Goal: Task Accomplishment & Management: Manage account settings

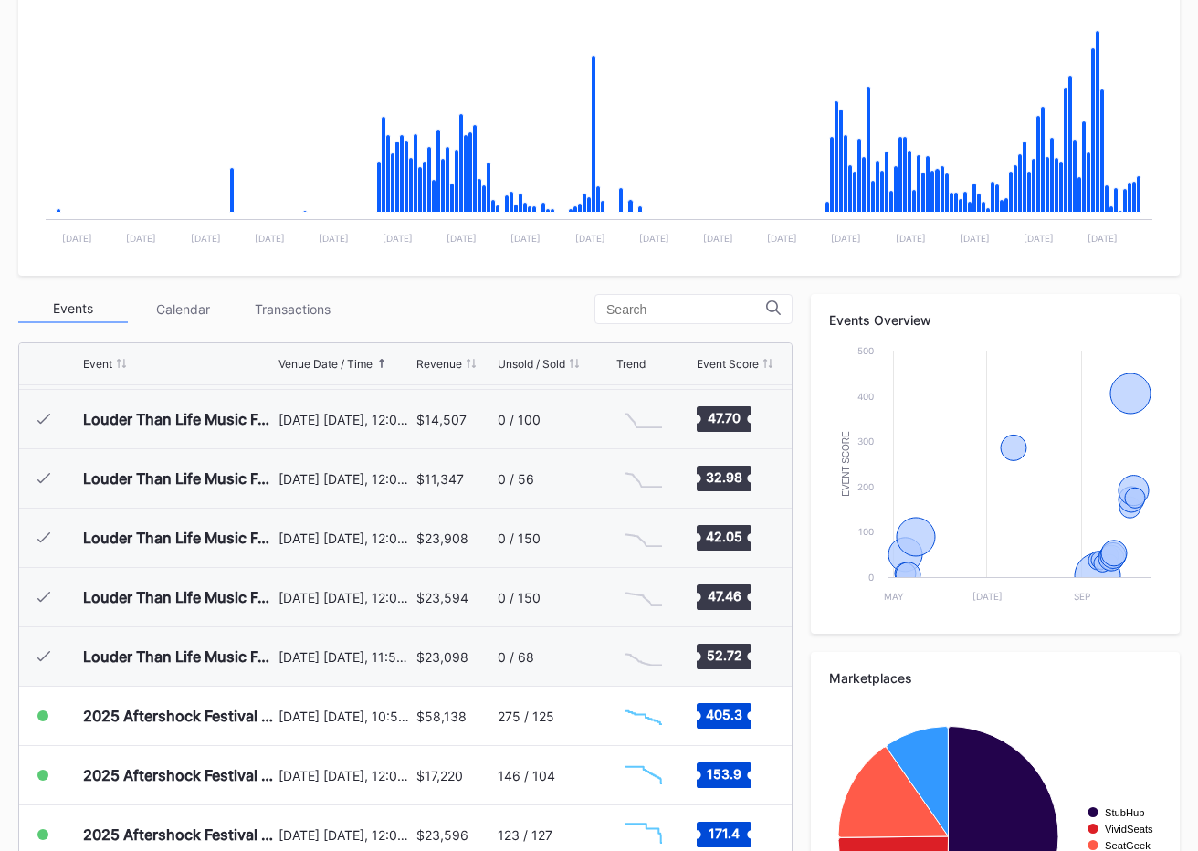
scroll to position [547, 0]
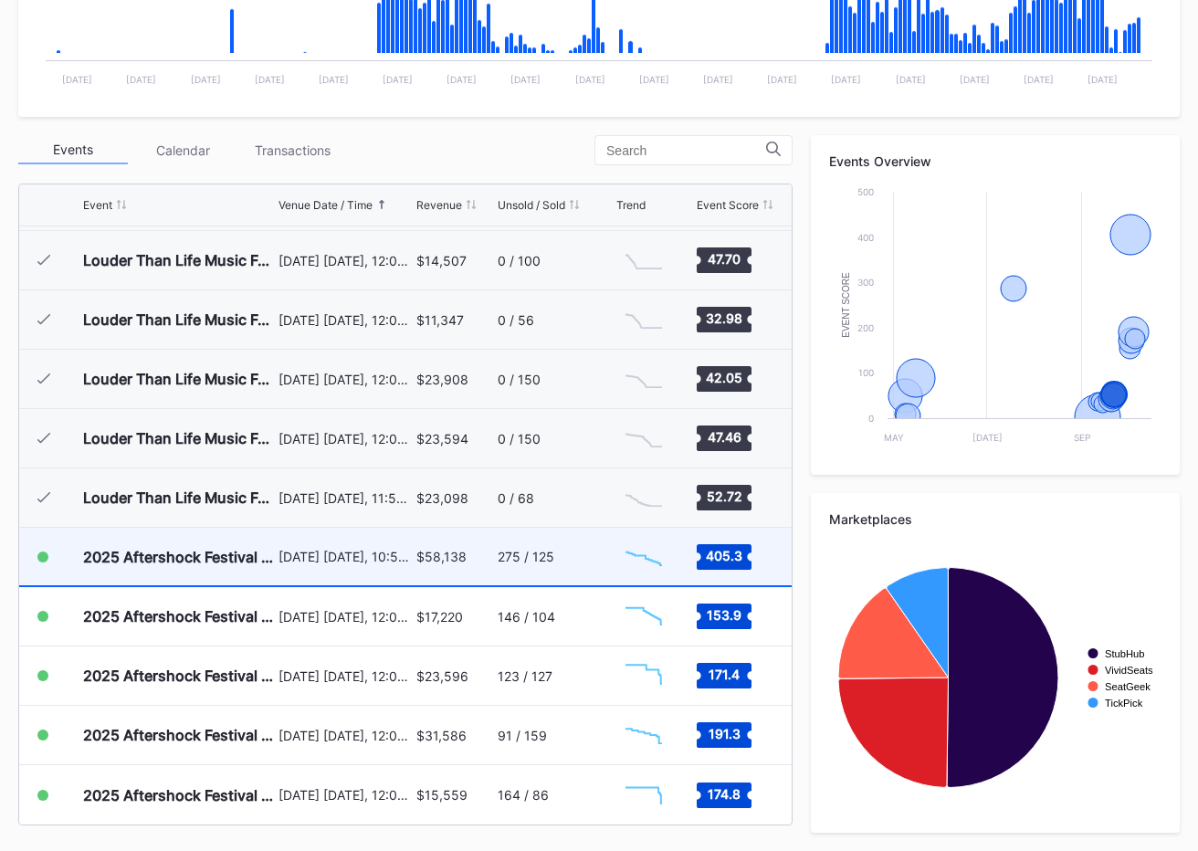
click at [545, 547] on div "275 / 125" at bounding box center [555, 557] width 114 height 58
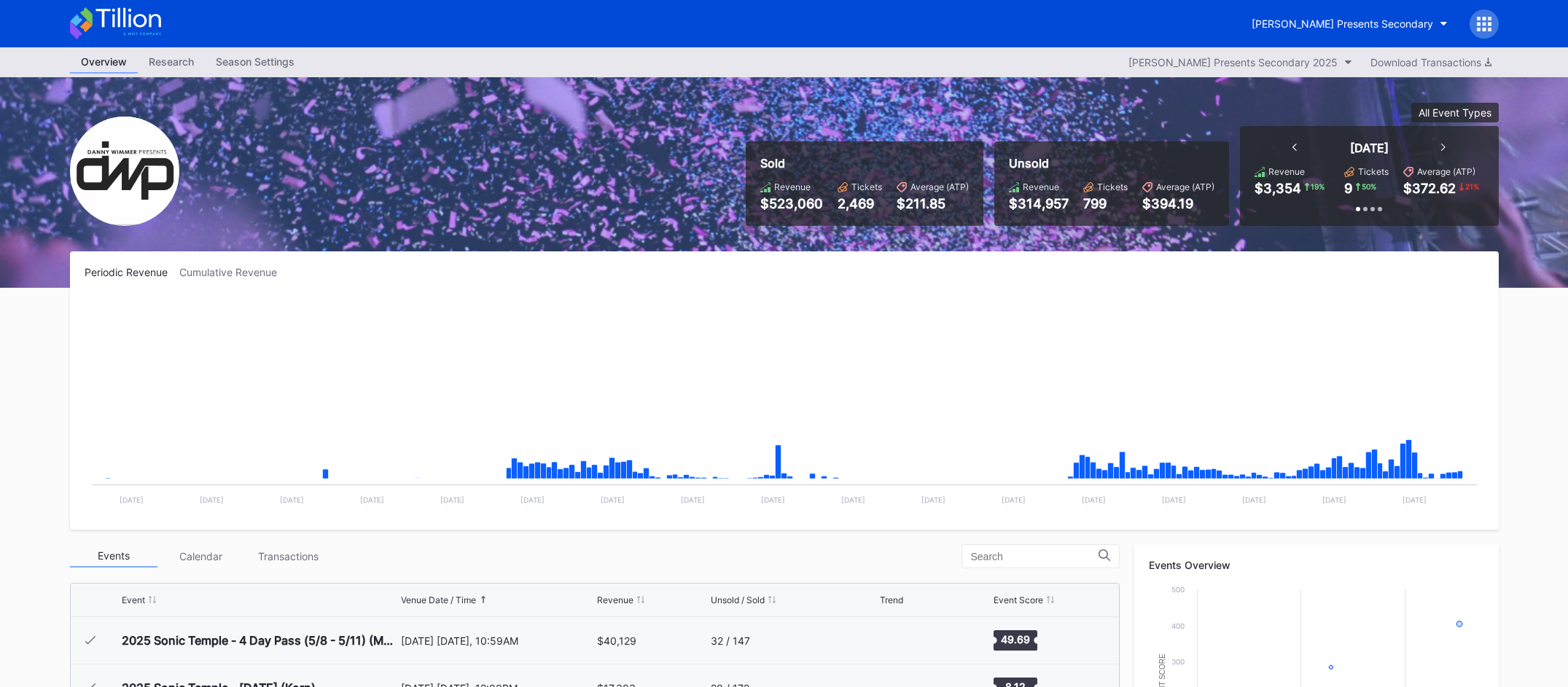
scroll to position [470, 0]
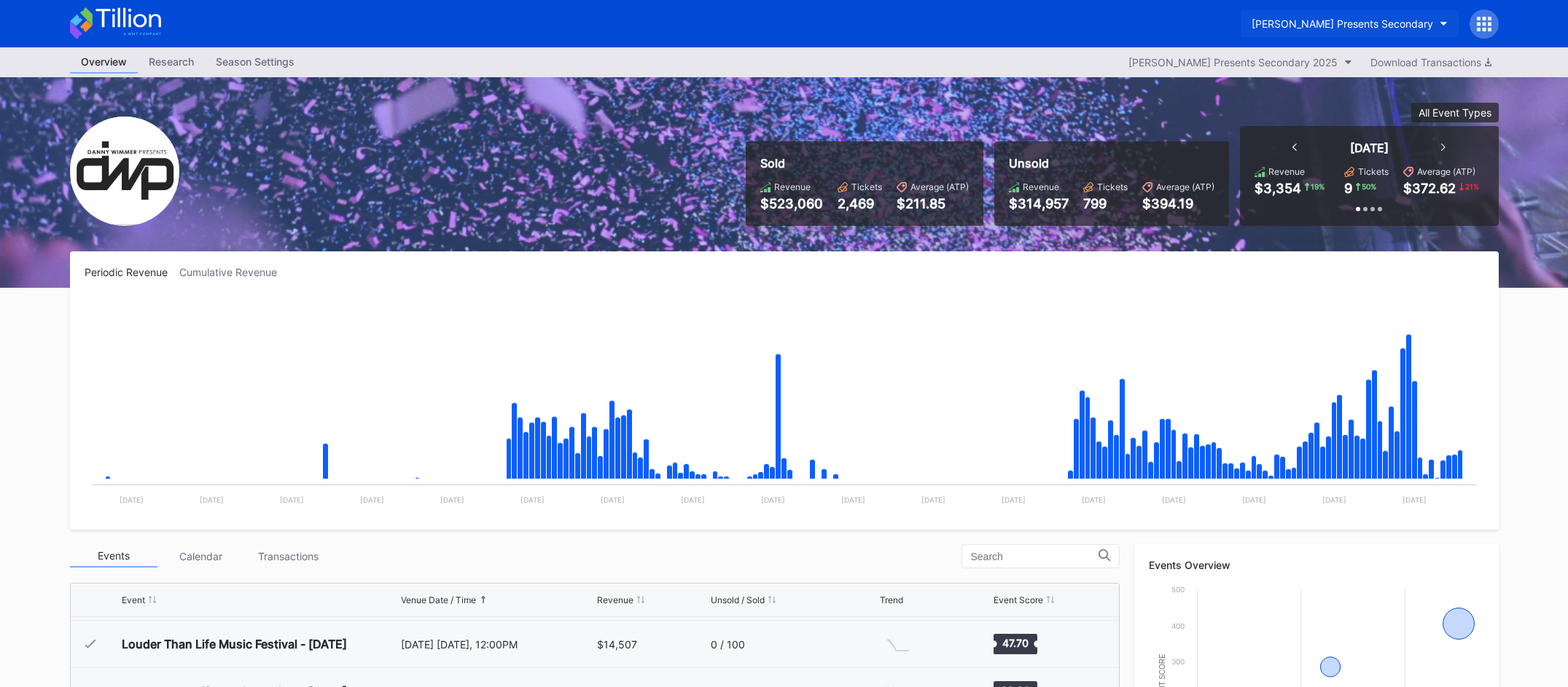
click at [1394, 25] on div "[PERSON_NAME] Presents Secondary" at bounding box center [1341, 24] width 181 height 13
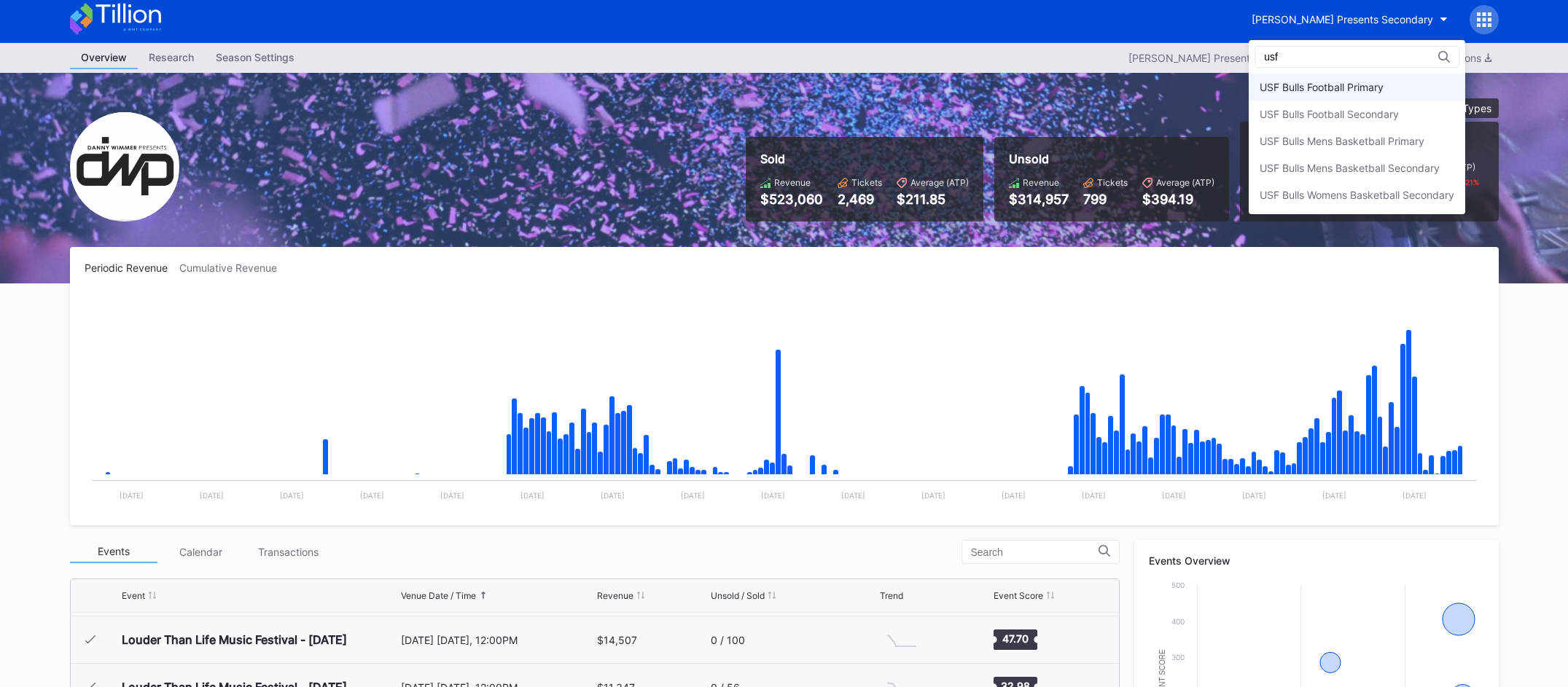
scroll to position [6, 0]
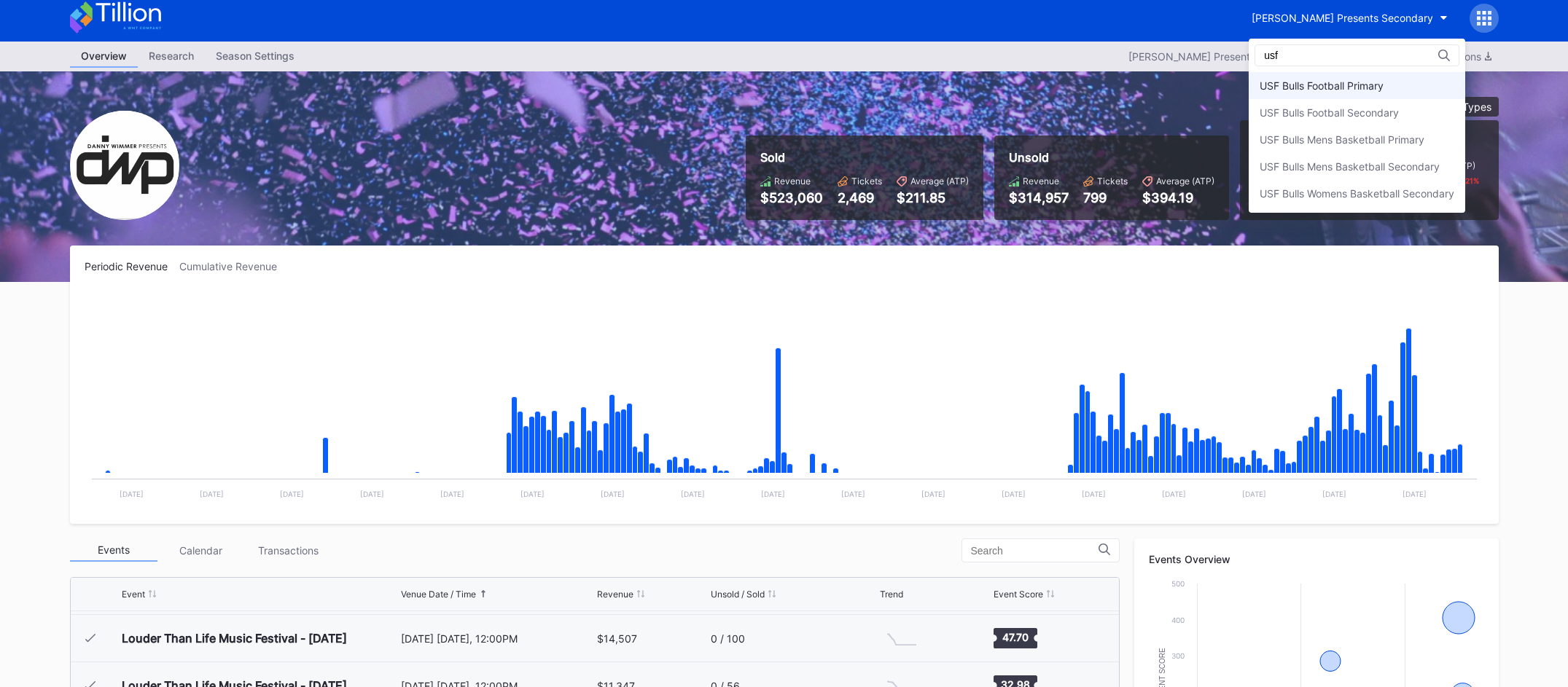
type input "usf"
click at [1388, 91] on div "USF Bulls Football Primary" at bounding box center [1357, 85] width 216 height 27
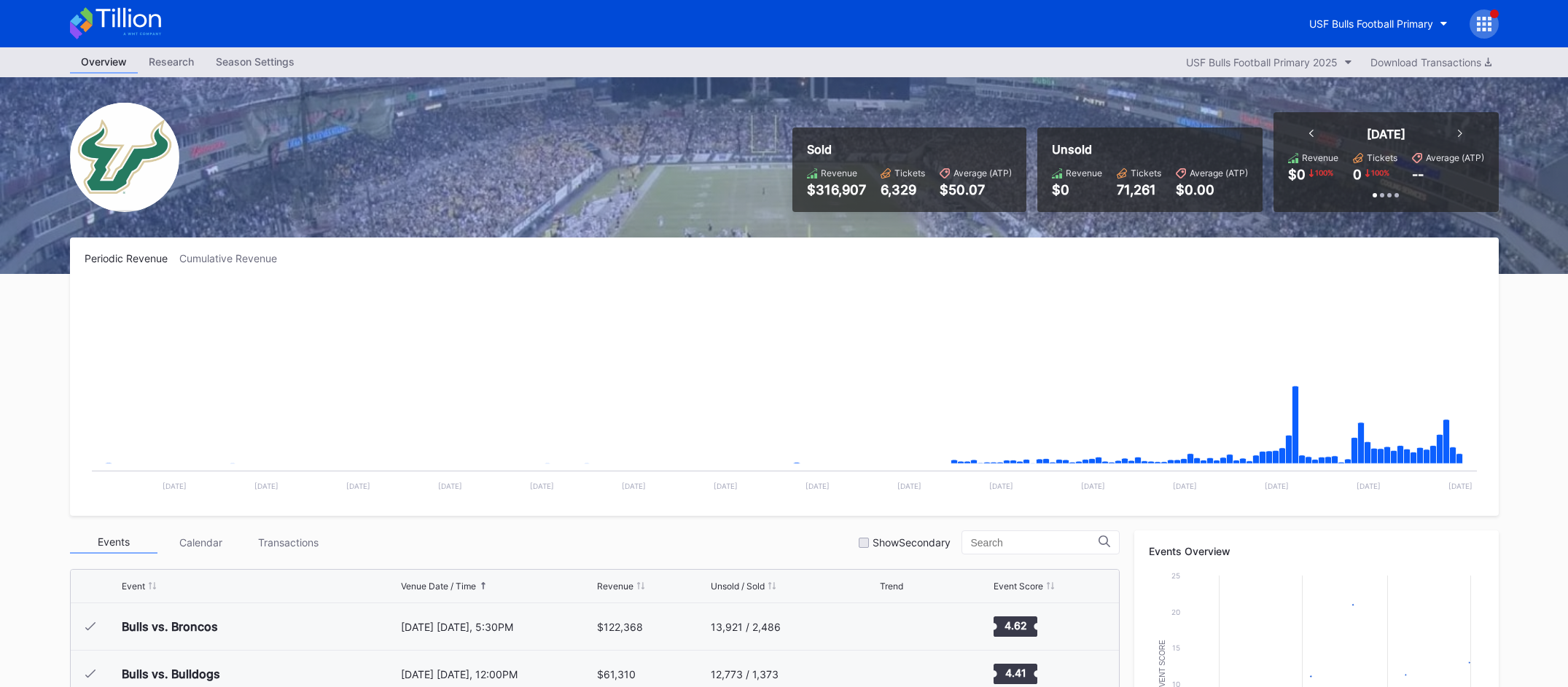
click at [1483, 24] on icon at bounding box center [1483, 23] width 4 height 4
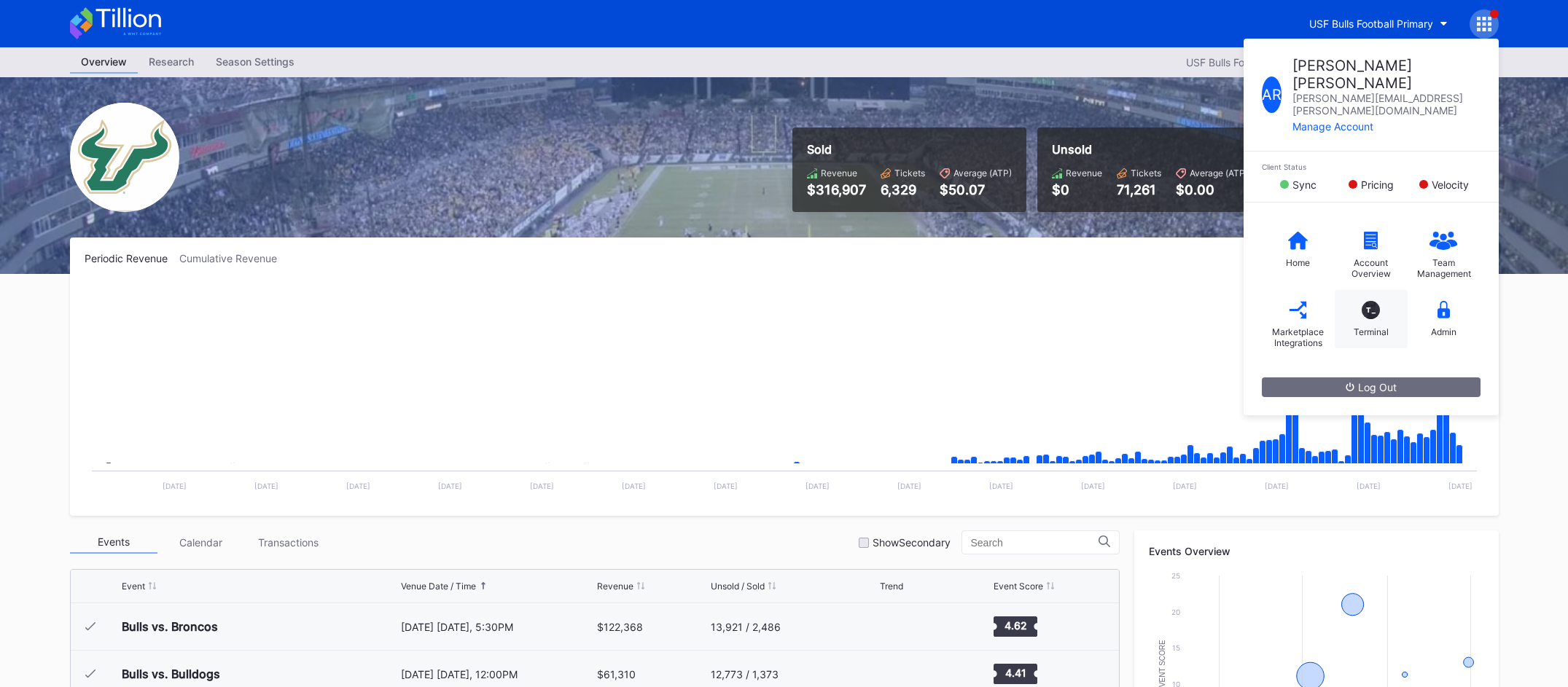
click at [1342, 290] on div "T_ Terminal" at bounding box center [1370, 319] width 73 height 58
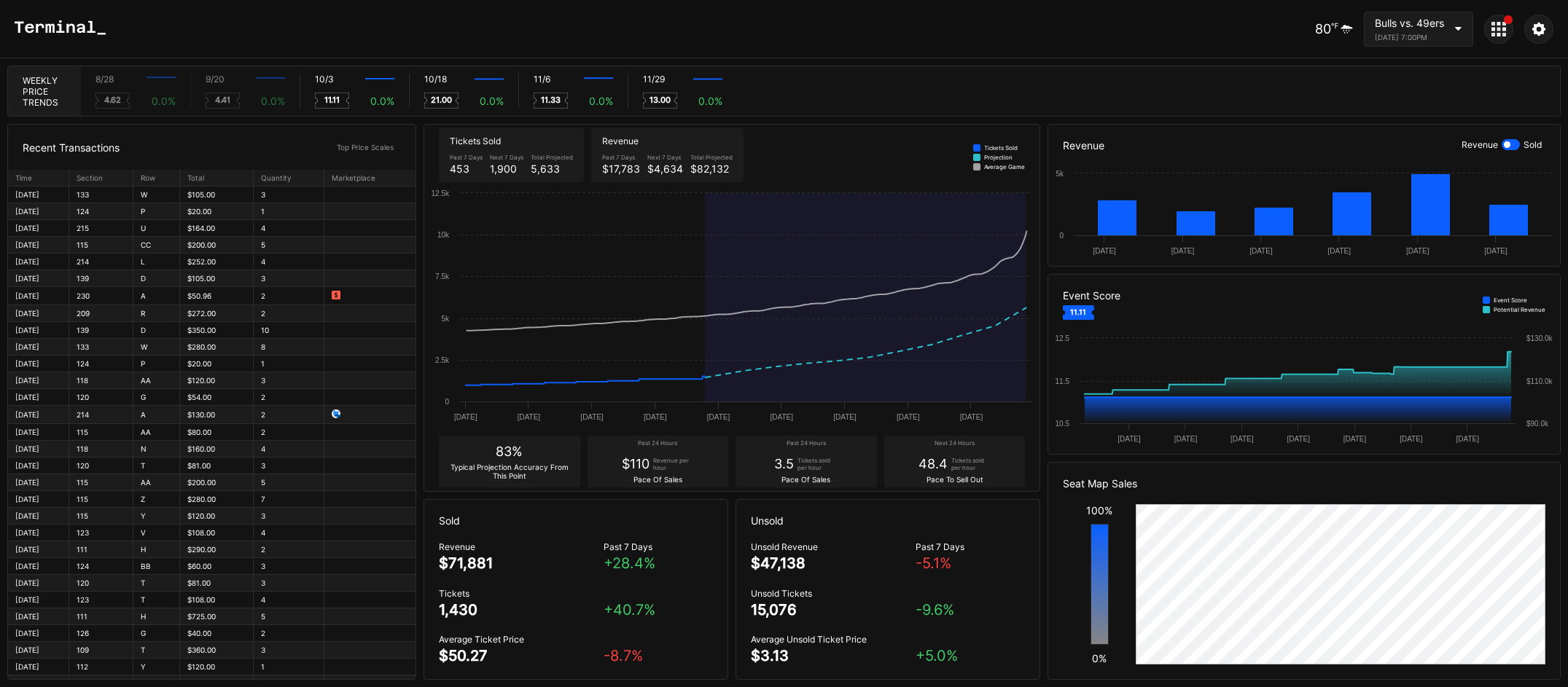
click at [1456, 30] on icon at bounding box center [1458, 29] width 7 height 4
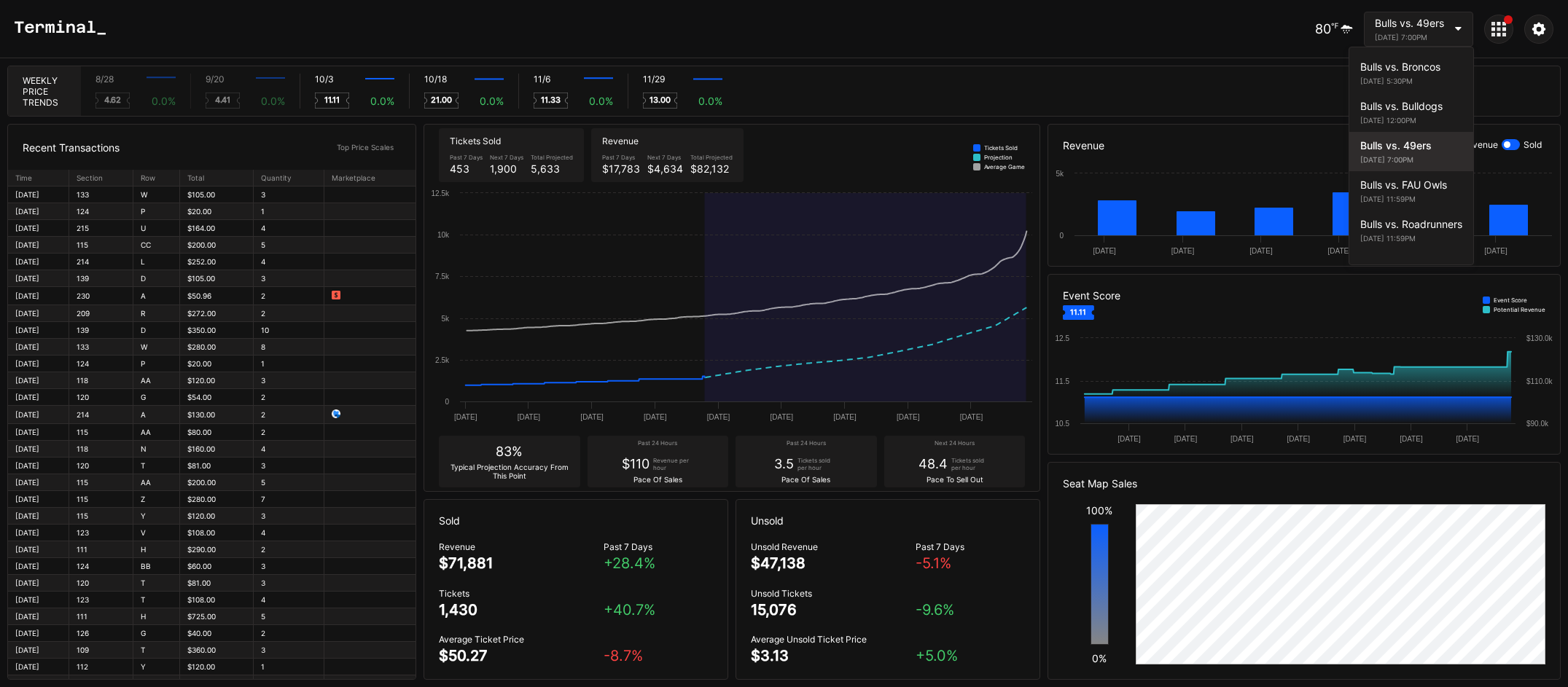
scroll to position [30, 0]
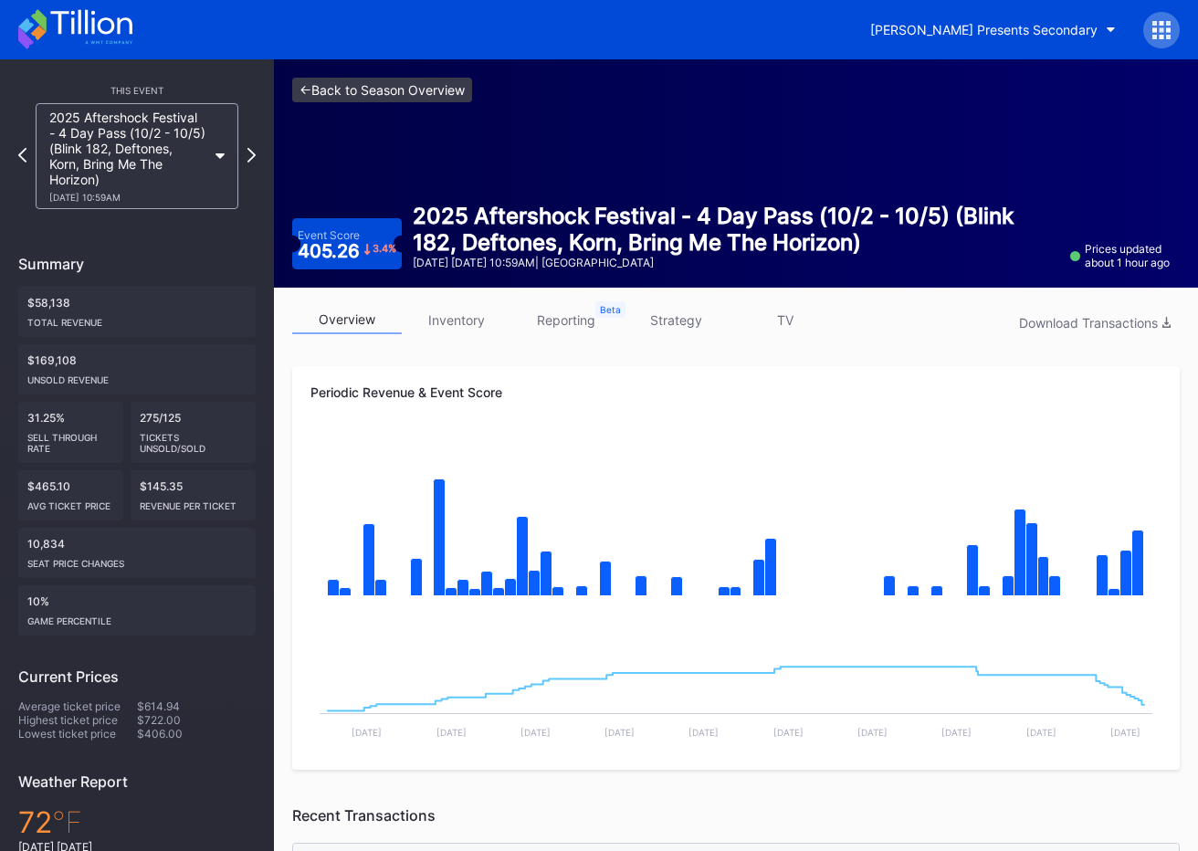
click at [391, 93] on link "<- Back to Season Overview" at bounding box center [382, 90] width 180 height 25
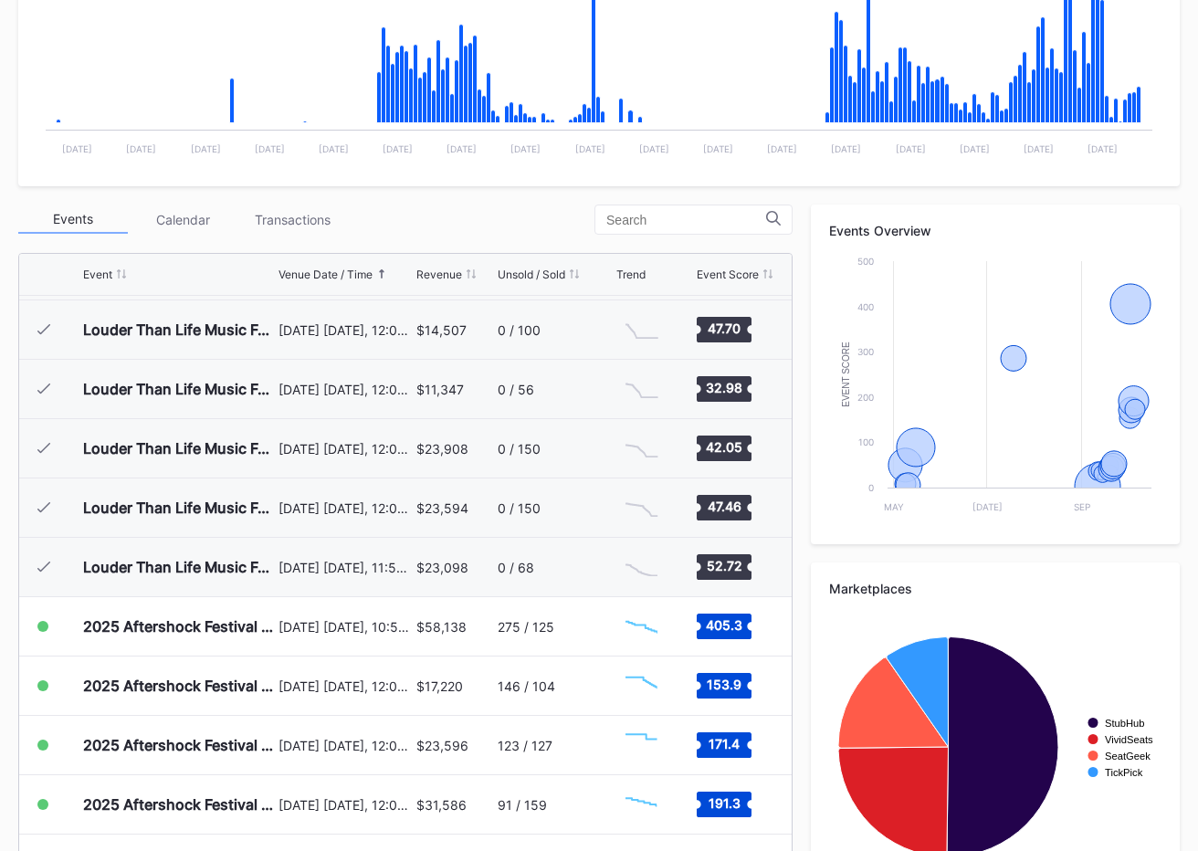
scroll to position [547, 0]
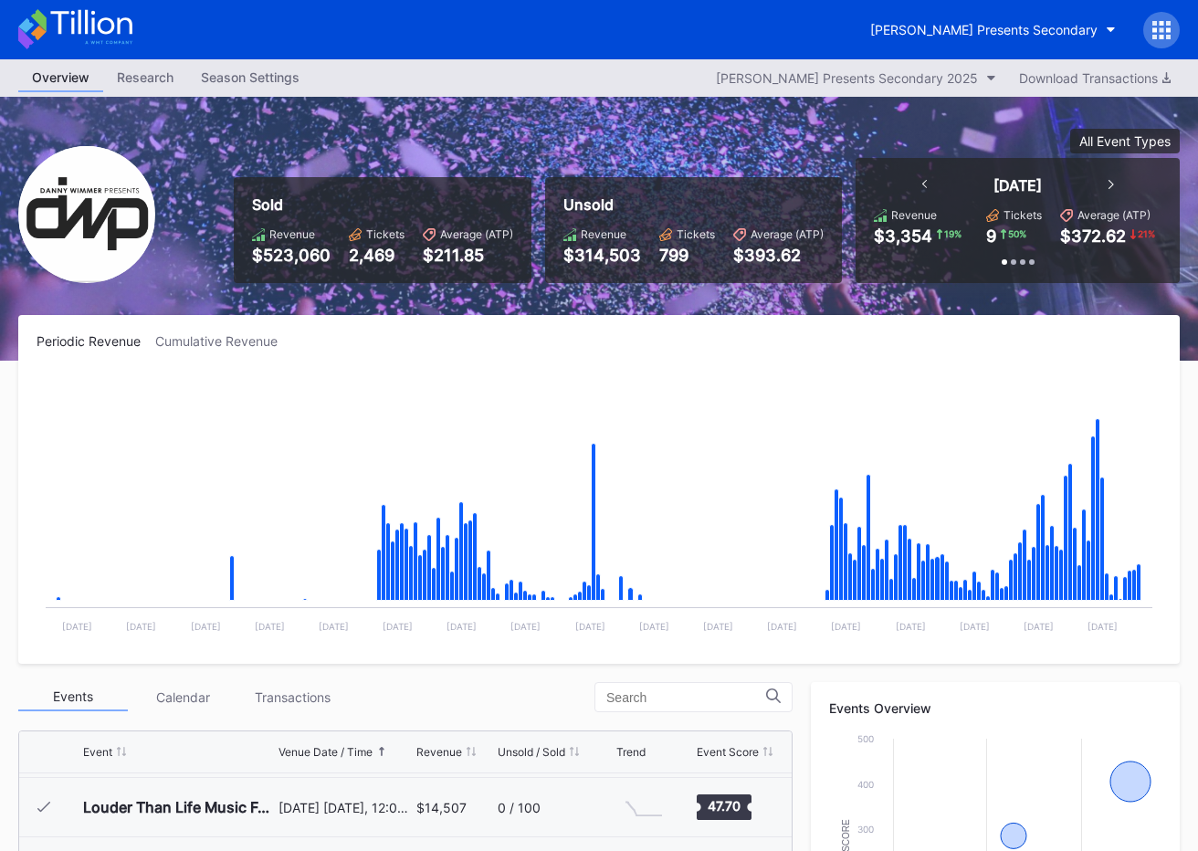
click at [106, 19] on icon at bounding box center [90, 22] width 81 height 25
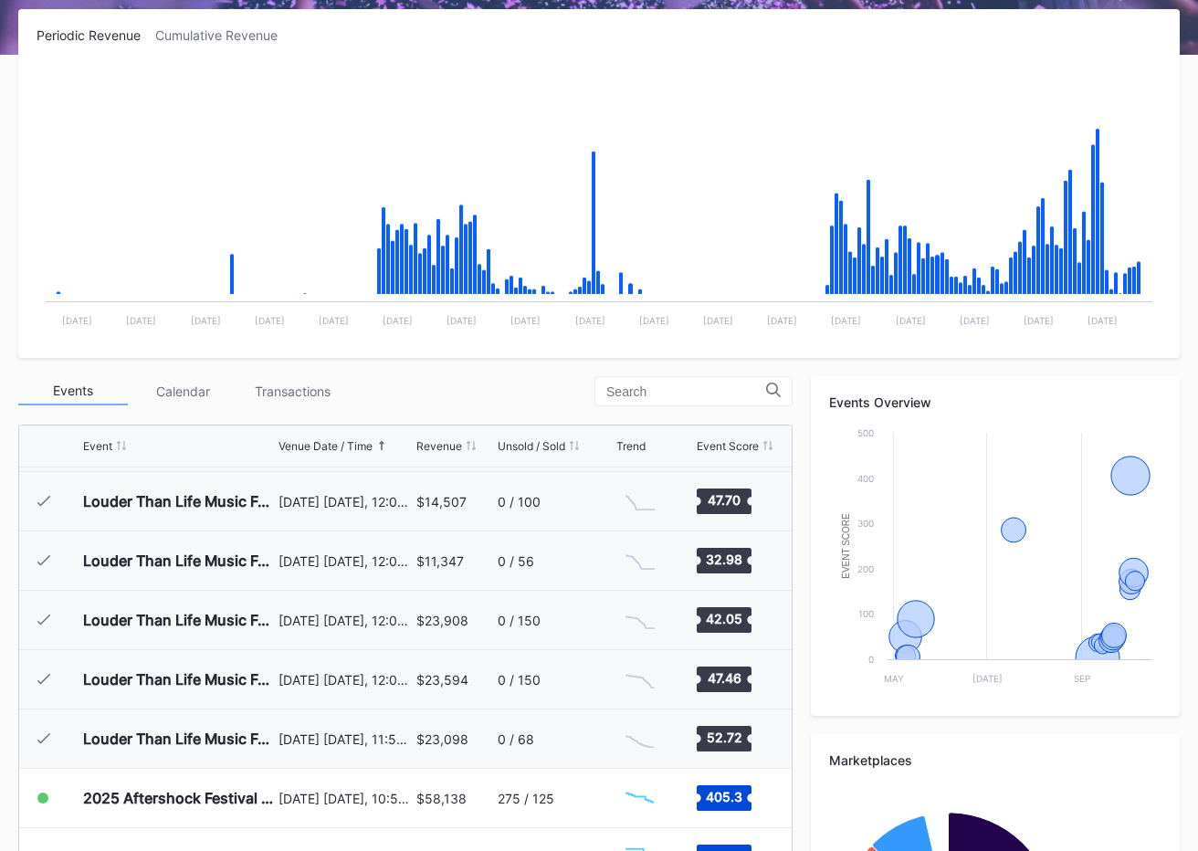
scroll to position [411, 0]
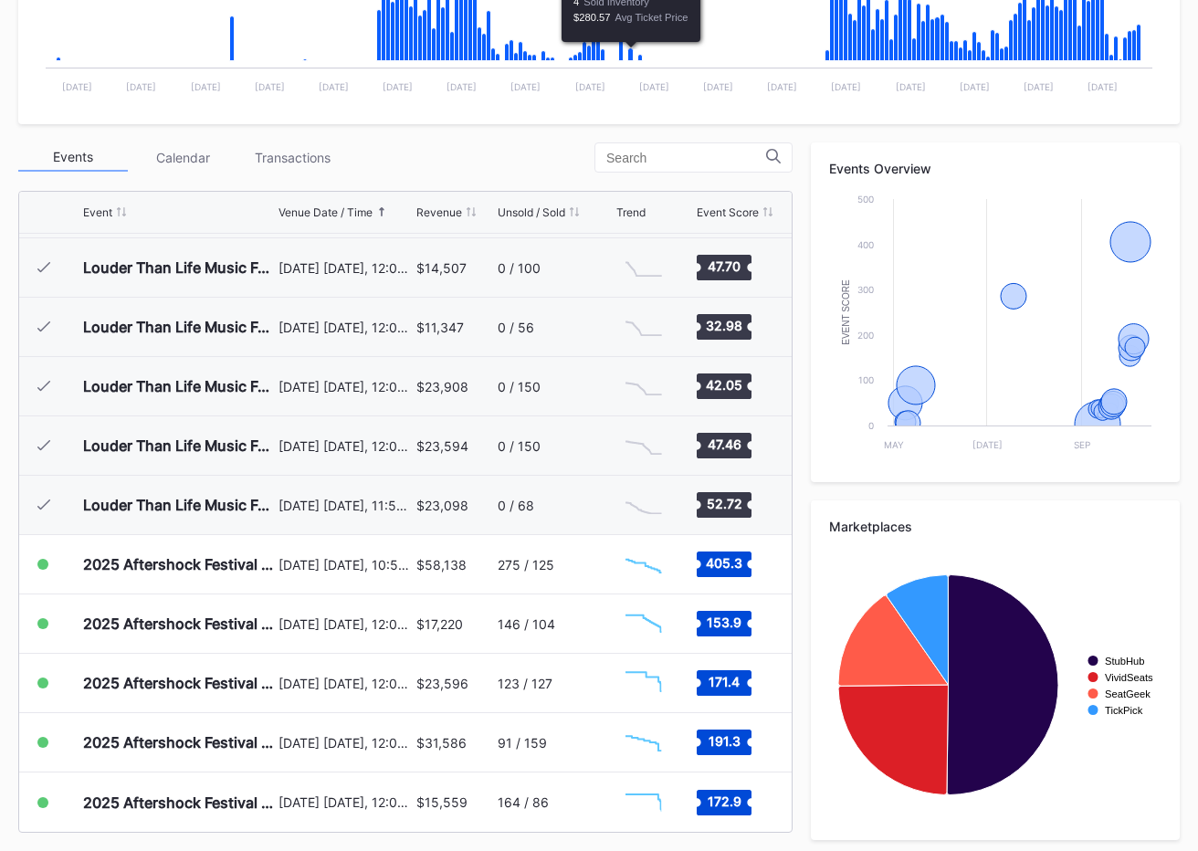
scroll to position [547, 0]
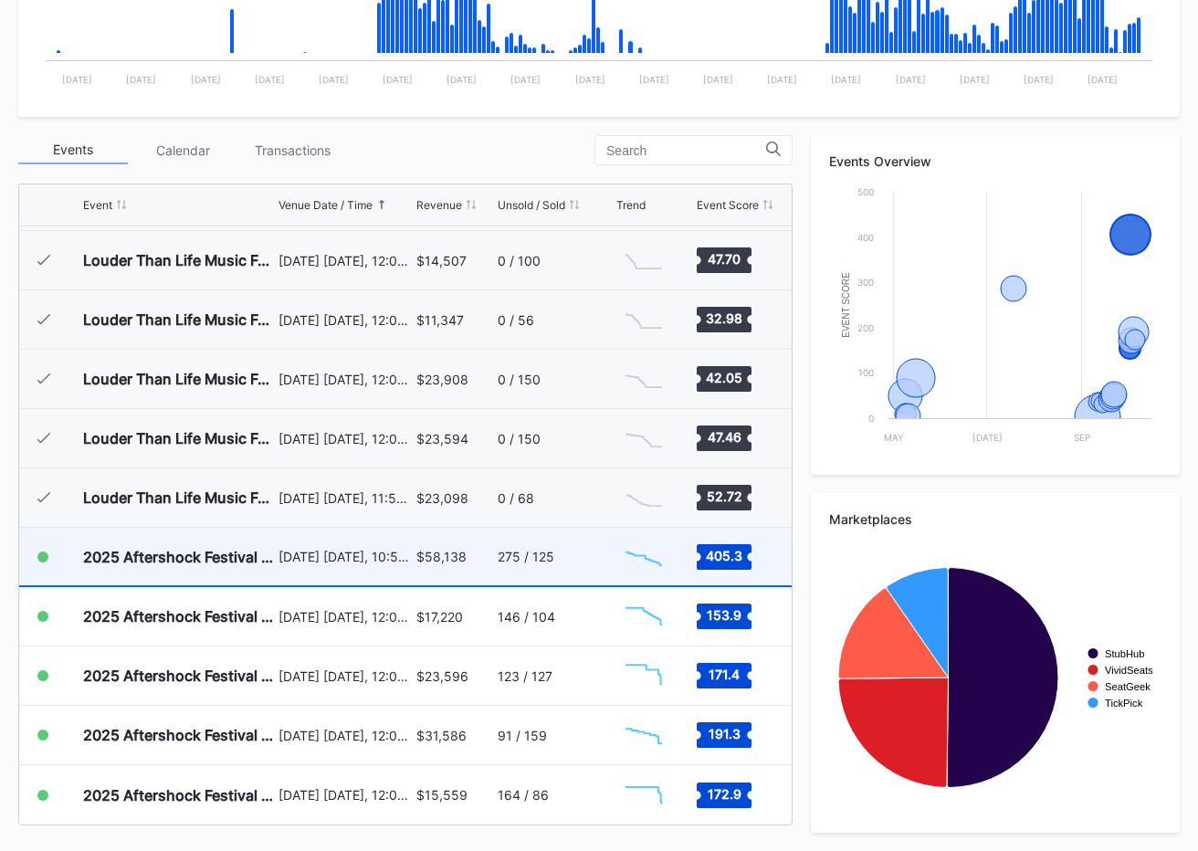
click at [481, 572] on div "$58,138" at bounding box center [455, 557] width 77 height 58
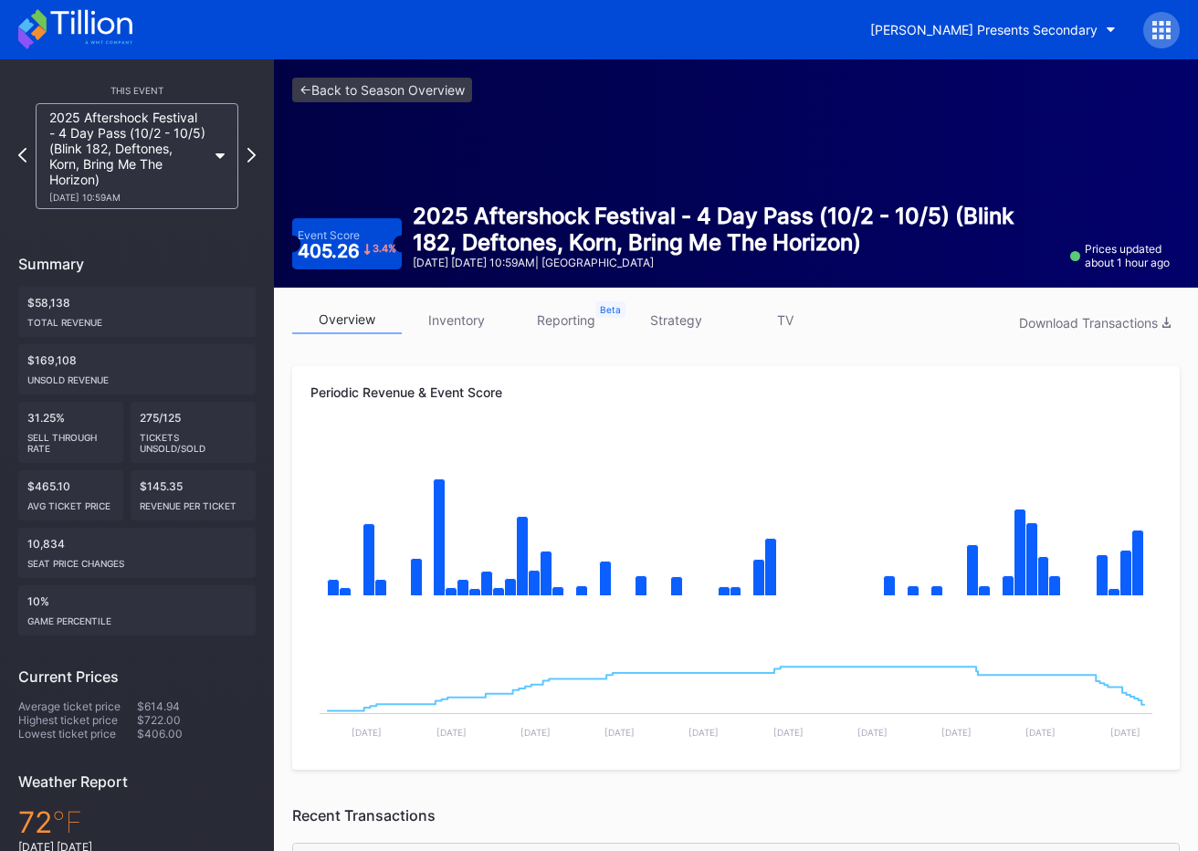
click at [690, 317] on link "strategy" at bounding box center [676, 320] width 110 height 28
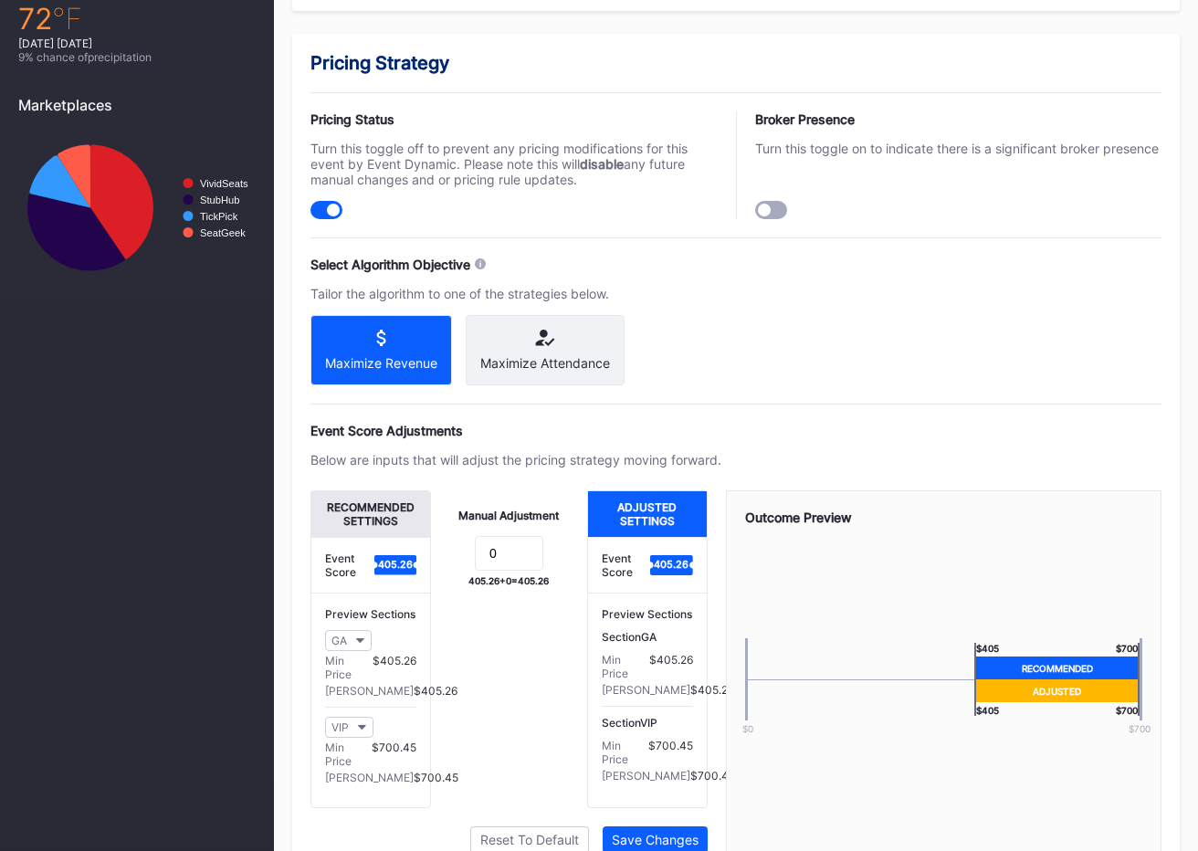
scroll to position [1219, 0]
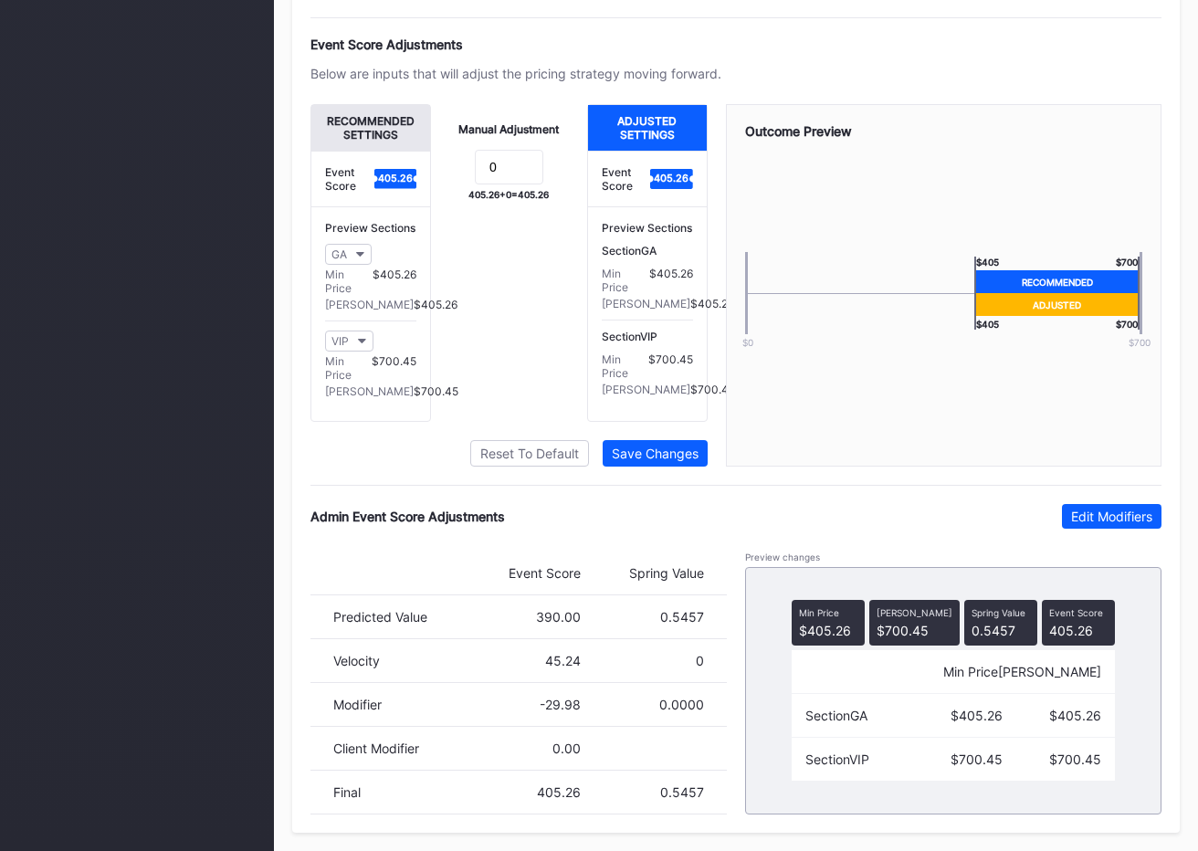
drag, startPoint x: 1134, startPoint y: 514, endPoint x: 716, endPoint y: 649, distance: 439.4
click at [1130, 515] on div "Edit Modifiers" at bounding box center [1111, 517] width 81 height 16
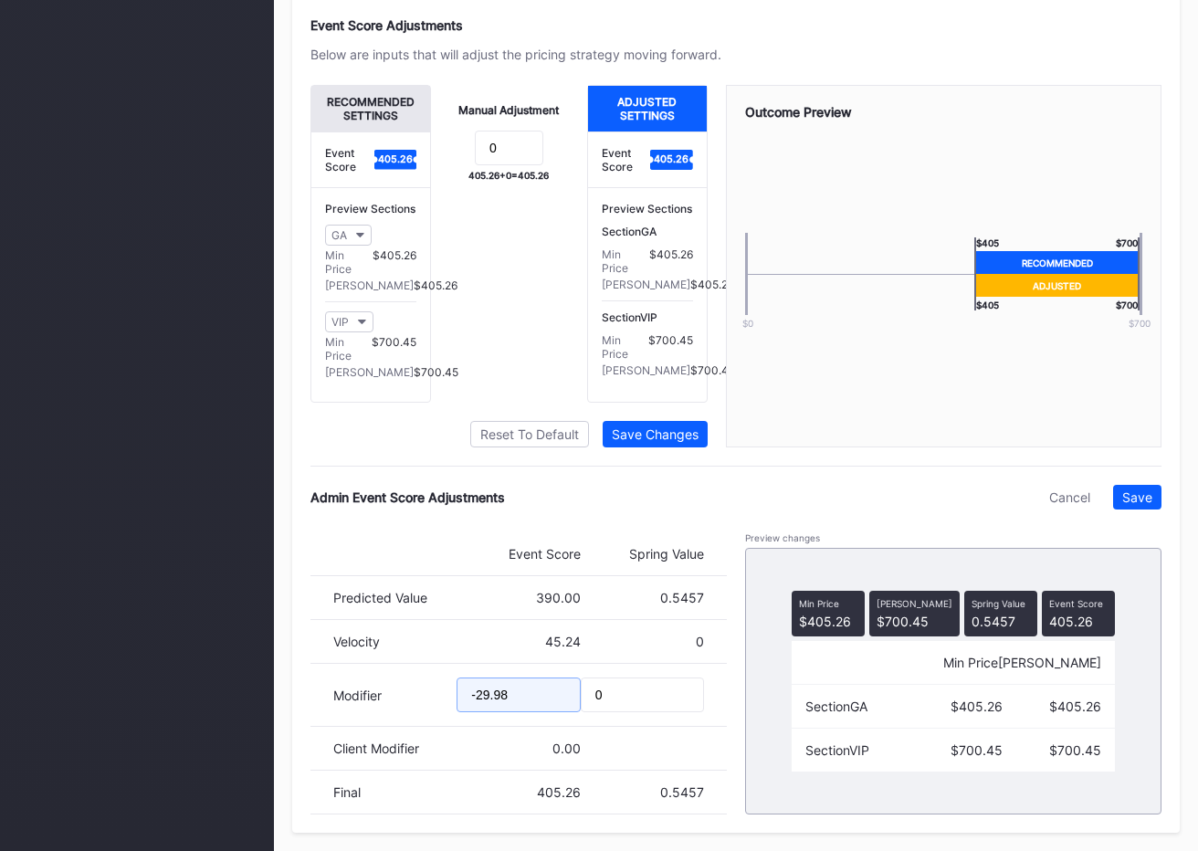
drag, startPoint x: 490, startPoint y: 707, endPoint x: 478, endPoint y: 709, distance: 12.0
click at [478, 709] on input "-29.98" at bounding box center [518, 695] width 123 height 35
type input "-38.01"
click at [1151, 505] on div "Save" at bounding box center [1138, 498] width 30 height 16
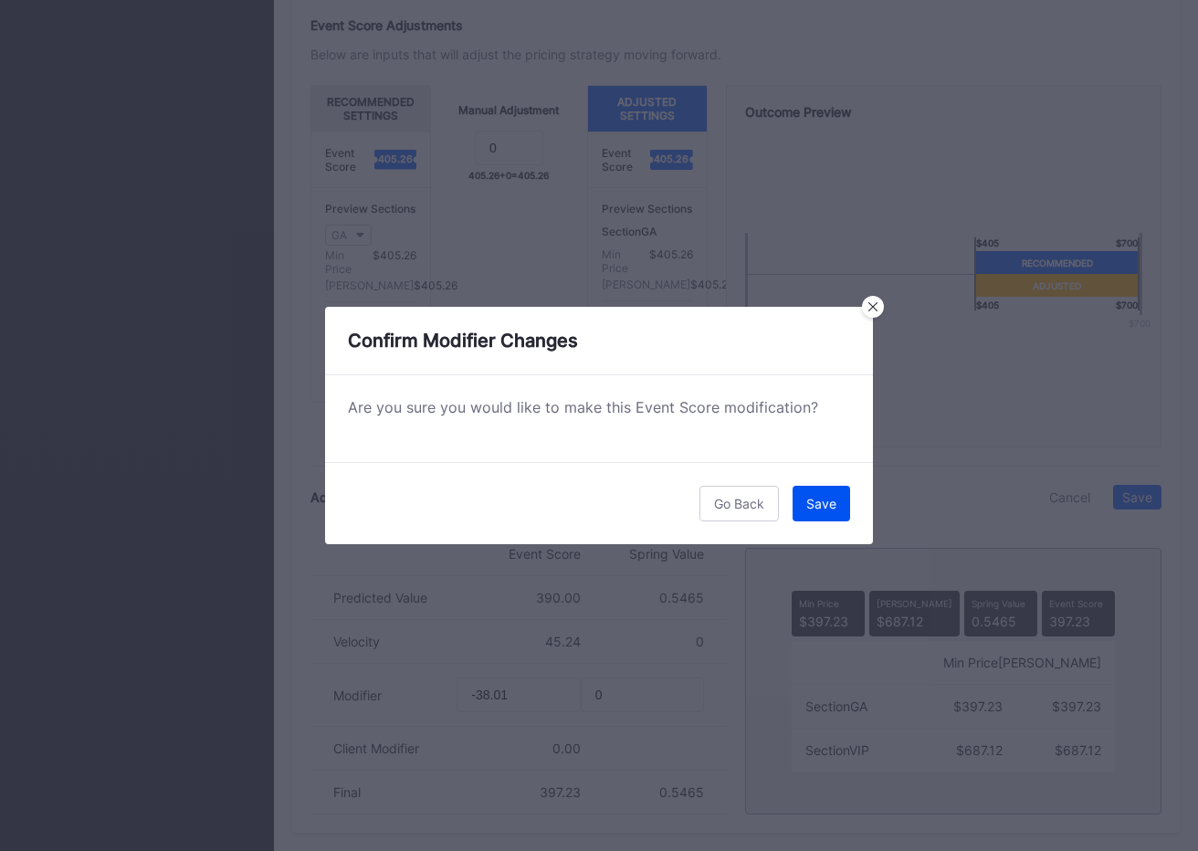
click at [793, 497] on div "Go Back Save" at bounding box center [599, 503] width 548 height 82
click at [795, 497] on button "Save" at bounding box center [822, 504] width 58 height 36
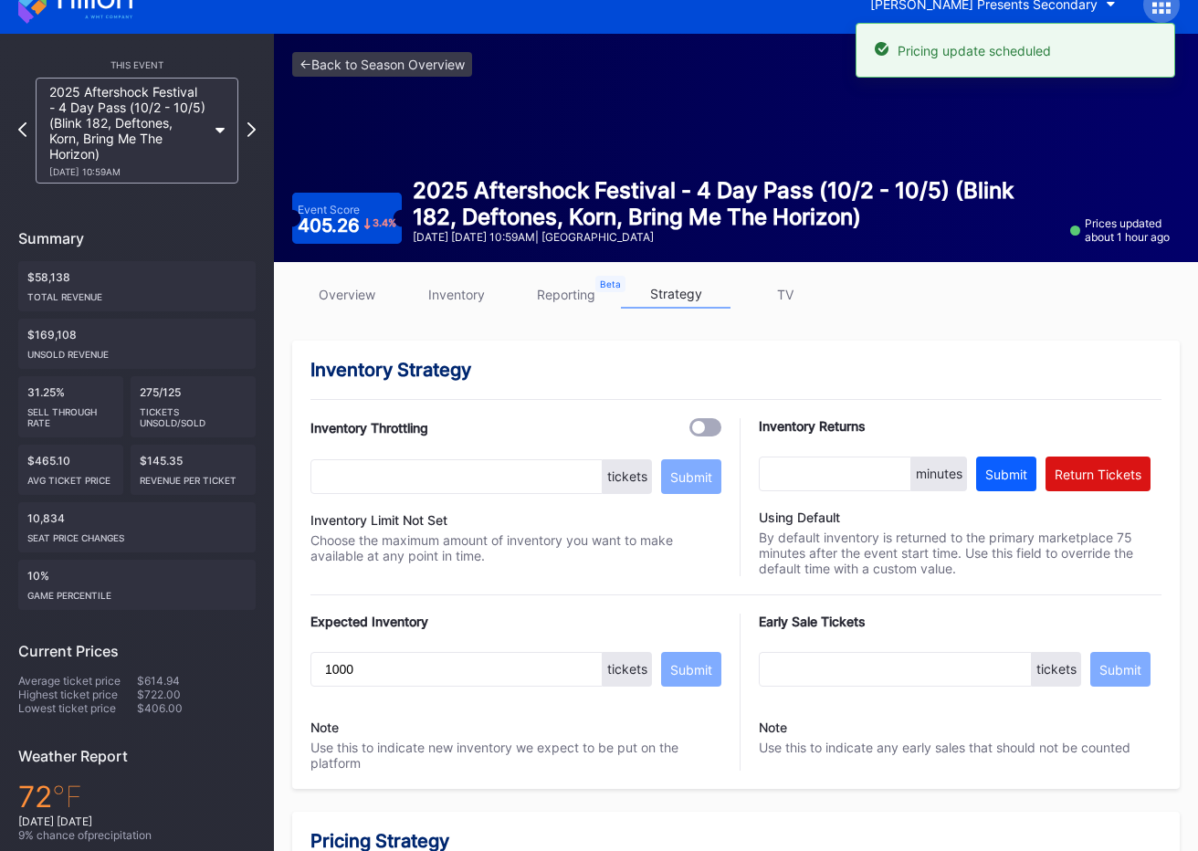
scroll to position [0, 0]
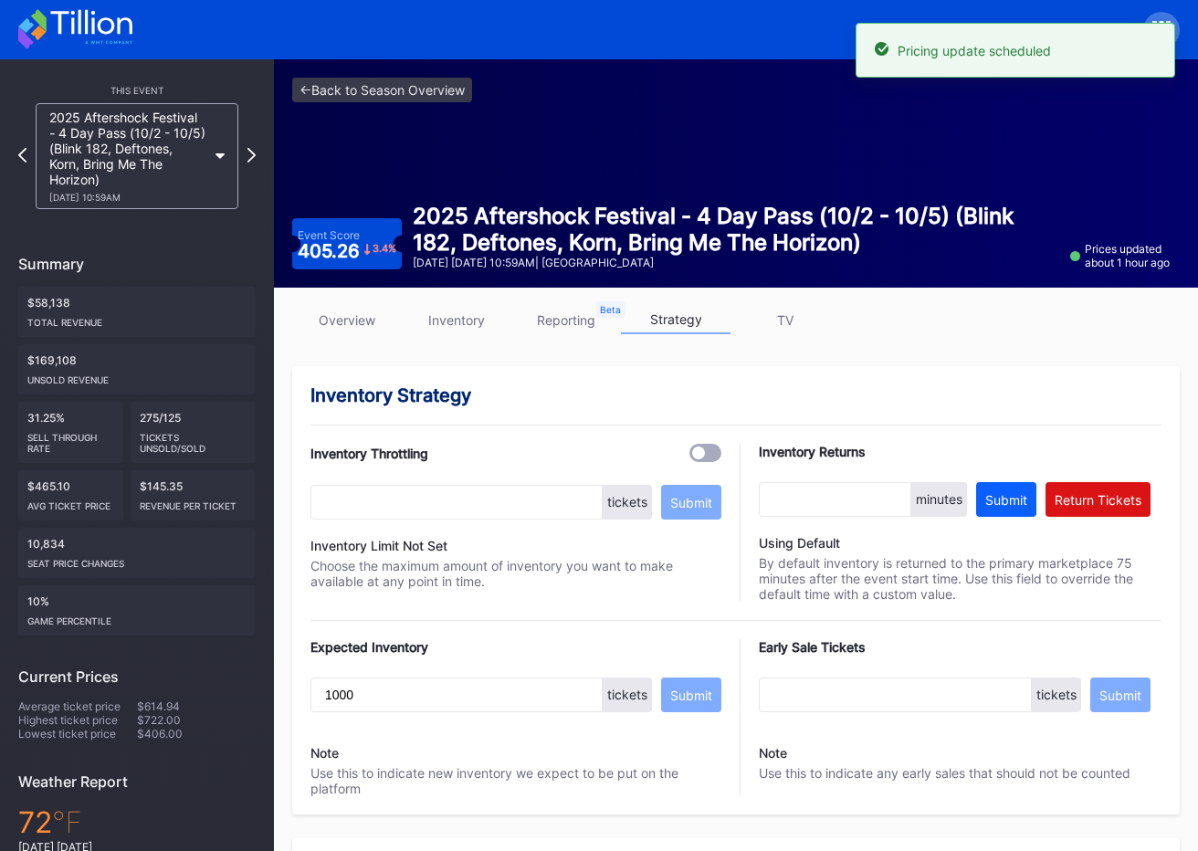
click at [257, 154] on div "This Event 2025 Aftershock Festival - 4 Day Pass (10/2 - 10/5) (Blink 182, Deft…" at bounding box center [137, 584] width 274 height 1050
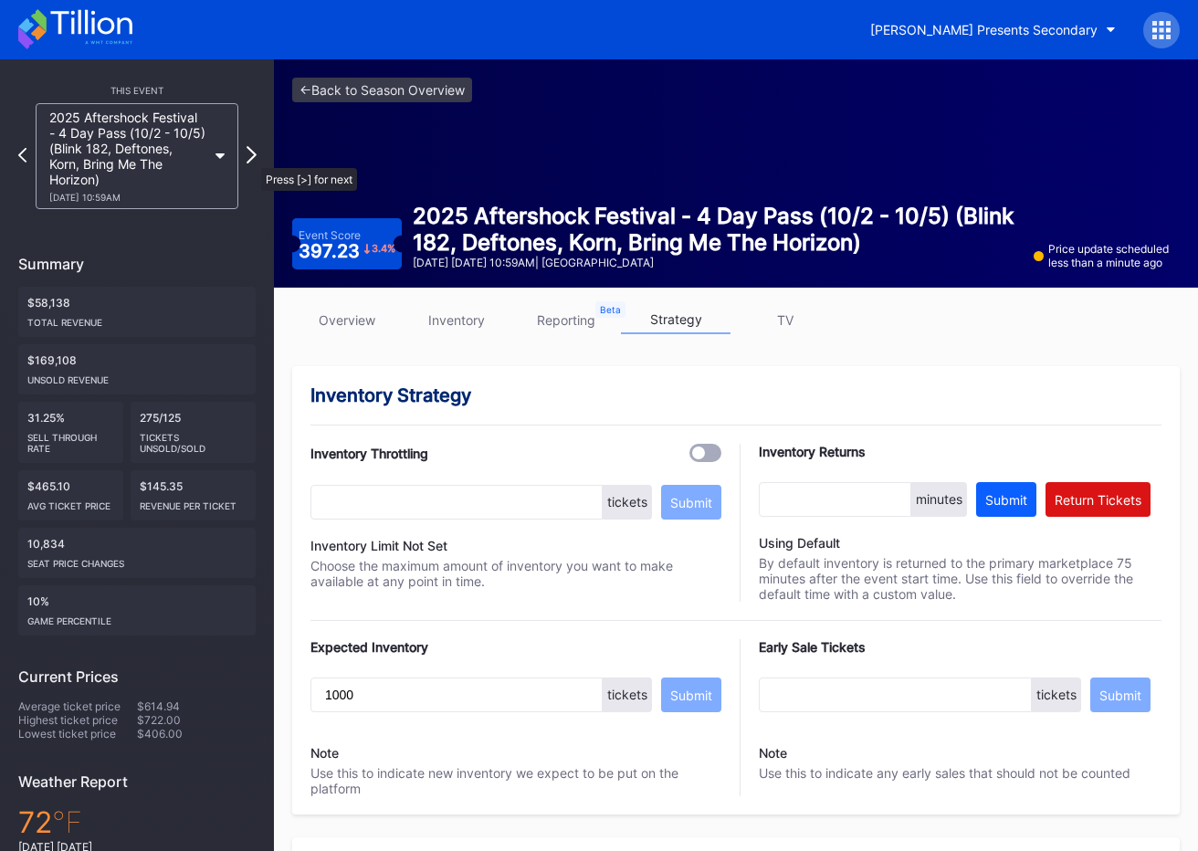
click at [252, 159] on icon at bounding box center [252, 154] width 10 height 17
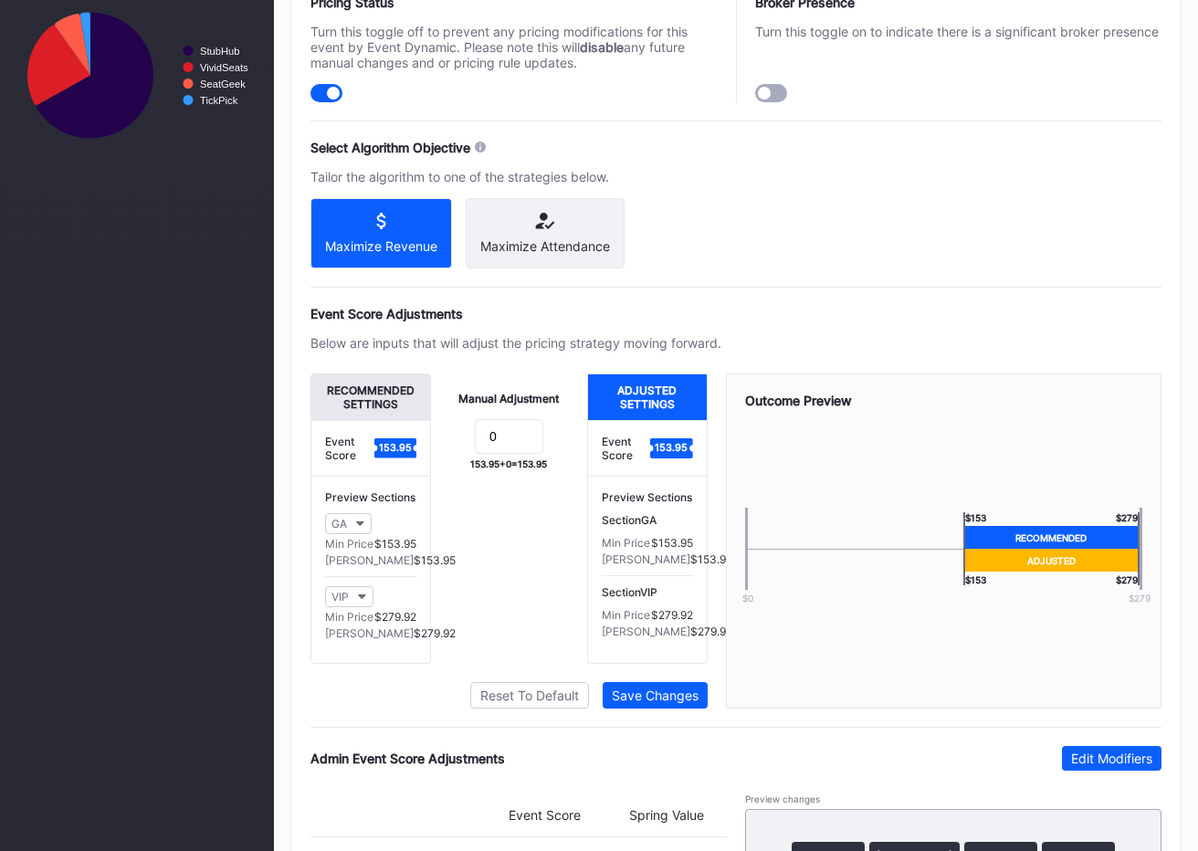
scroll to position [1206, 0]
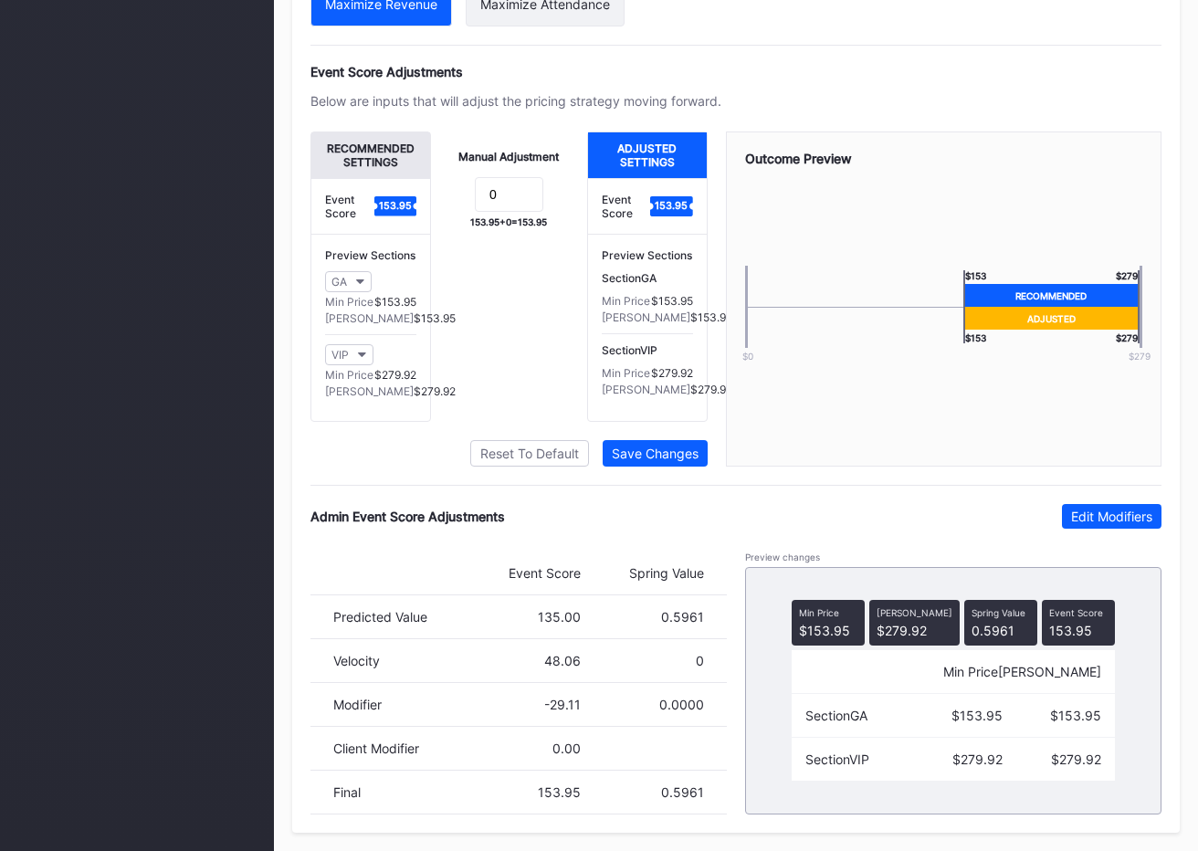
click at [1116, 527] on button "Edit Modifiers" at bounding box center [1112, 516] width 100 height 25
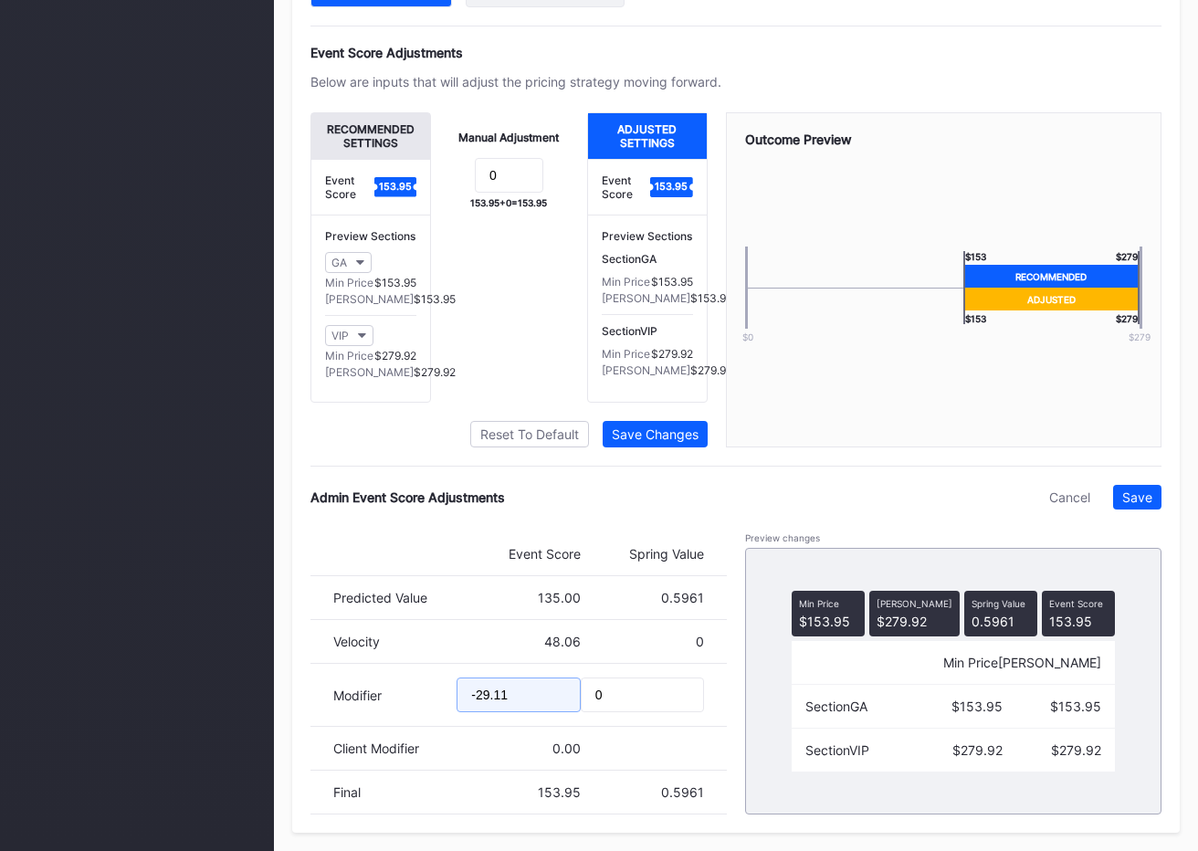
click at [479, 711] on input "-29.11" at bounding box center [518, 695] width 123 height 35
drag, startPoint x: 495, startPoint y: 712, endPoint x: 520, endPoint y: 713, distance: 24.7
click at [520, 712] on input "-37.11" at bounding box center [518, 695] width 123 height 35
type input "-37.19"
click at [1128, 505] on div "Save" at bounding box center [1138, 498] width 30 height 16
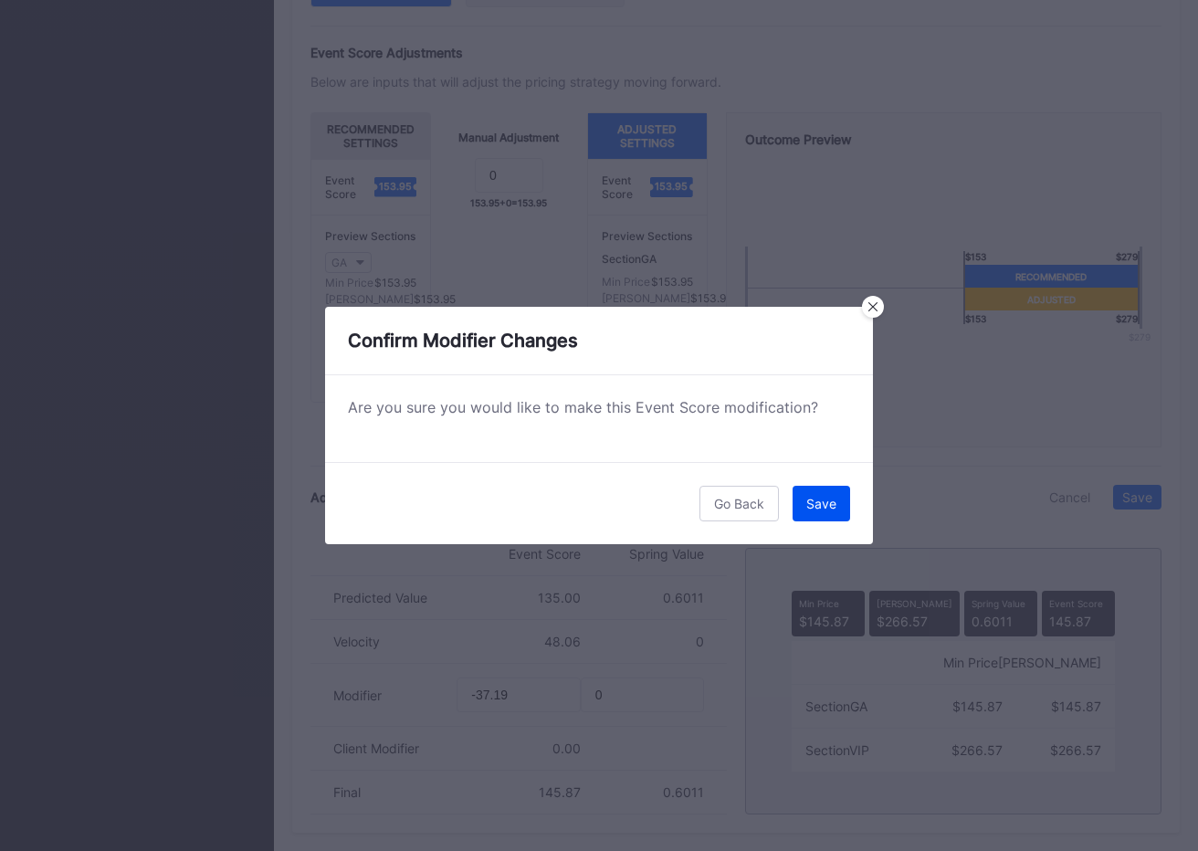
click at [812, 506] on div "Save" at bounding box center [822, 504] width 30 height 16
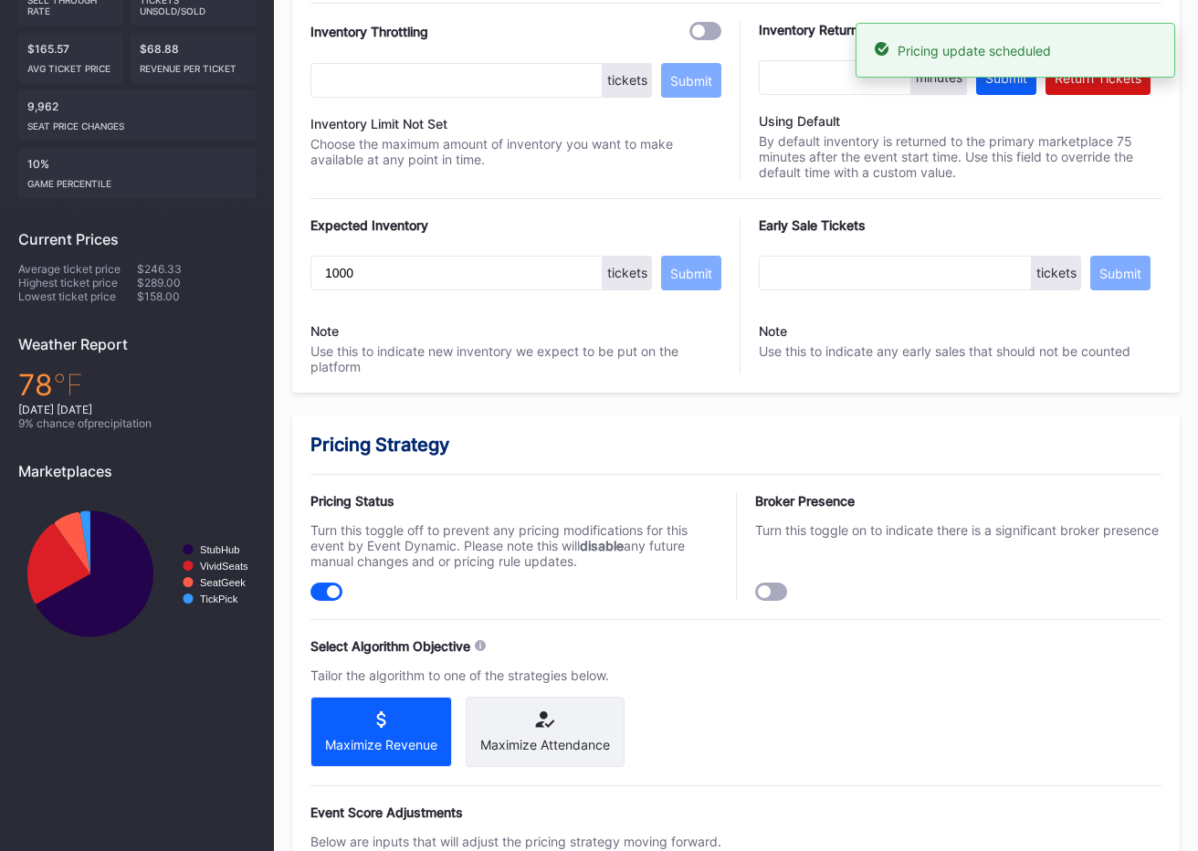
scroll to position [0, 0]
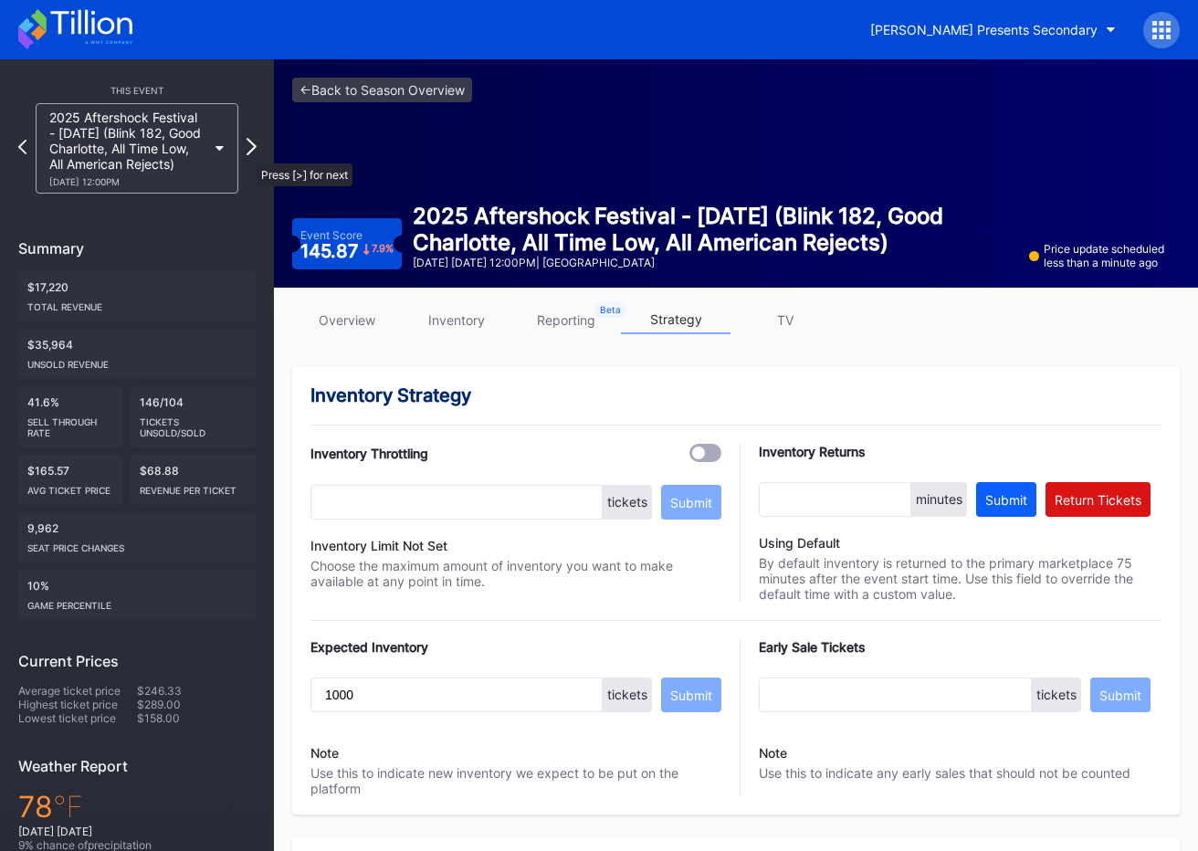
click at [248, 154] on icon at bounding box center [252, 146] width 10 height 17
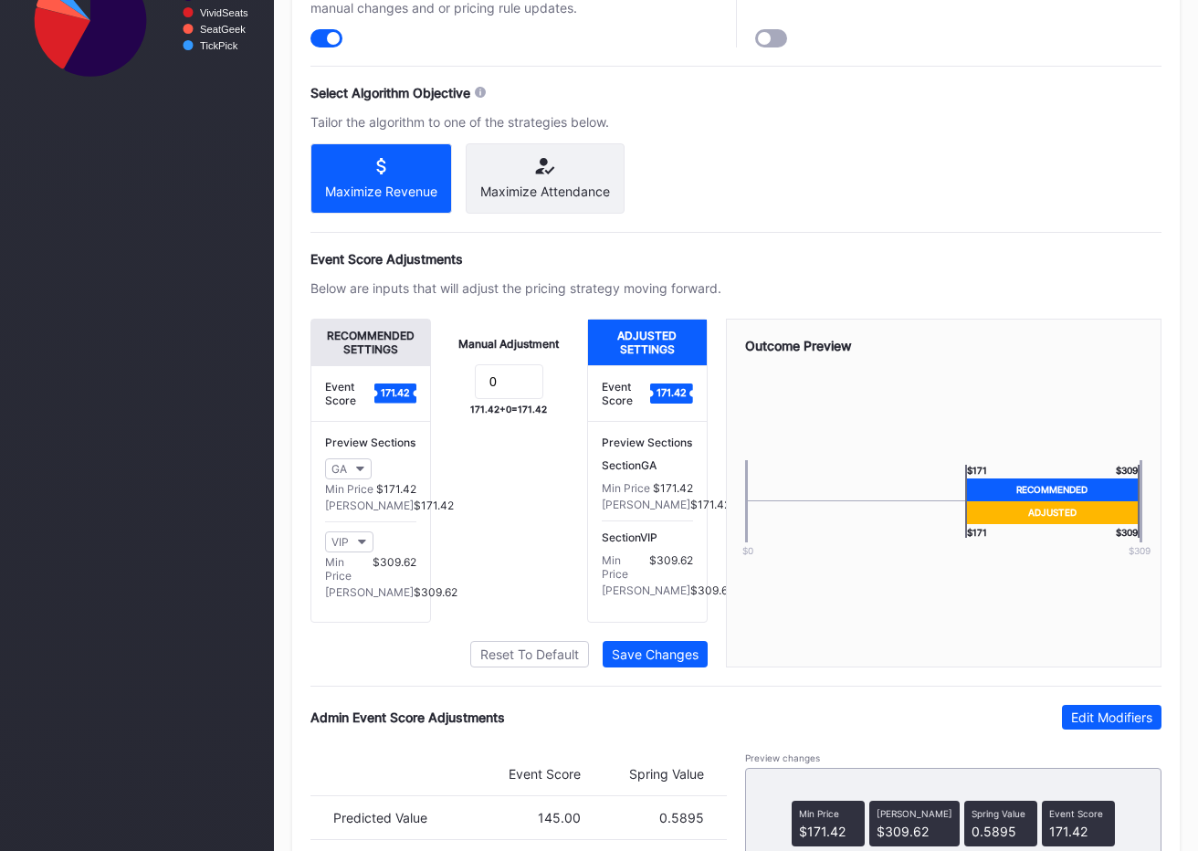
scroll to position [1192, 0]
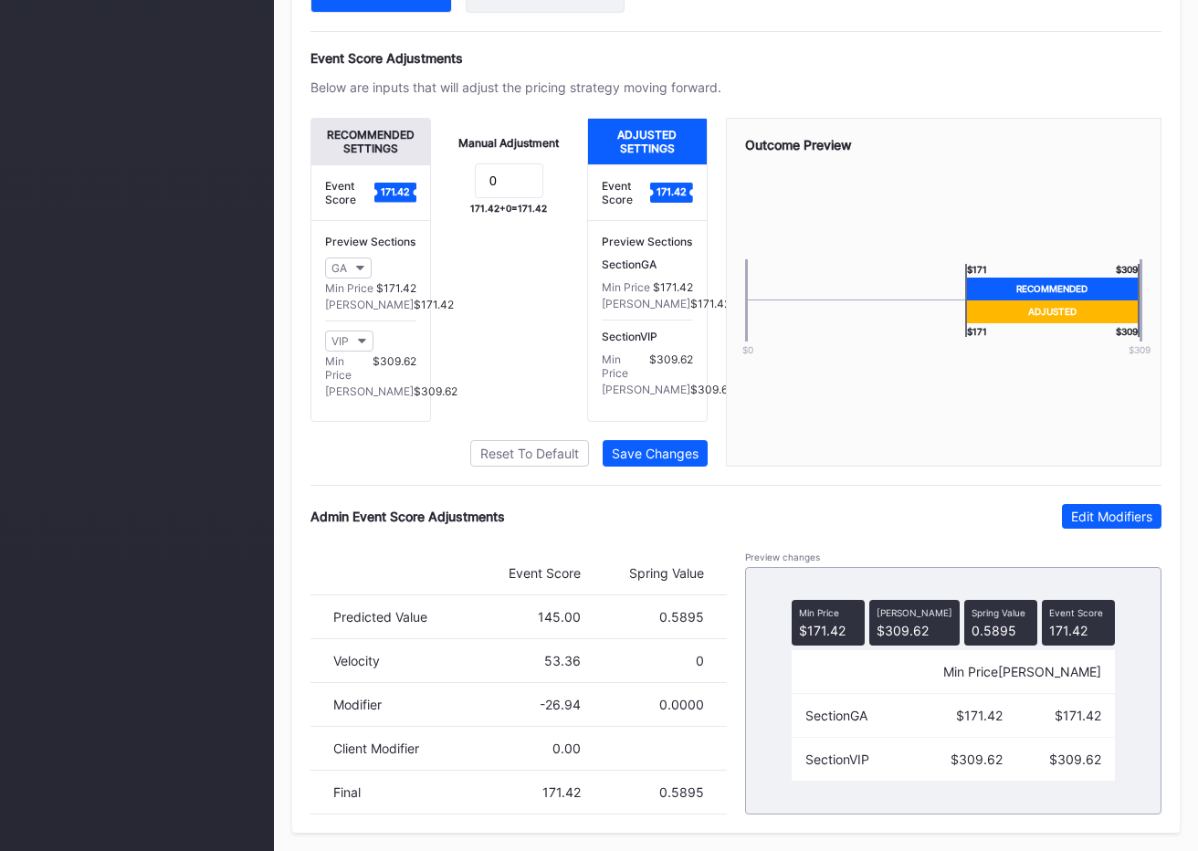
drag, startPoint x: 1097, startPoint y: 509, endPoint x: 678, endPoint y: 680, distance: 452.7
click at [1092, 510] on div "Edit Modifiers" at bounding box center [1111, 517] width 81 height 16
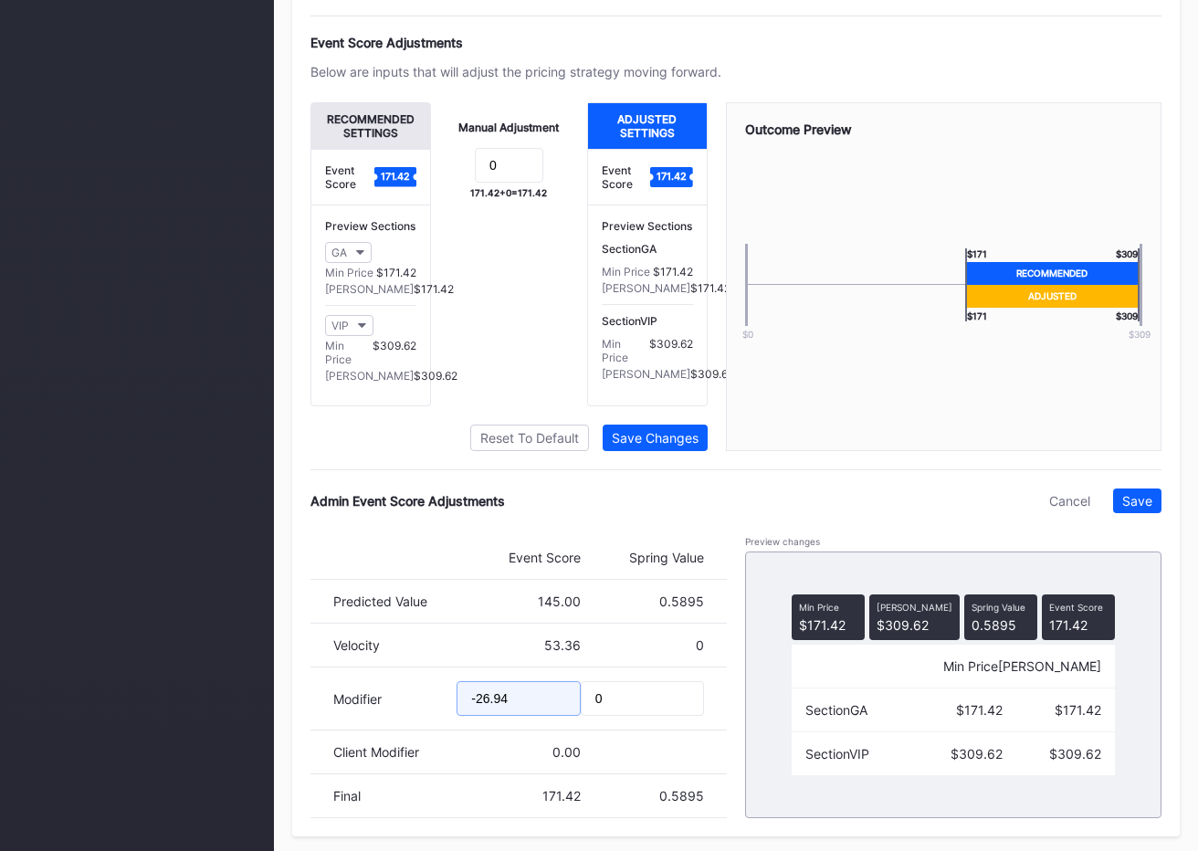
click at [480, 715] on input "-26.94" at bounding box center [518, 698] width 123 height 35
type input "-31.21"
click at [1145, 509] on div "Save" at bounding box center [1138, 501] width 30 height 16
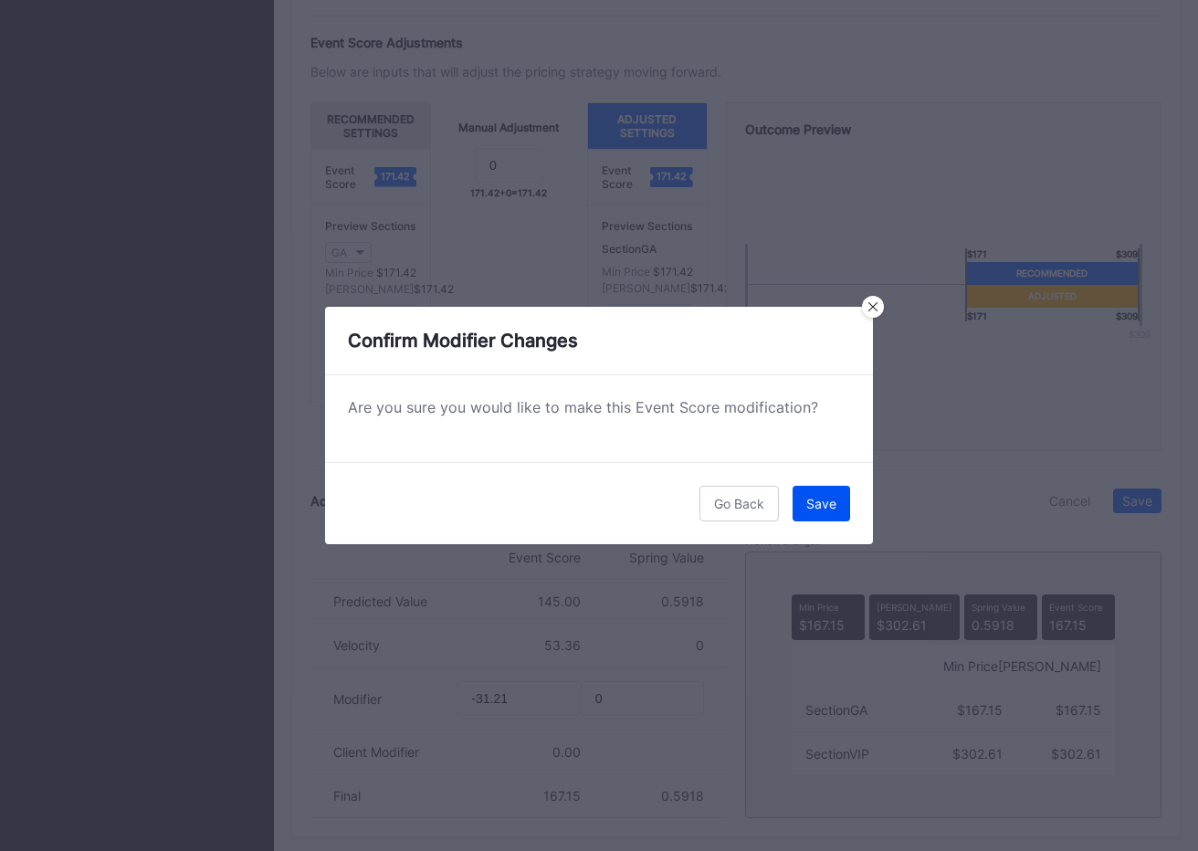
click at [833, 508] on div "Save" at bounding box center [822, 504] width 30 height 16
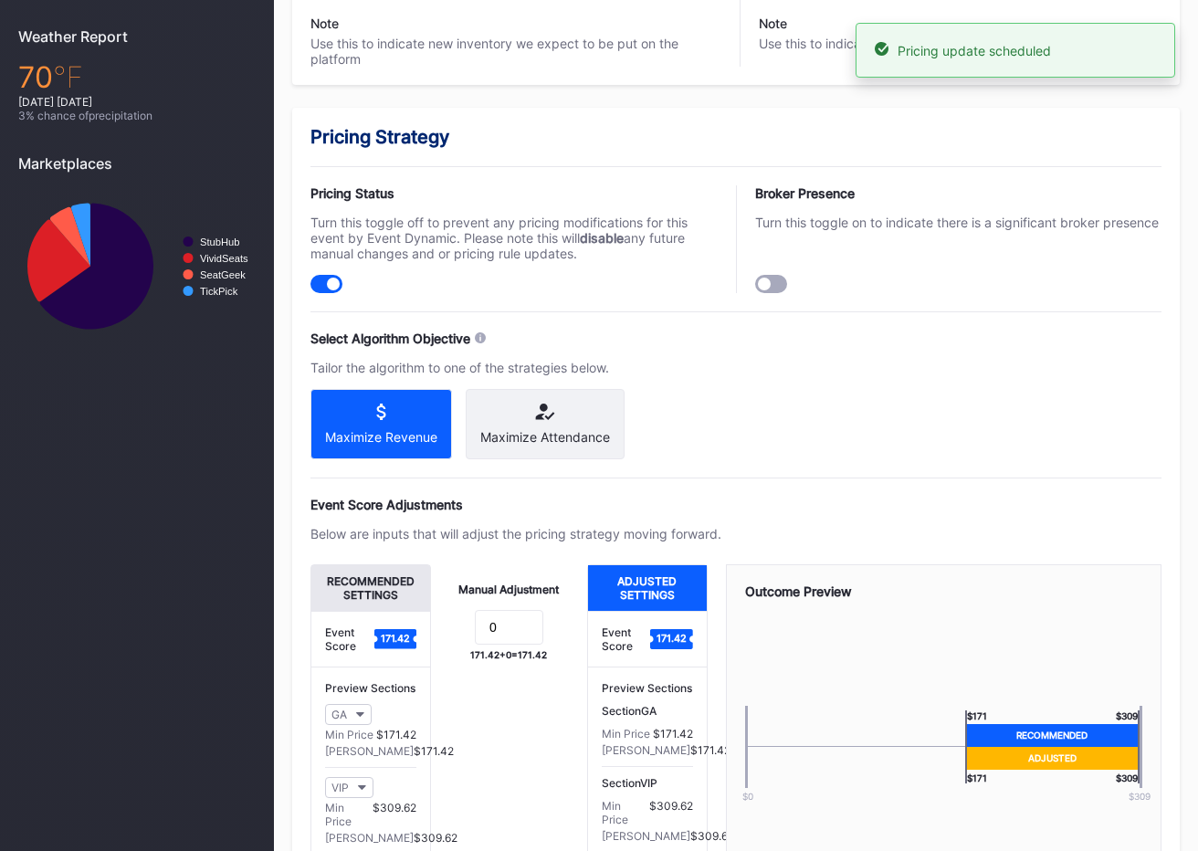
scroll to position [0, 0]
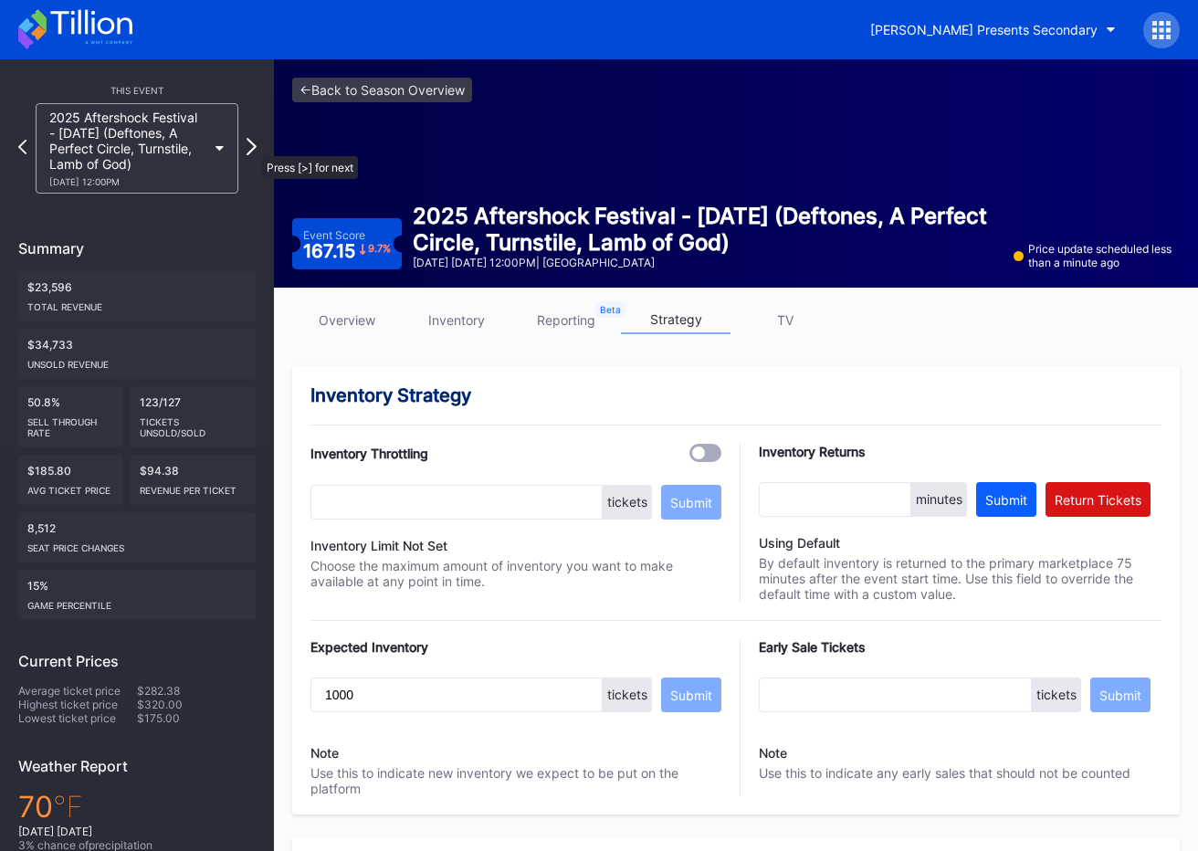
click at [253, 147] on icon at bounding box center [252, 146] width 10 height 17
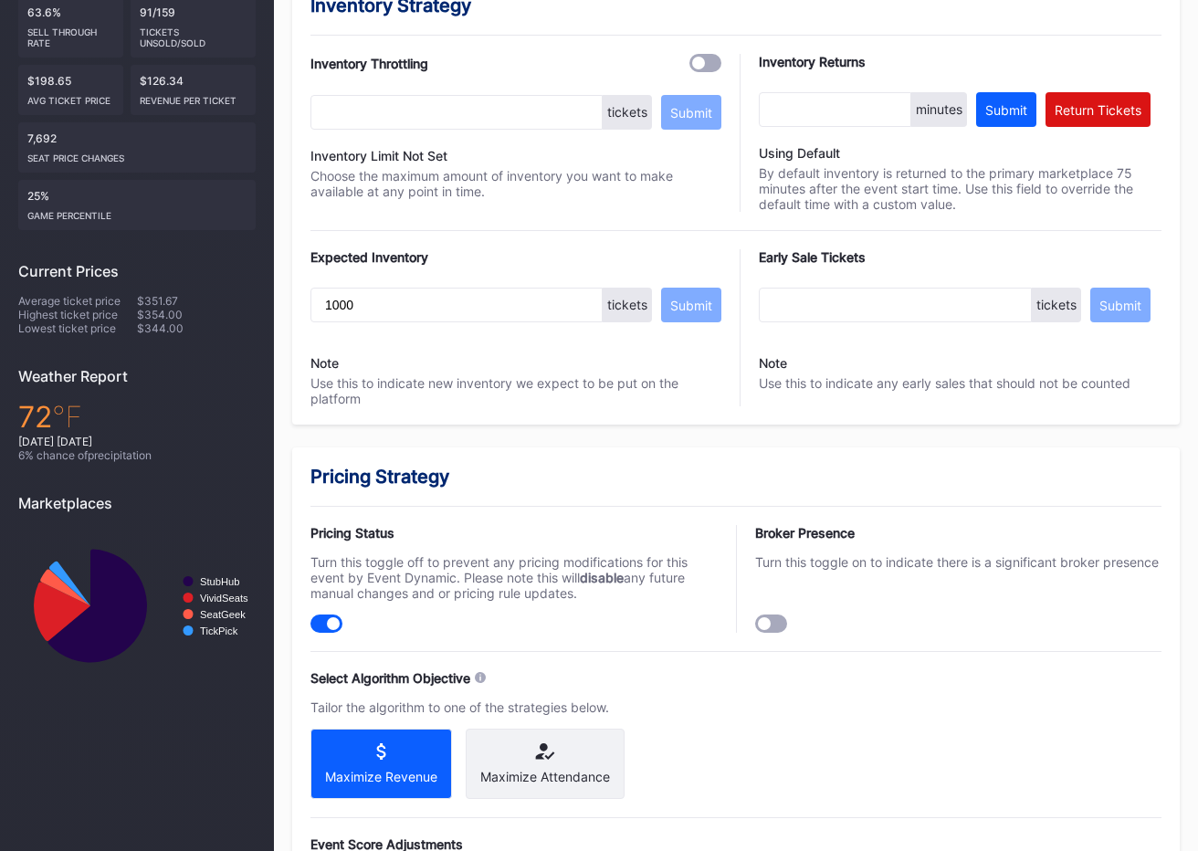
scroll to position [1206, 0]
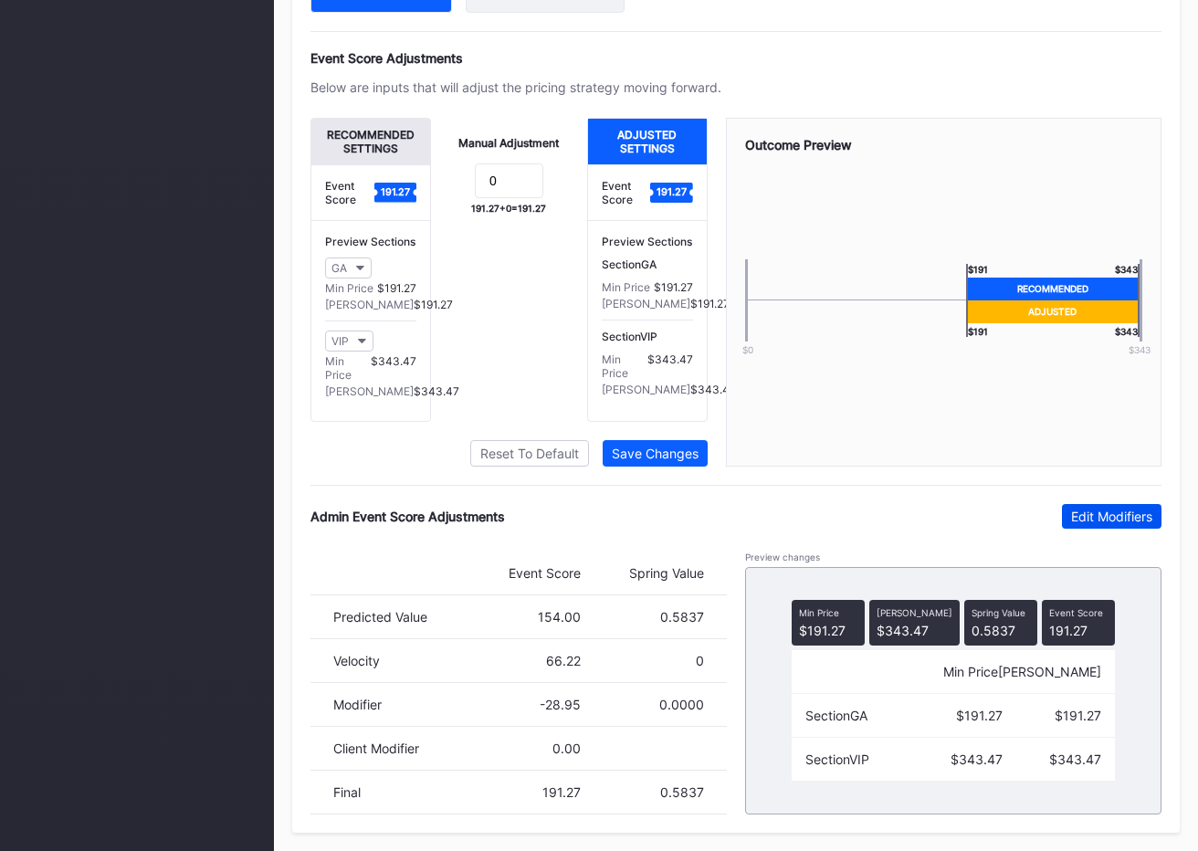
click at [1100, 506] on button "Edit Modifiers" at bounding box center [1112, 516] width 100 height 25
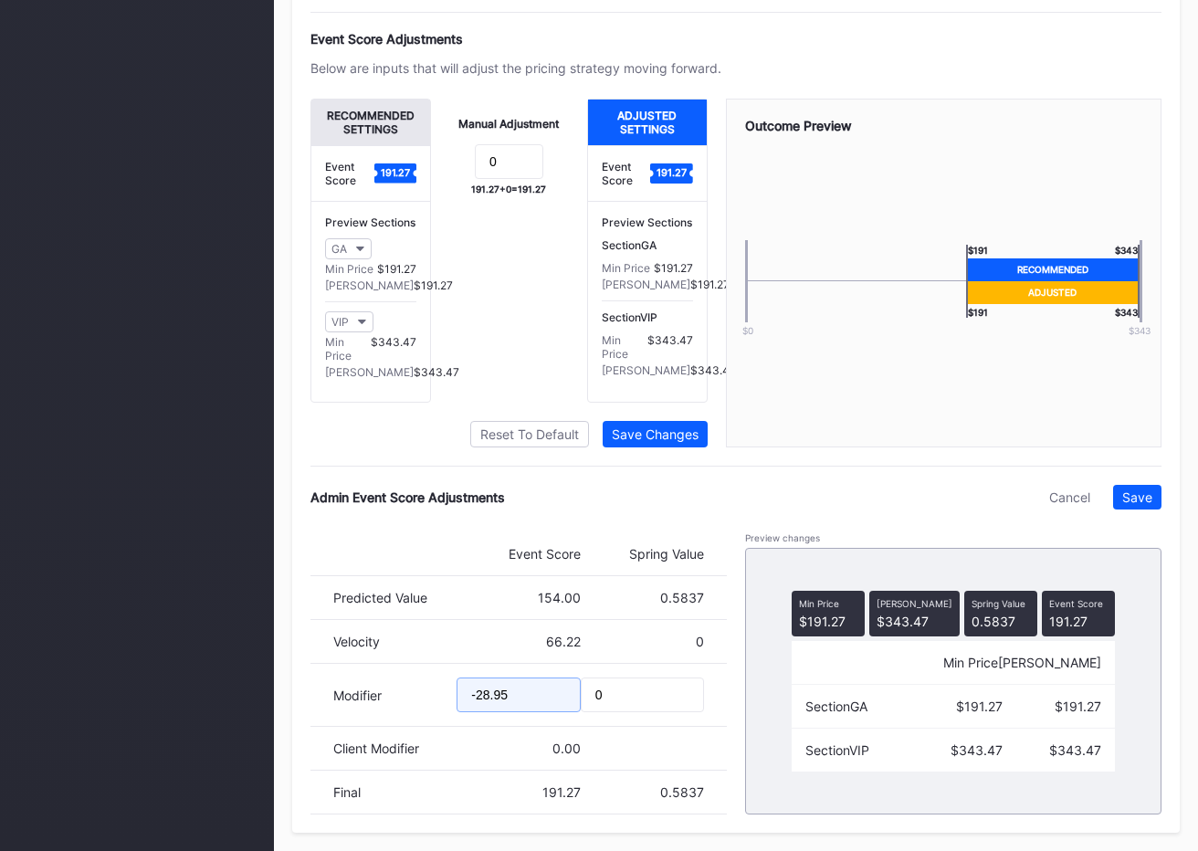
drag, startPoint x: 490, startPoint y: 709, endPoint x: 477, endPoint y: 711, distance: 12.9
click at [477, 711] on input "-28.95" at bounding box center [518, 695] width 123 height 35
drag, startPoint x: 497, startPoint y: 717, endPoint x: 543, endPoint y: 718, distance: 46.6
click at [543, 712] on input "-36.95" at bounding box center [518, 695] width 123 height 35
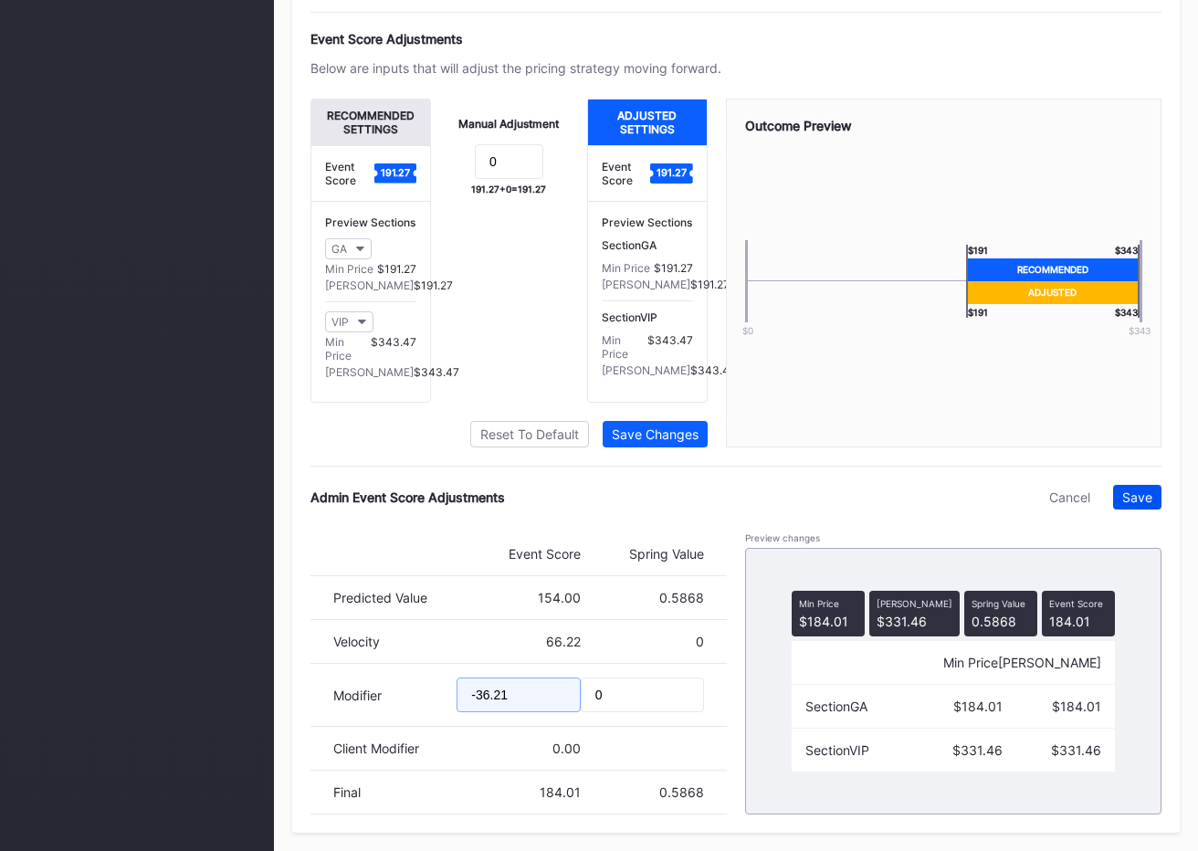
type input "-36.21"
click at [1154, 510] on button "Save" at bounding box center [1137, 497] width 48 height 25
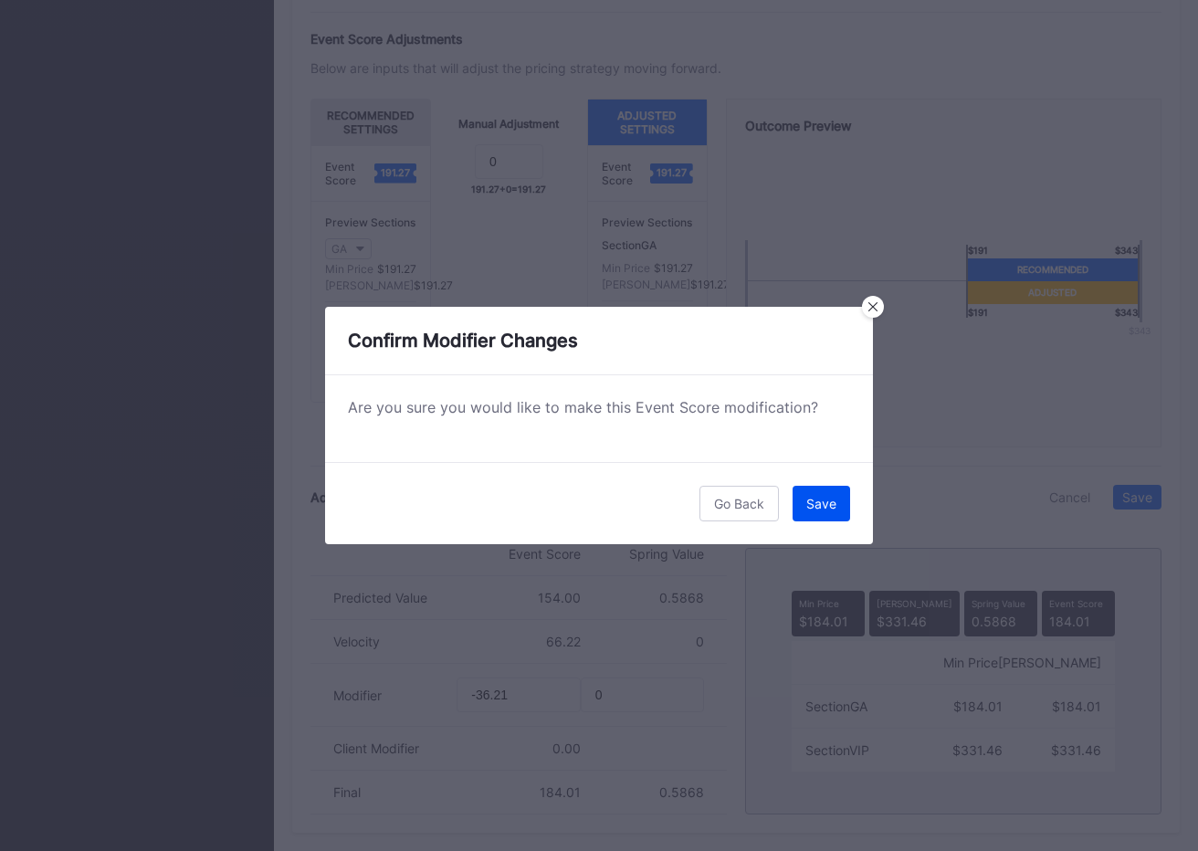
click at [820, 512] on button "Save" at bounding box center [822, 504] width 58 height 36
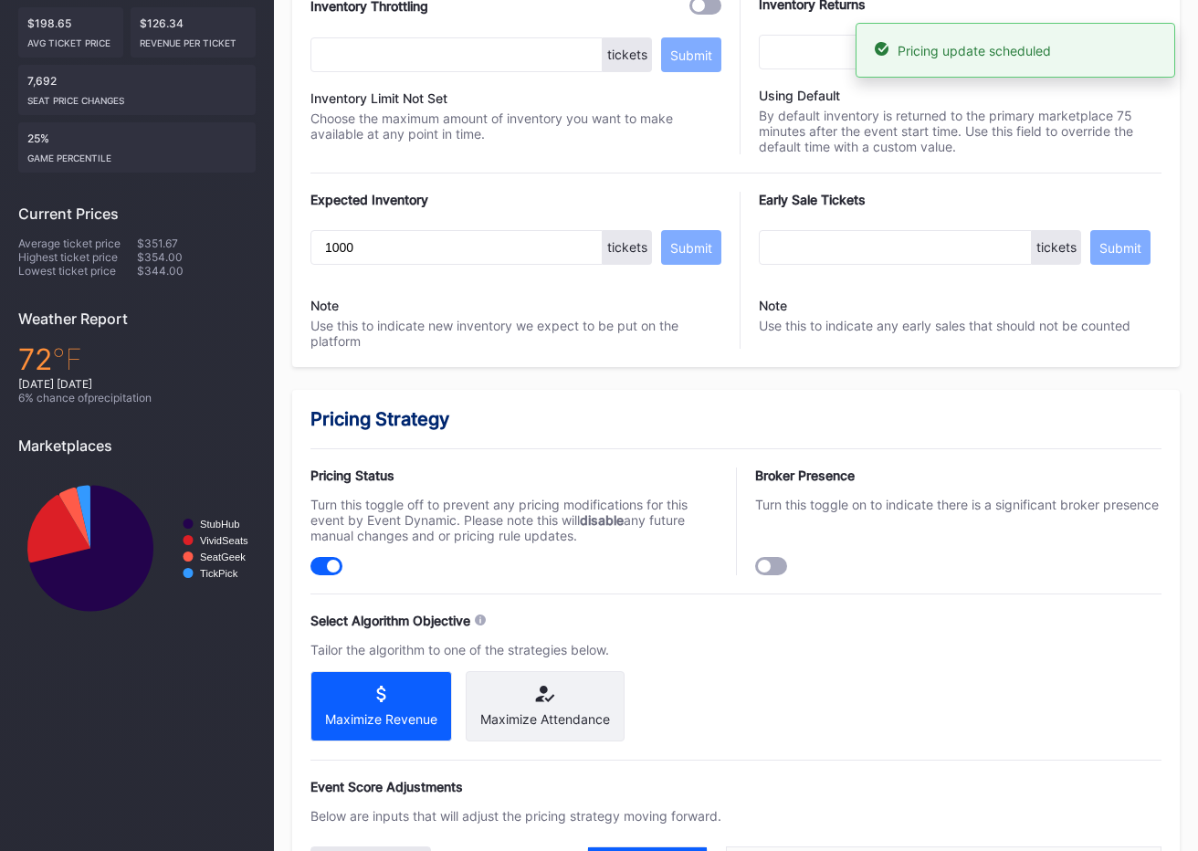
scroll to position [0, 0]
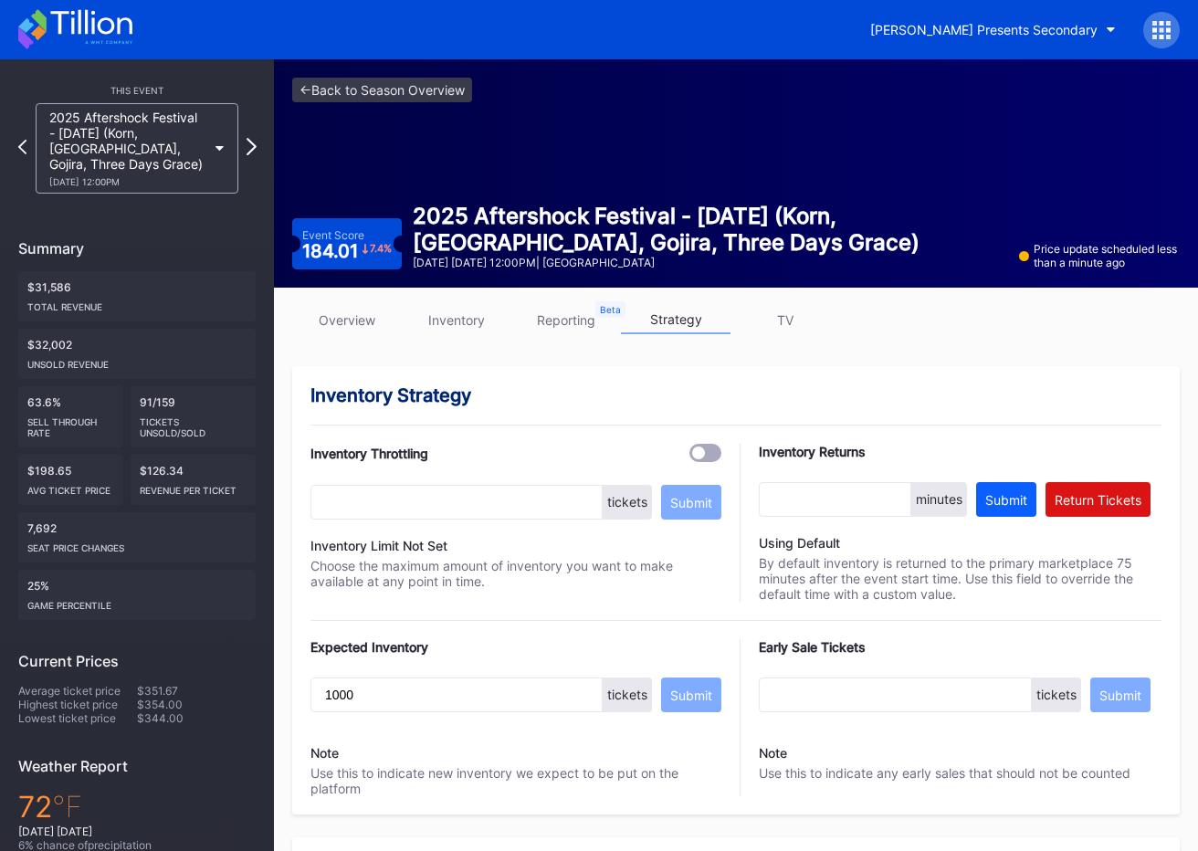
click at [252, 149] on icon at bounding box center [252, 146] width 10 height 17
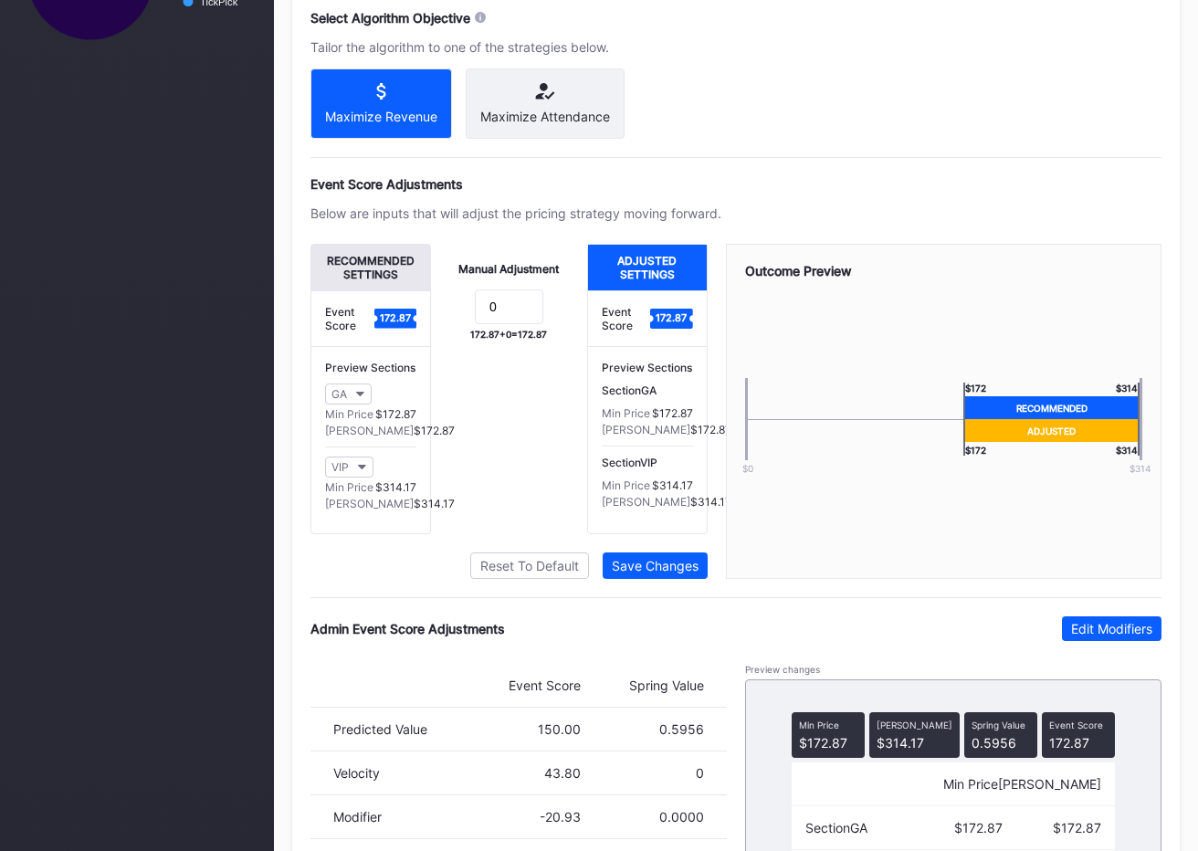
scroll to position [1192, 0]
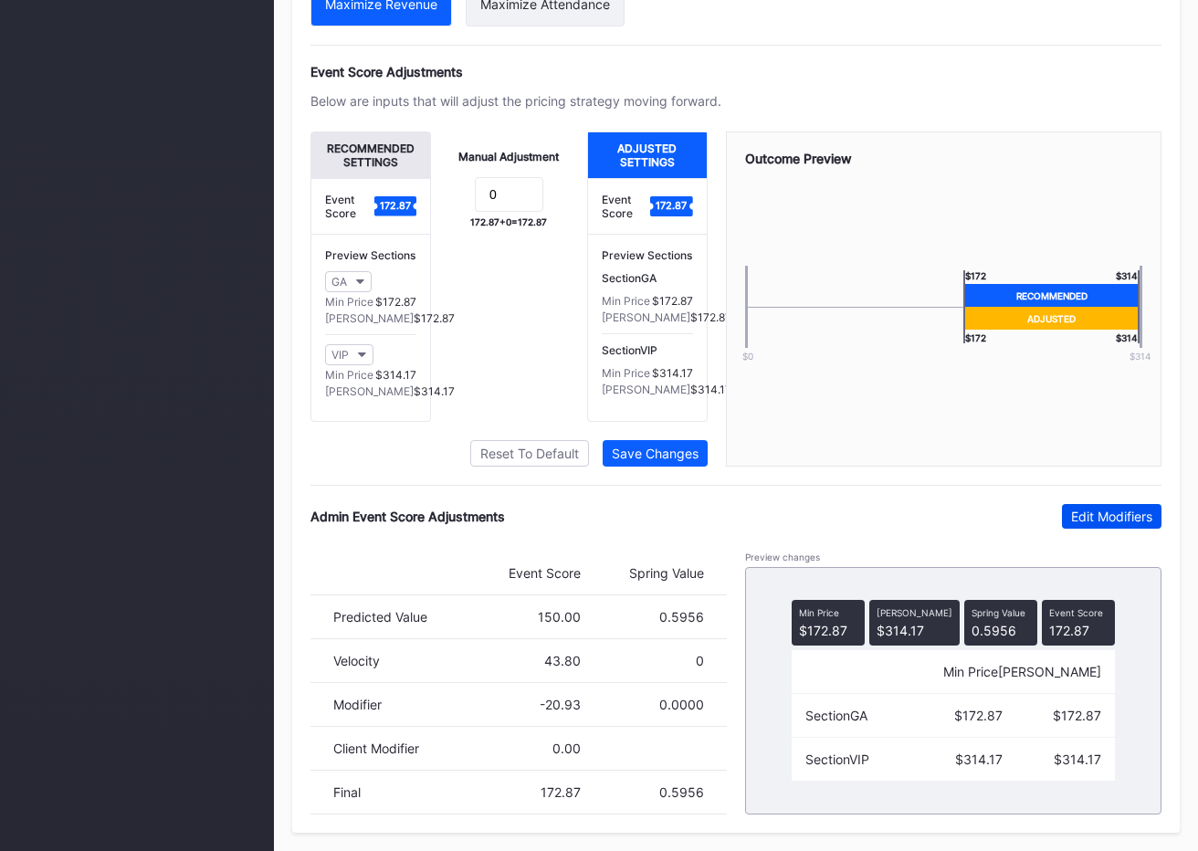
click at [1100, 509] on div "Edit Modifiers" at bounding box center [1111, 517] width 81 height 16
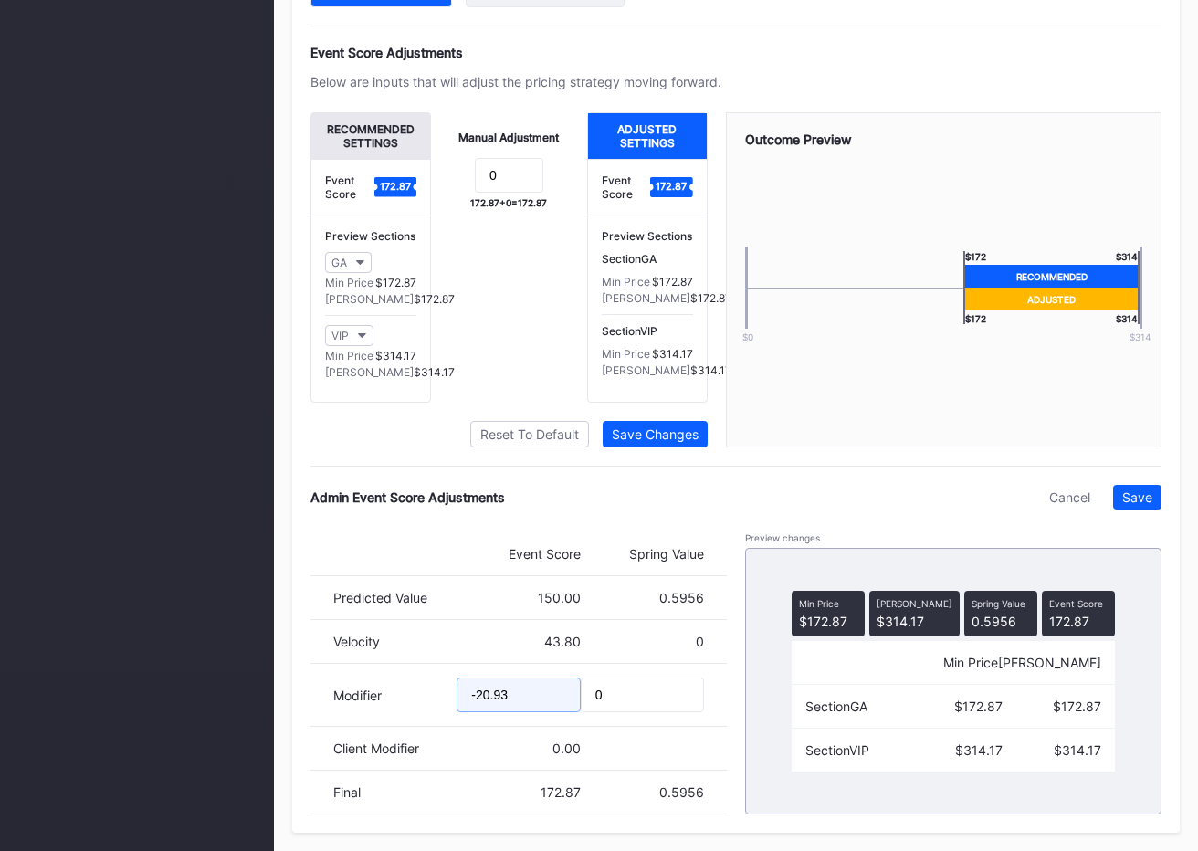
click at [489, 712] on input "-20.93" at bounding box center [518, 695] width 123 height 35
drag, startPoint x: 496, startPoint y: 713, endPoint x: 521, endPoint y: 712, distance: 24.7
click at [520, 712] on input "-27.93" at bounding box center [518, 695] width 123 height 35
type input "-27.11"
click at [1138, 505] on div "Save" at bounding box center [1138, 498] width 30 height 16
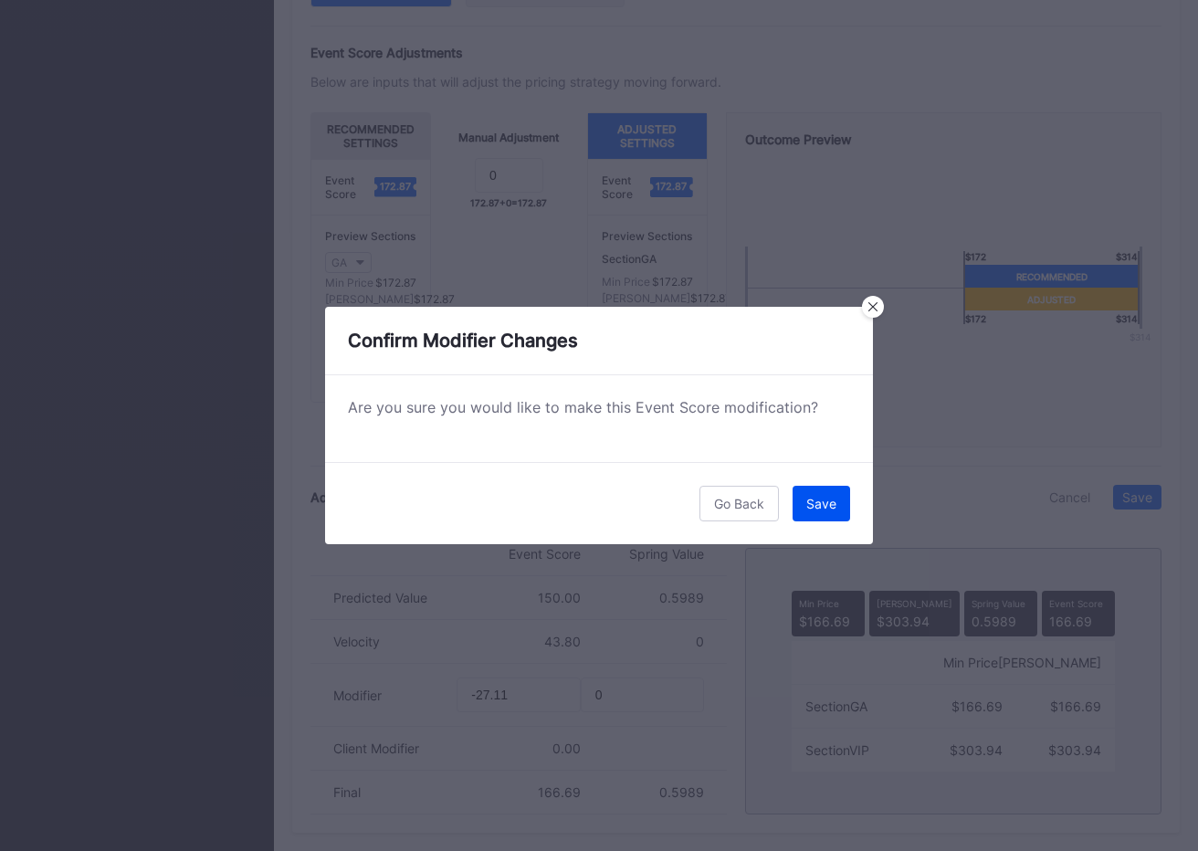
click at [810, 491] on button "Save" at bounding box center [822, 504] width 58 height 36
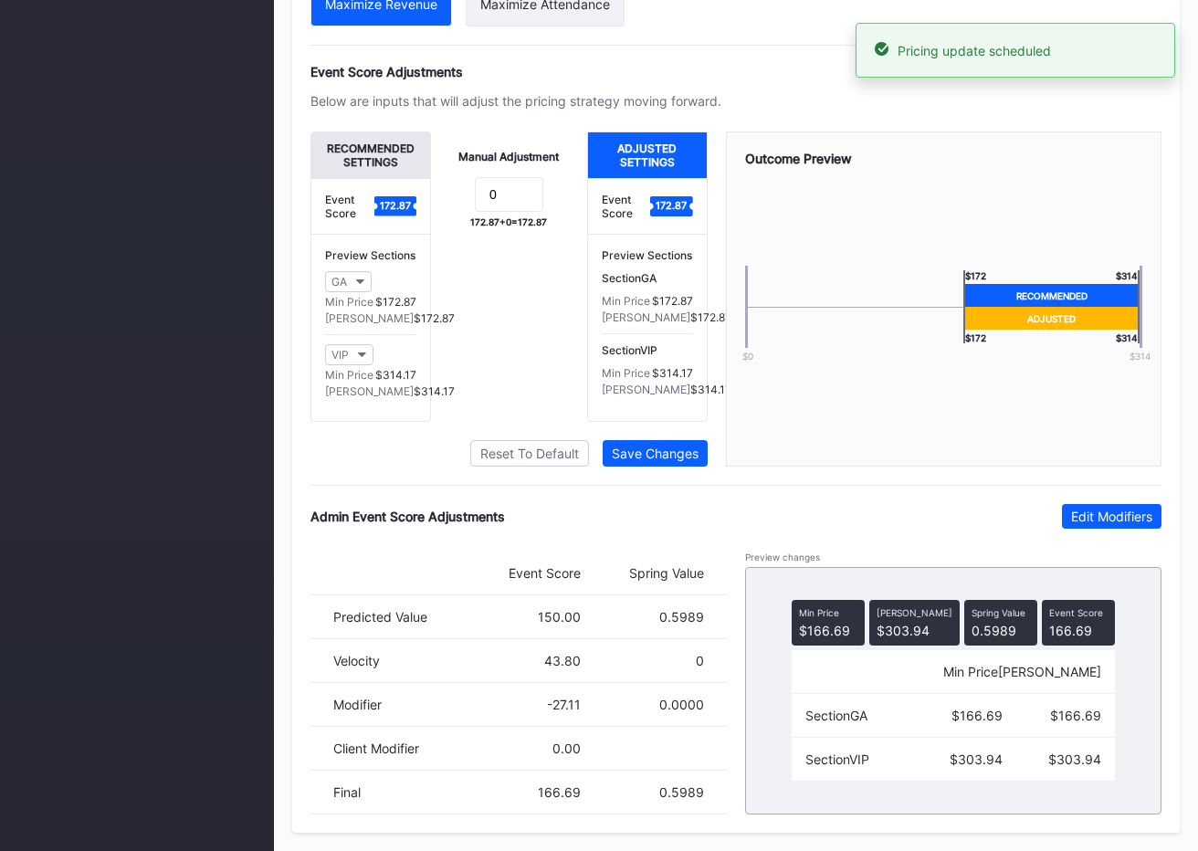
scroll to position [0, 0]
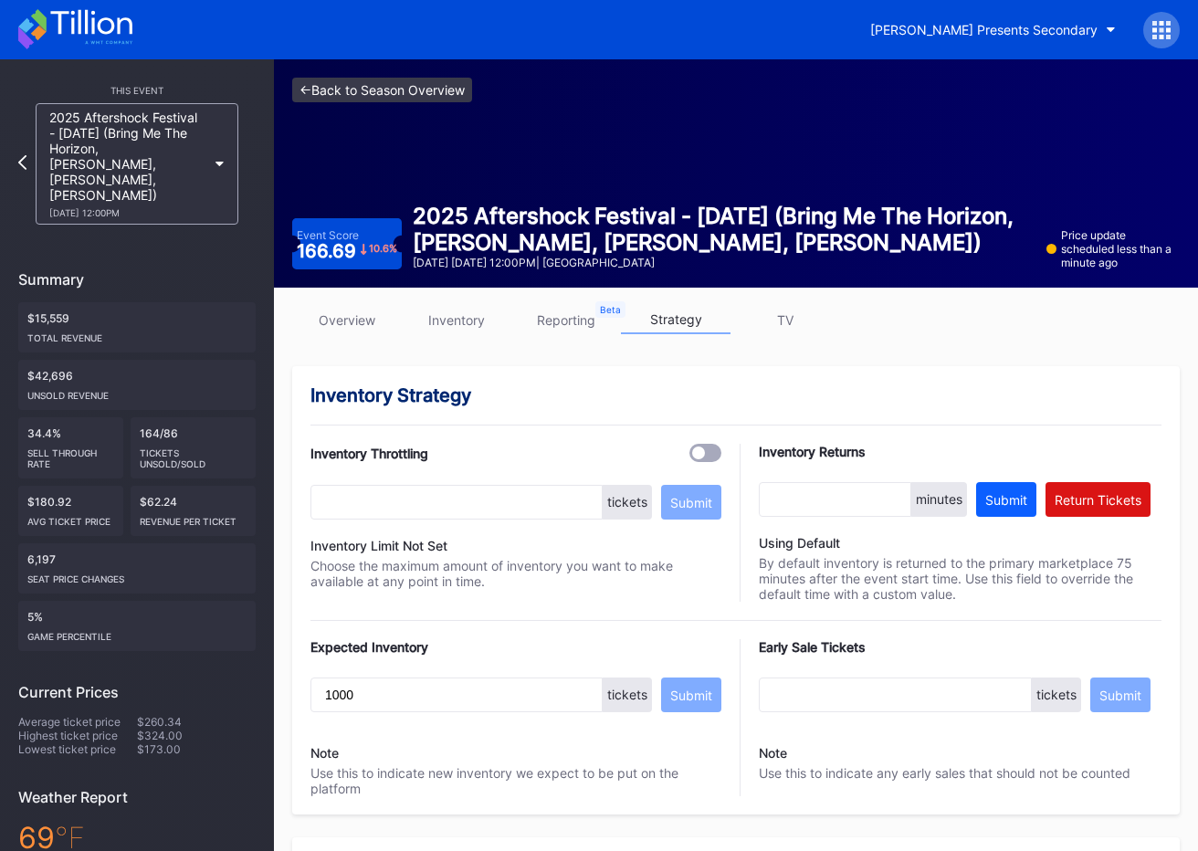
click at [462, 94] on link "<- Back to Season Overview" at bounding box center [382, 90] width 180 height 25
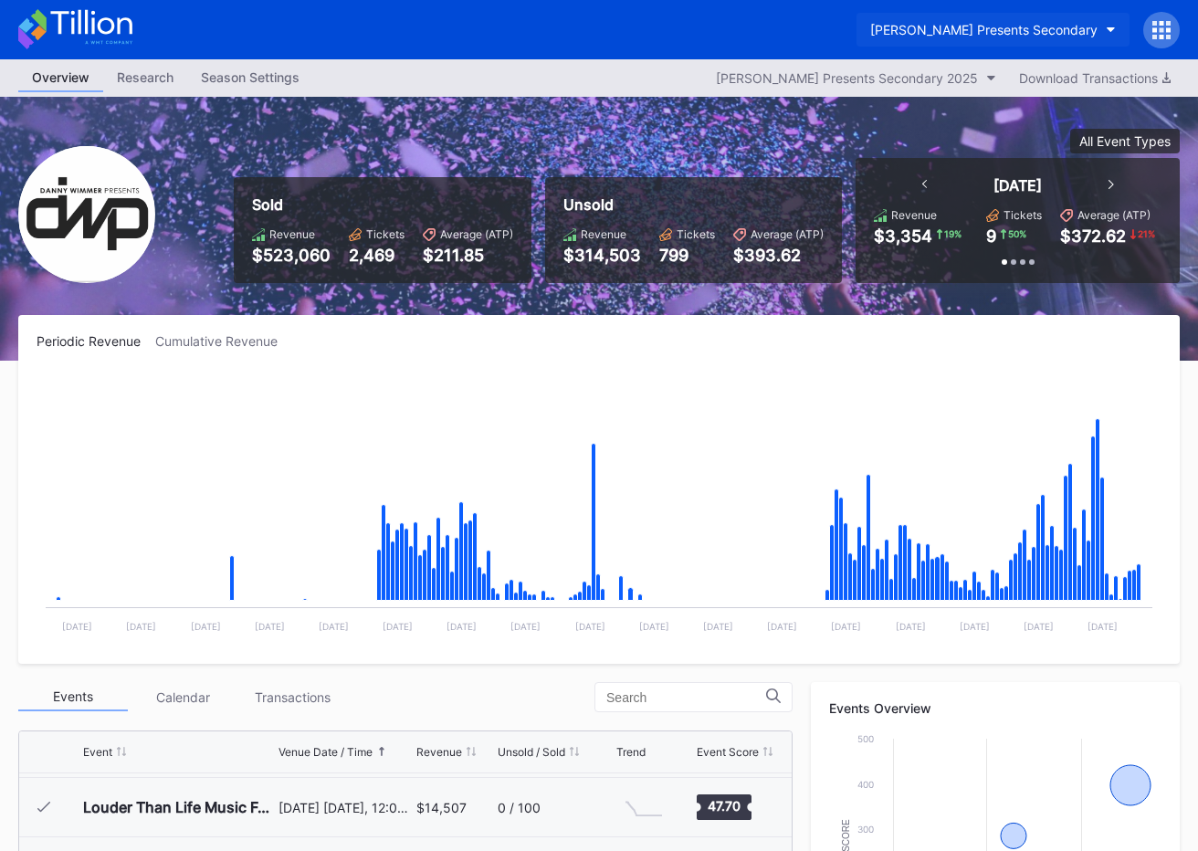
click at [1008, 28] on div "[PERSON_NAME] Presents Secondary" at bounding box center [983, 30] width 227 height 16
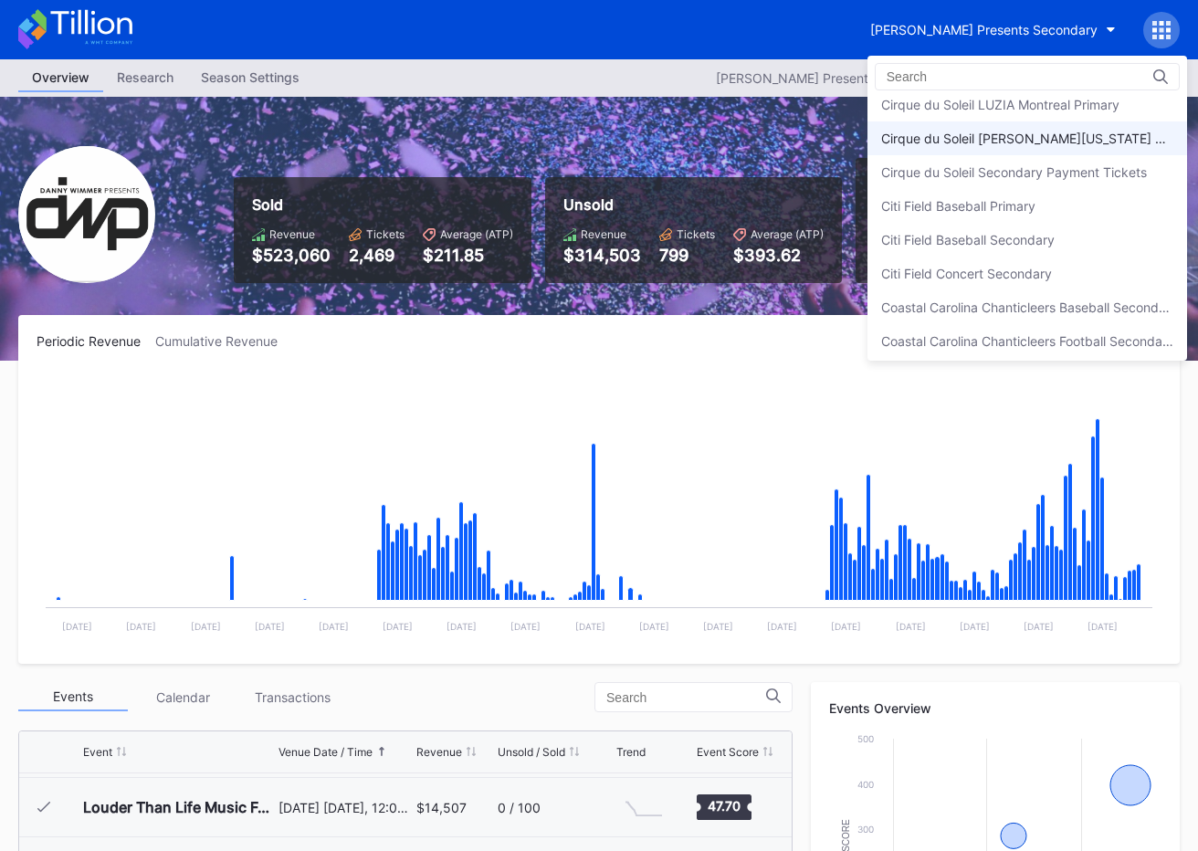
scroll to position [923, 0]
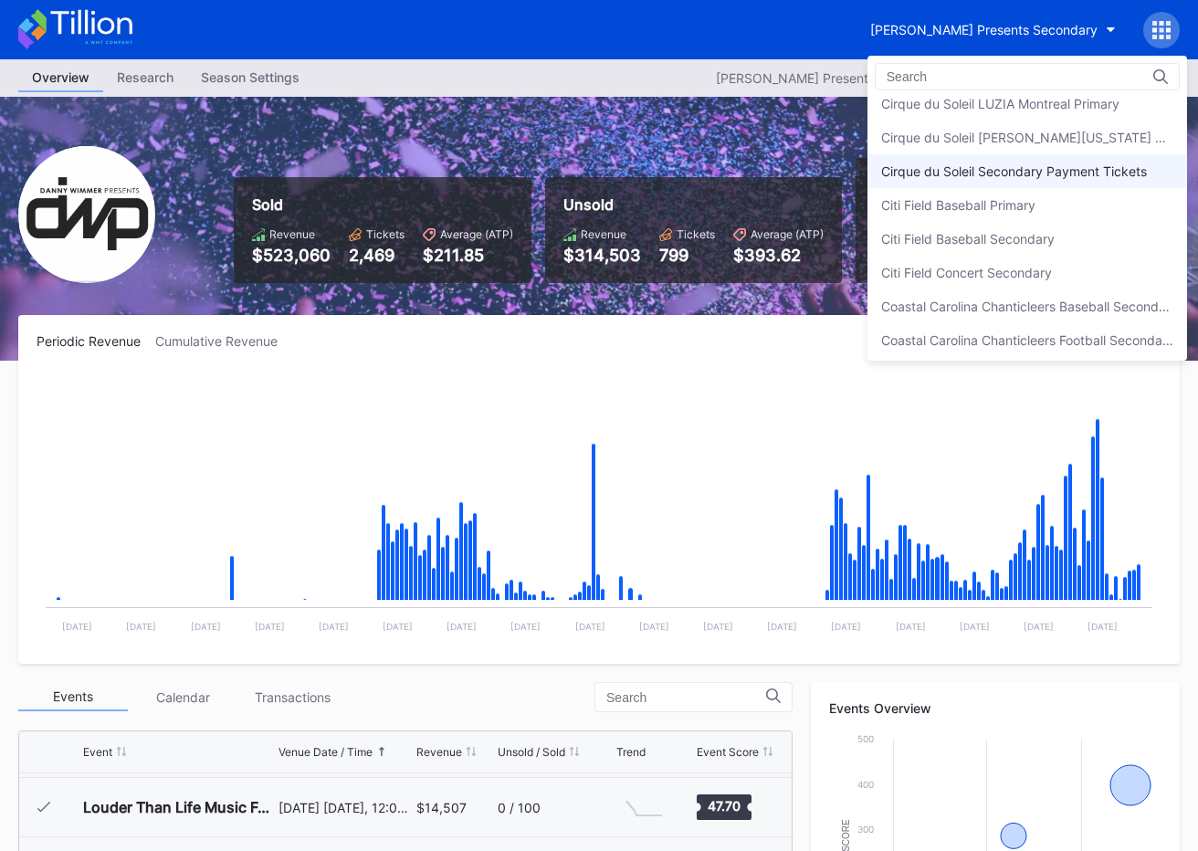
click at [1008, 161] on div "Cirque du Soleil Secondary Payment Tickets" at bounding box center [1028, 171] width 320 height 34
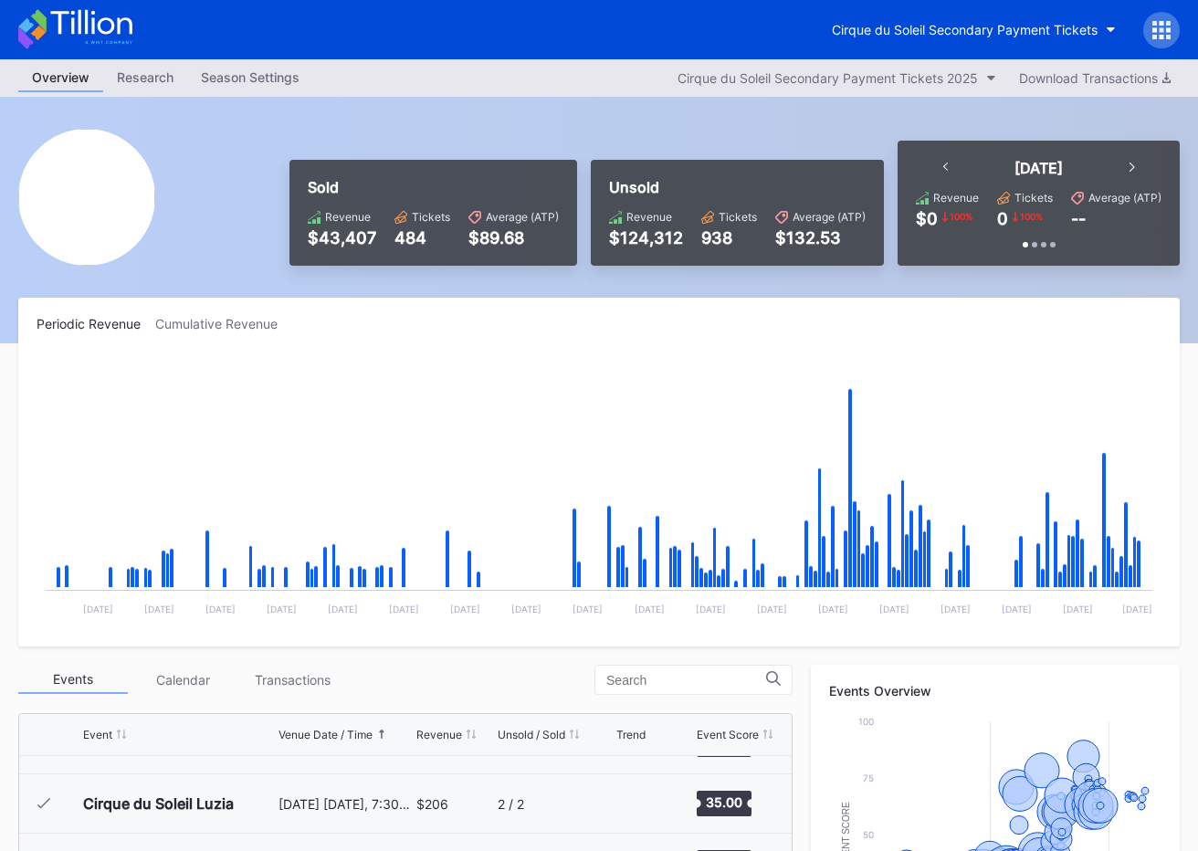
scroll to position [3800, 0]
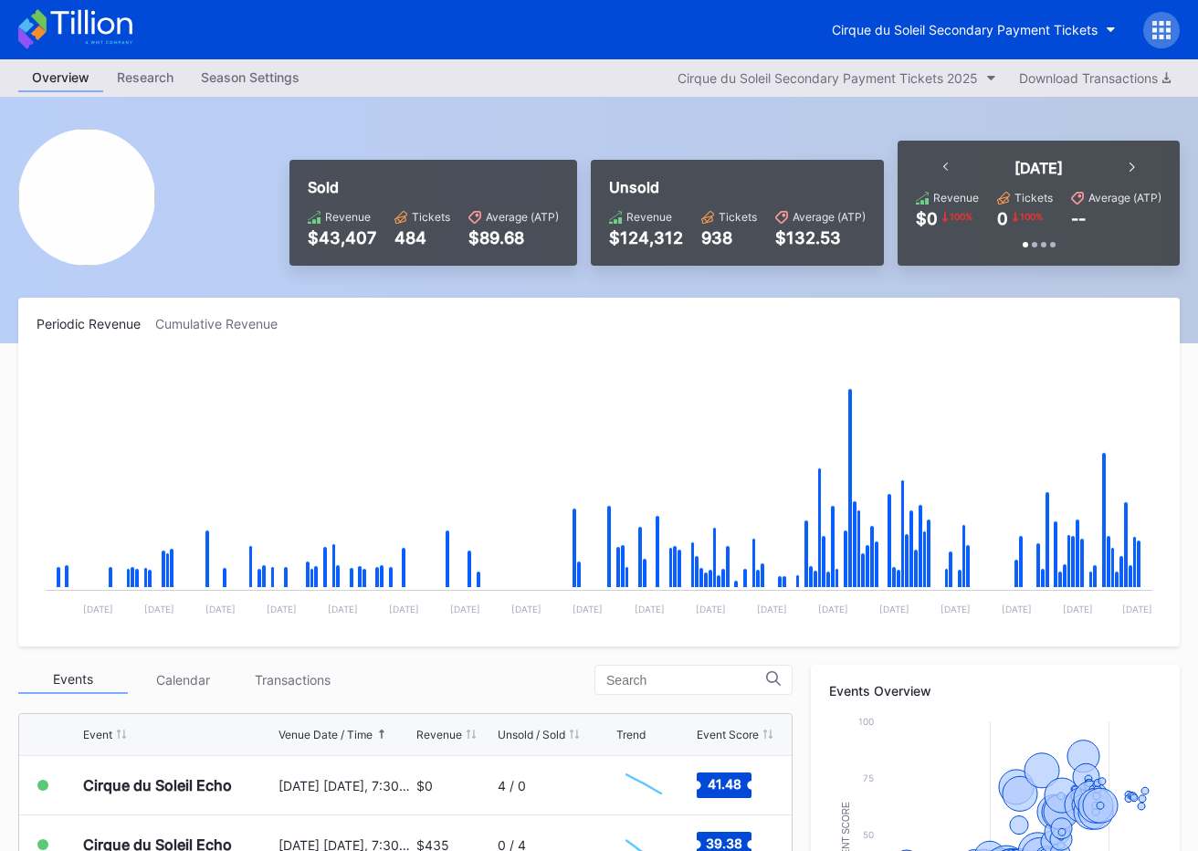
click at [220, 326] on div "Cumulative Revenue" at bounding box center [223, 324] width 137 height 16
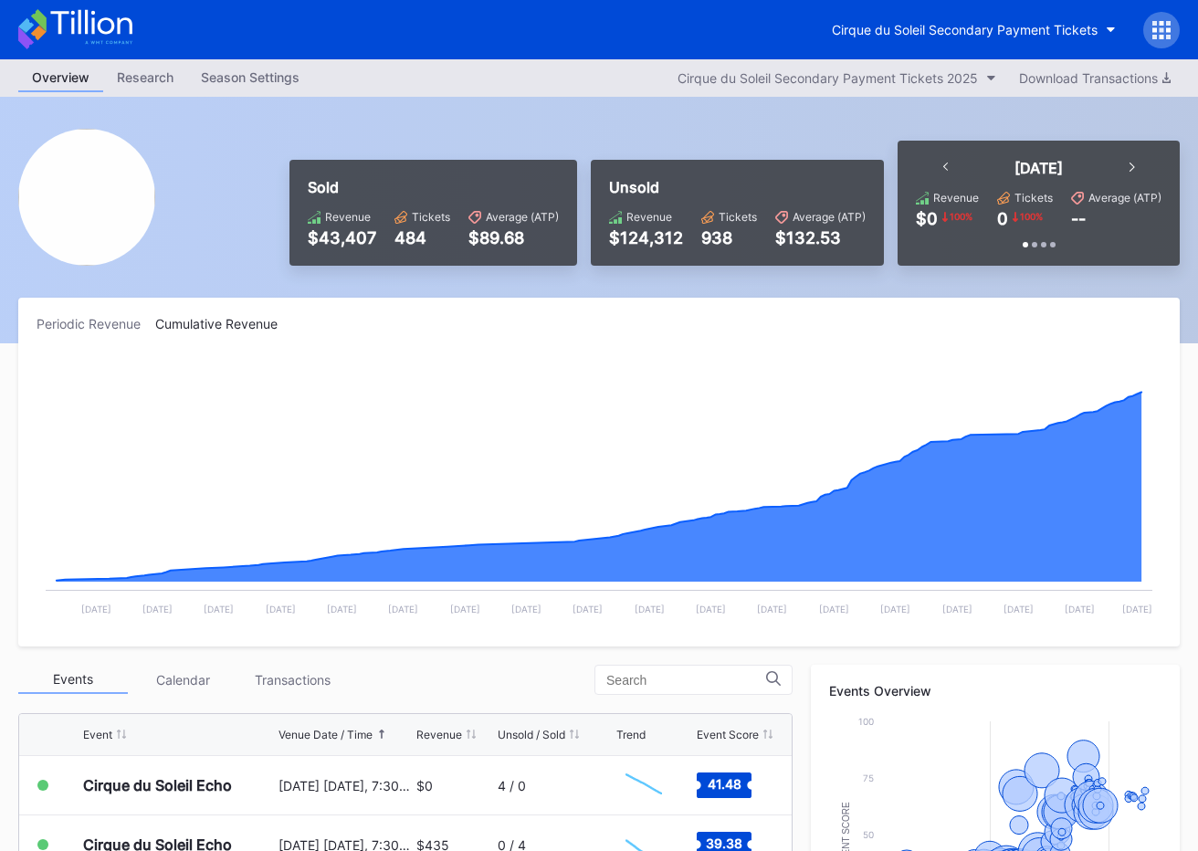
click at [85, 35] on icon at bounding box center [75, 29] width 114 height 40
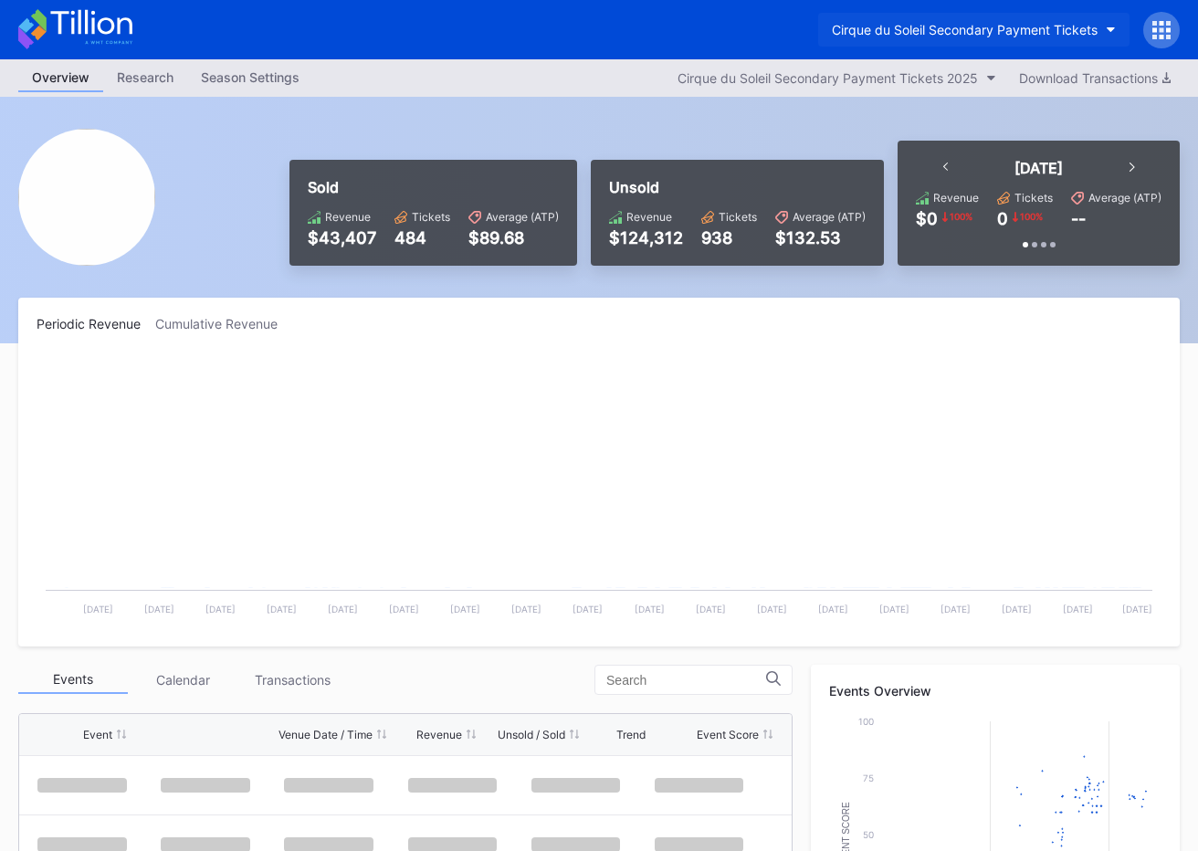
click at [991, 26] on div "Cirque du Soleil Secondary Payment Tickets" at bounding box center [965, 30] width 266 height 16
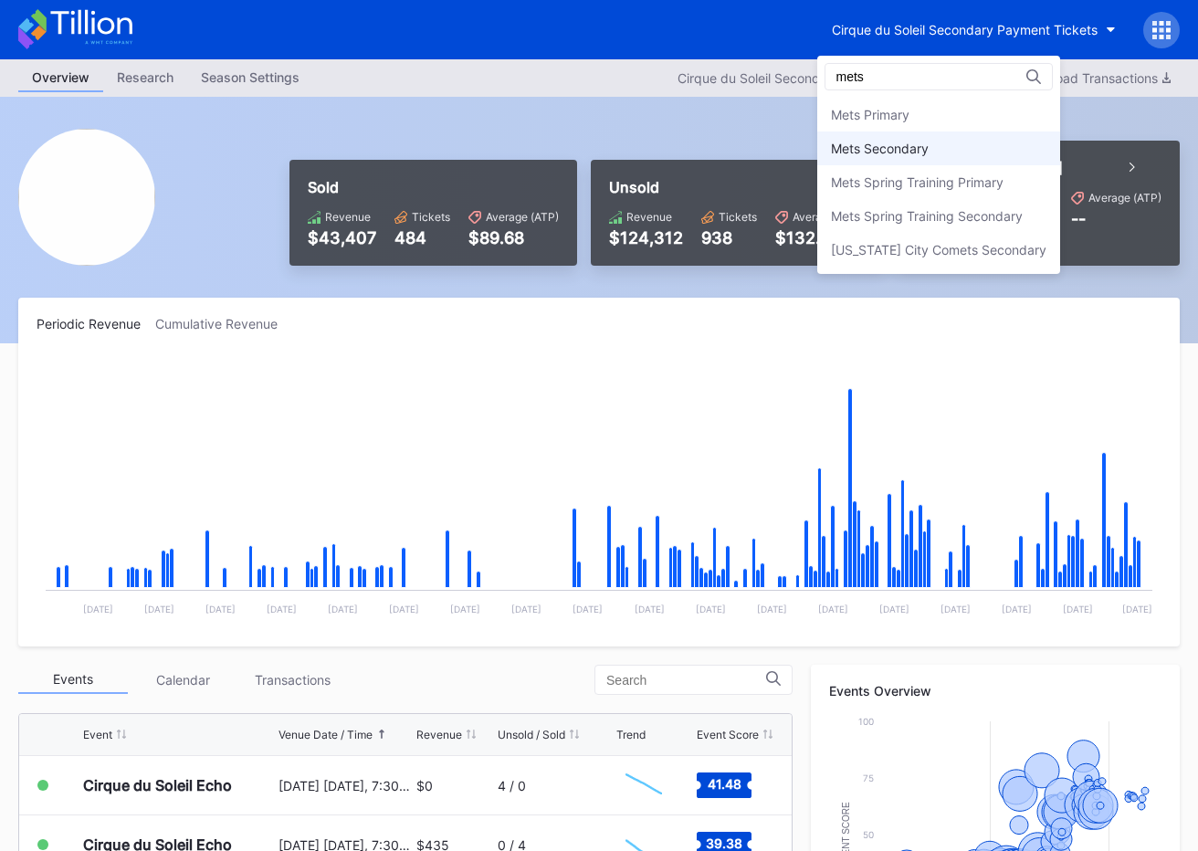
type input "mets"
click at [972, 138] on div "Mets Secondary" at bounding box center [938, 149] width 243 height 34
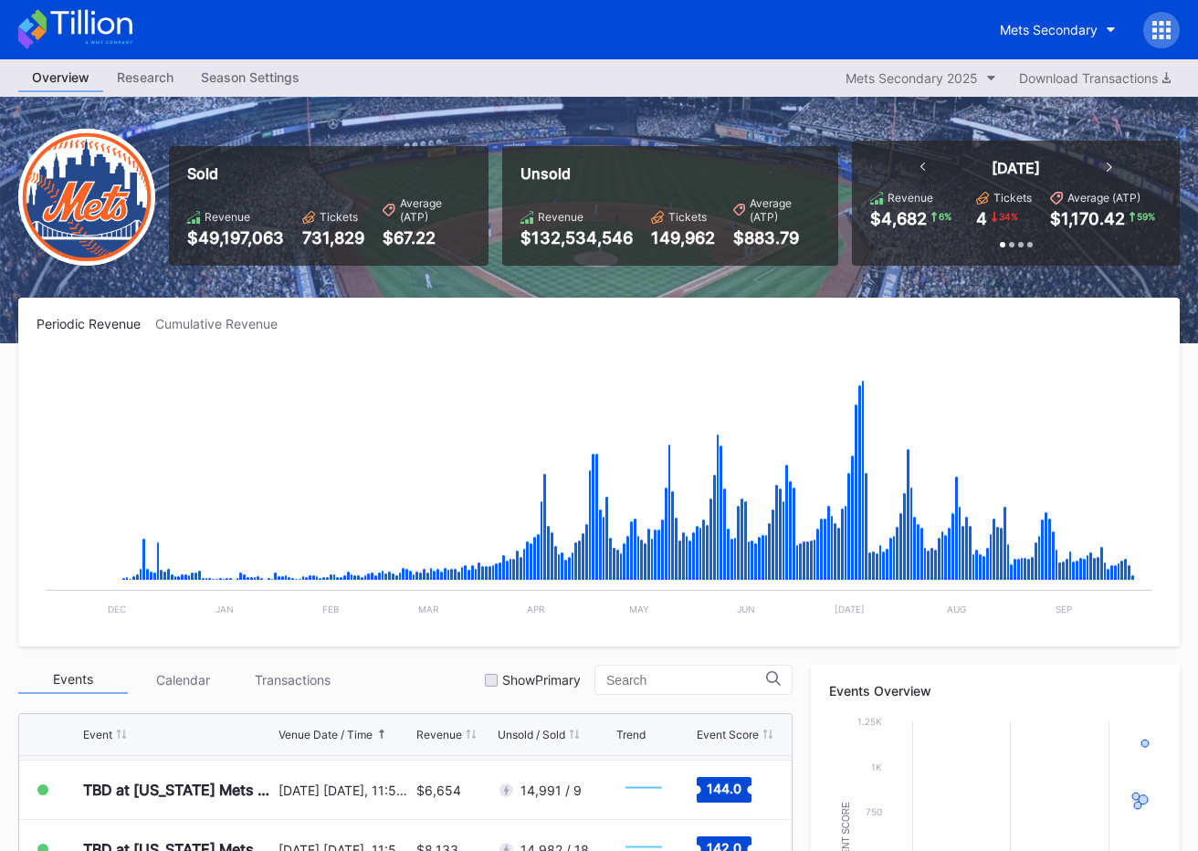
click at [1049, 47] on div "Mets Secondary" at bounding box center [599, 29] width 1198 height 59
click at [1049, 38] on button "Mets Secondary" at bounding box center [1057, 30] width 143 height 34
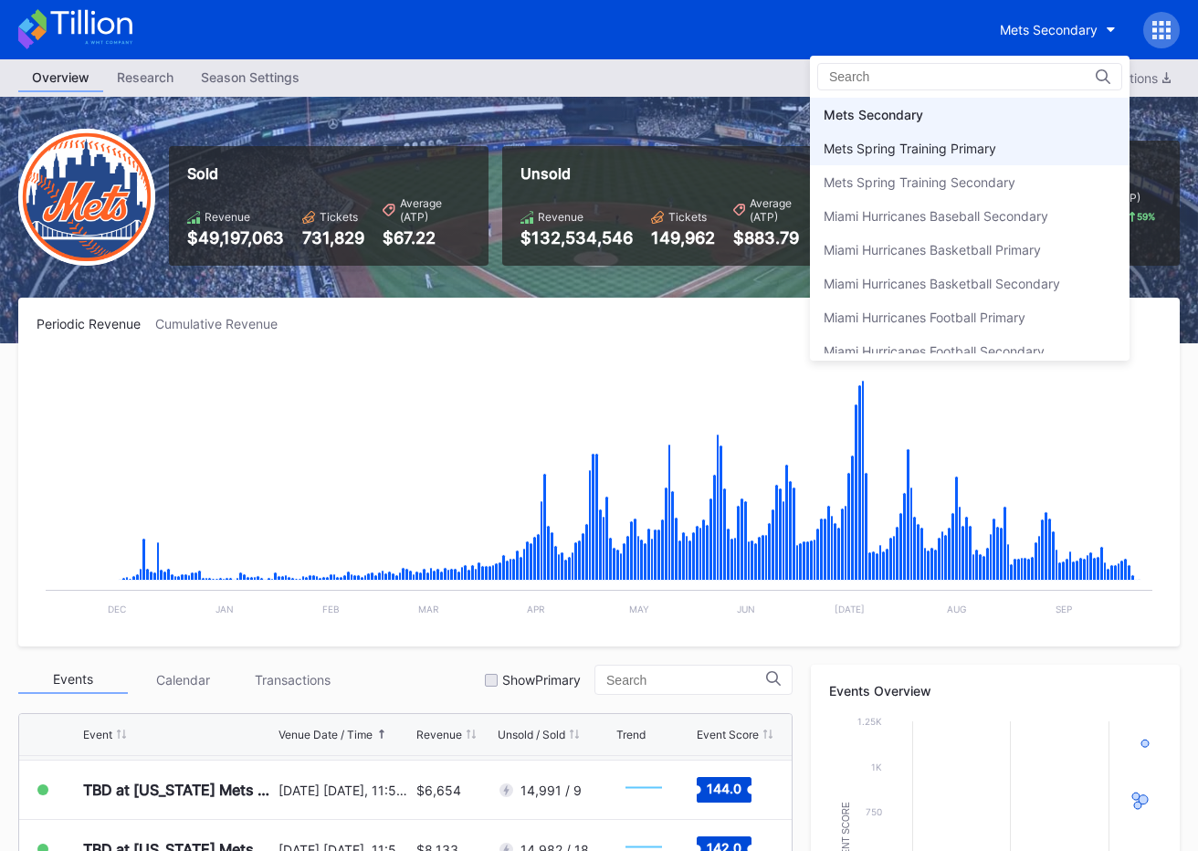
scroll to position [2799, 0]
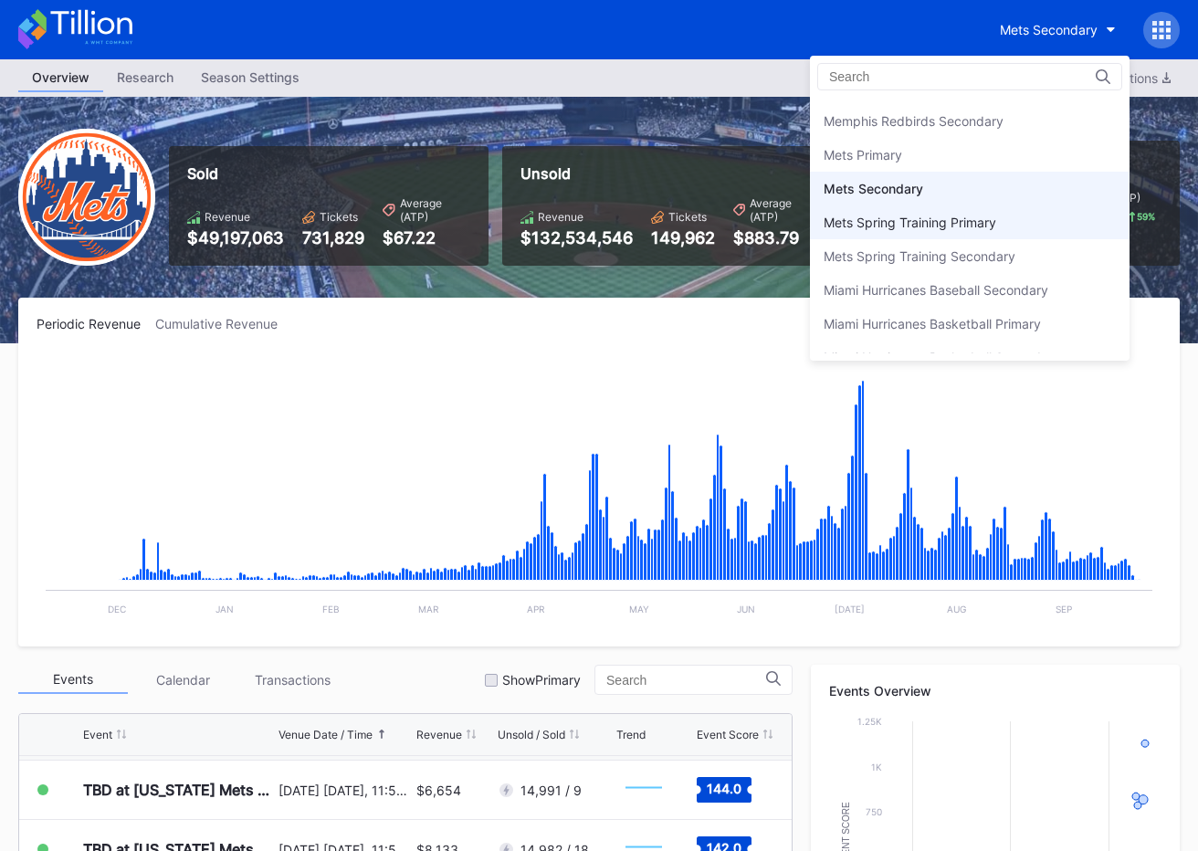
click at [1011, 152] on div "Mets Primary" at bounding box center [970, 155] width 320 height 34
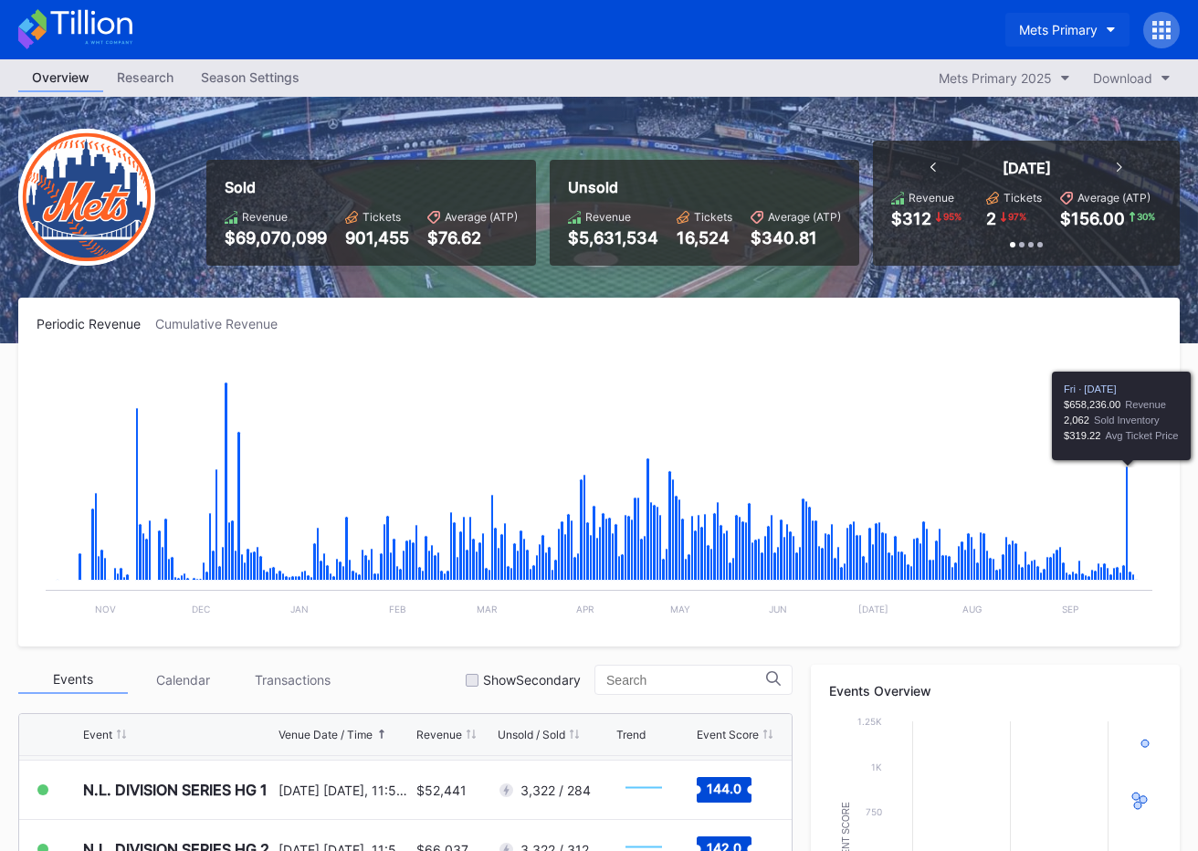
click at [1087, 39] on button "Mets Primary" at bounding box center [1068, 30] width 124 height 34
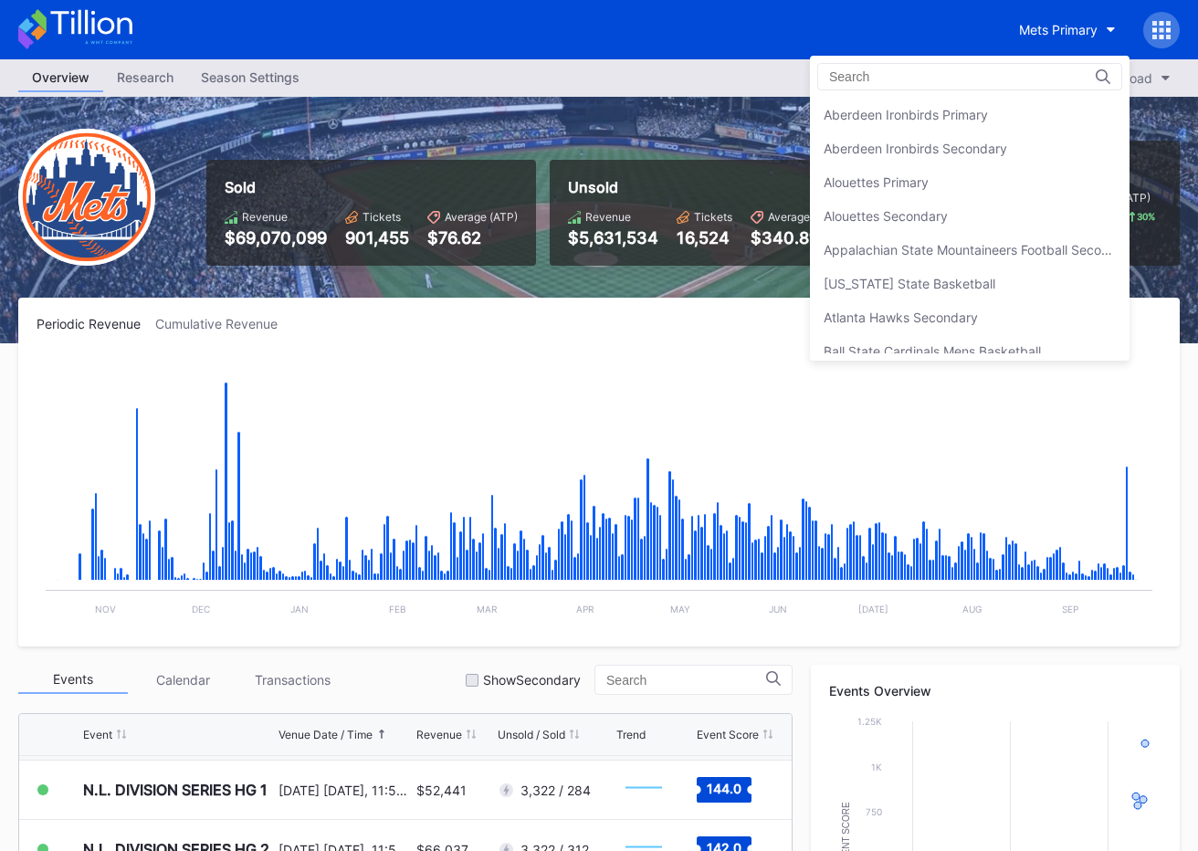
scroll to position [2839, 0]
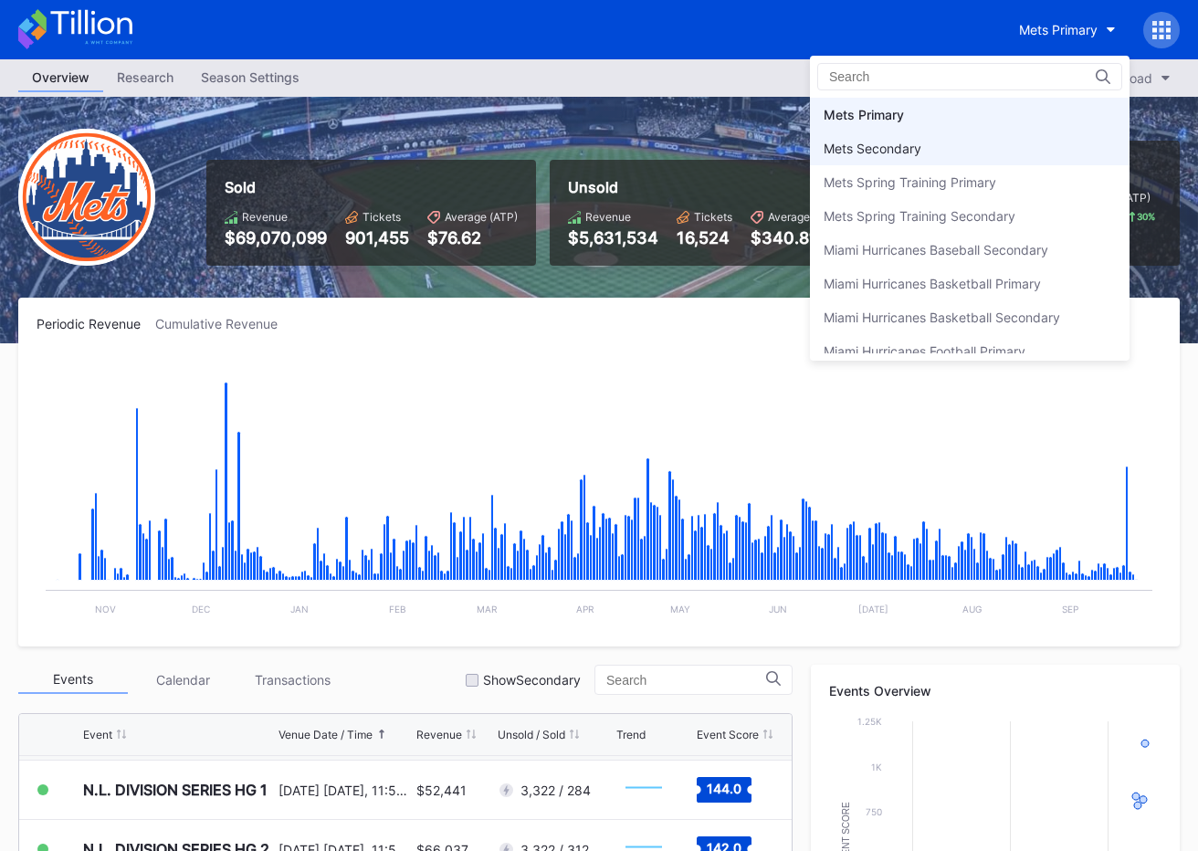
click at [1030, 159] on div "Mets Secondary" at bounding box center [970, 149] width 320 height 34
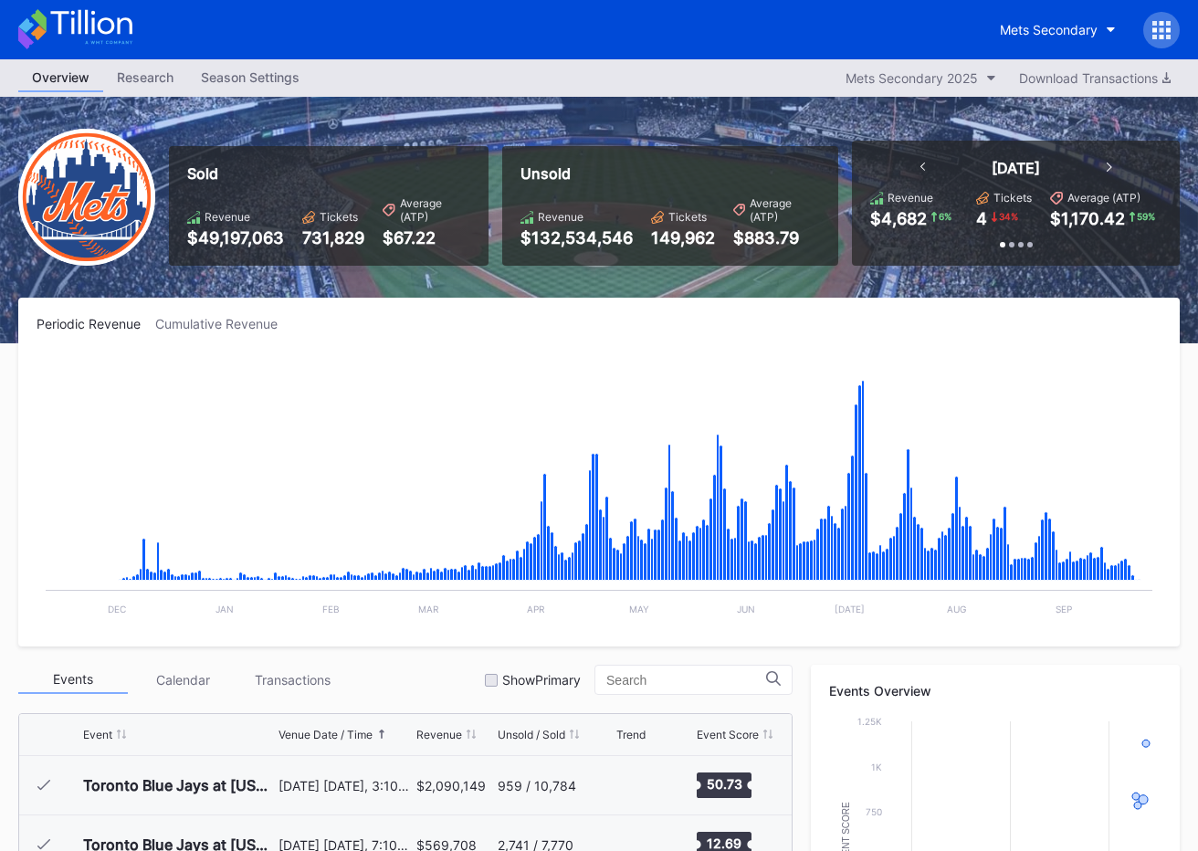
scroll to position [4745, 0]
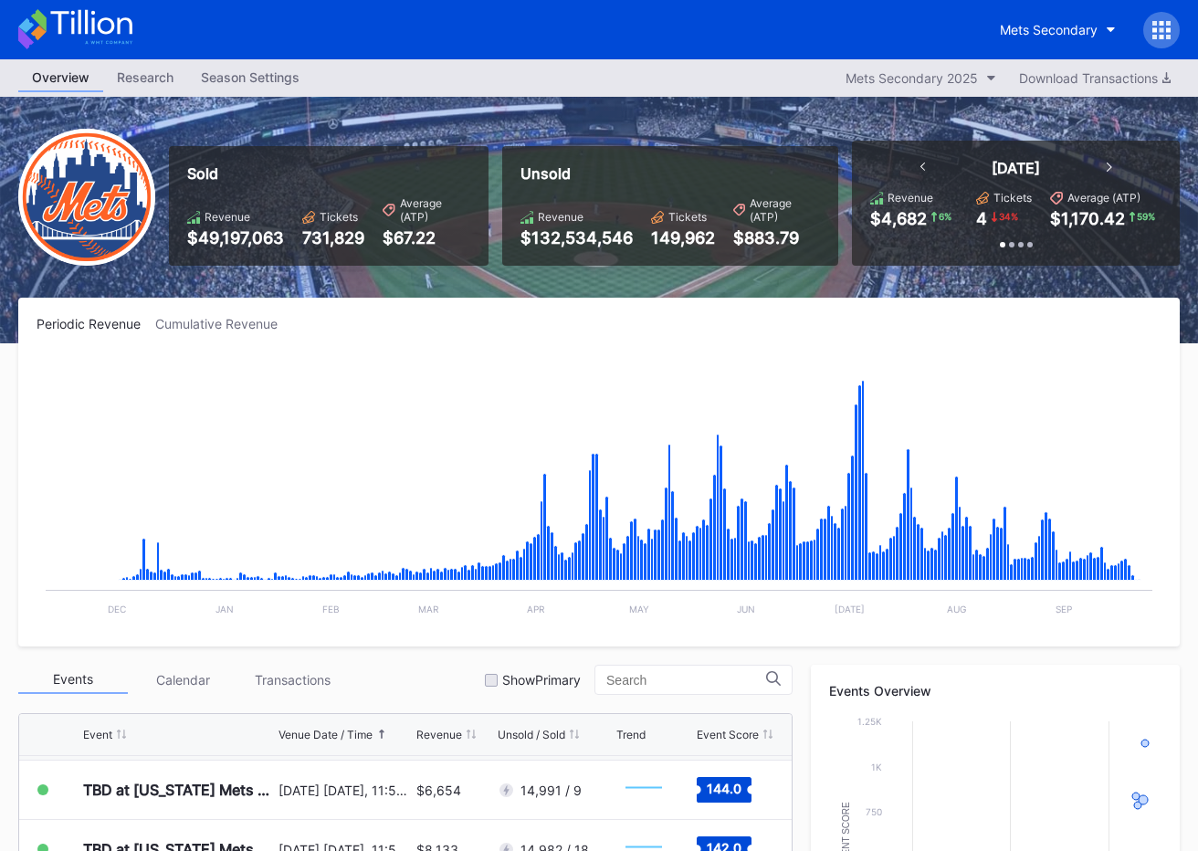
click at [105, 28] on icon at bounding box center [75, 29] width 114 height 40
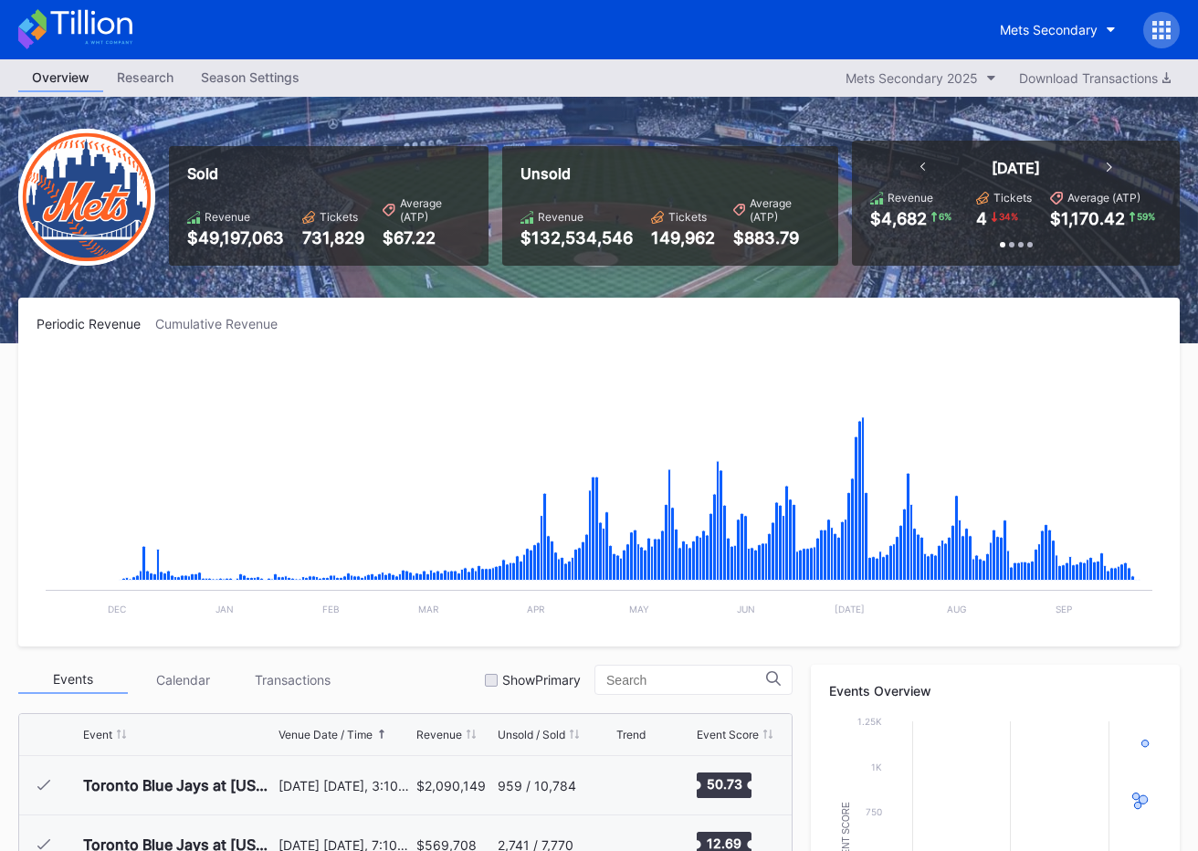
scroll to position [4745, 0]
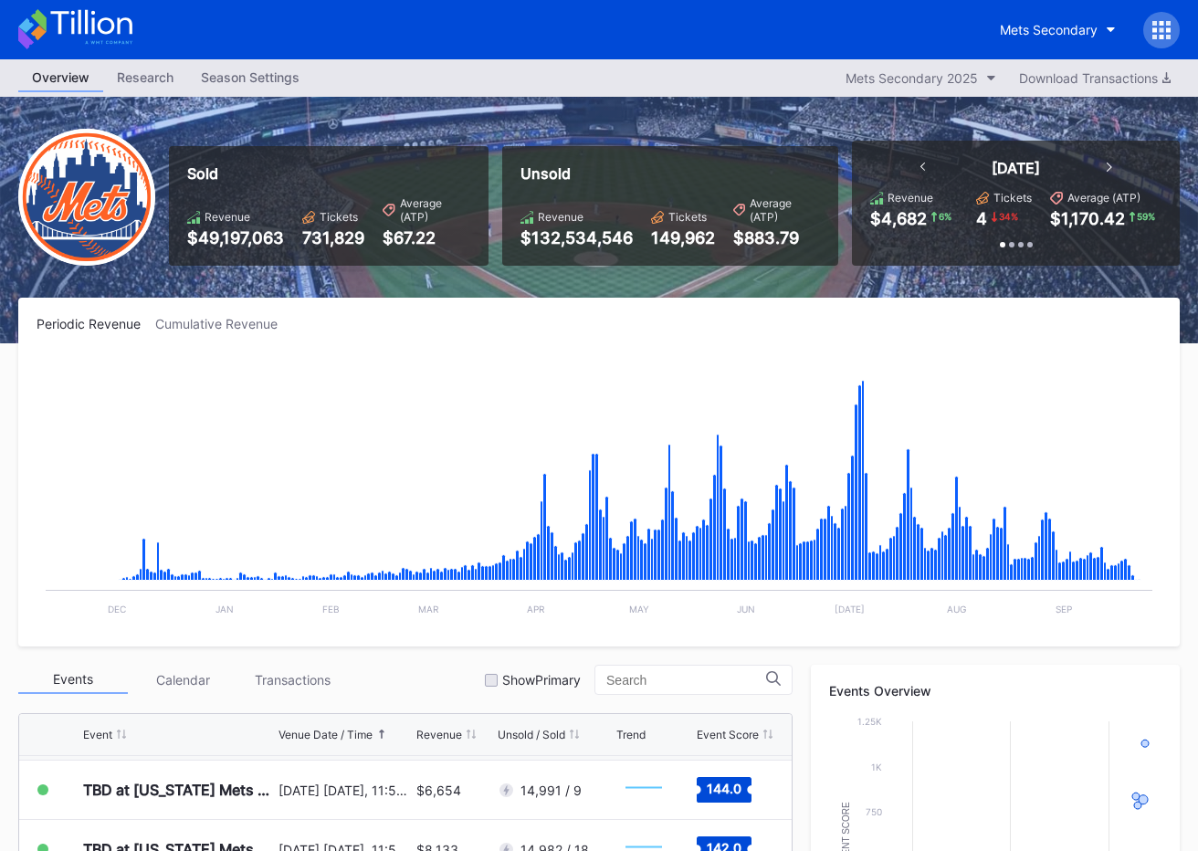
click at [124, 26] on icon at bounding box center [75, 29] width 114 height 40
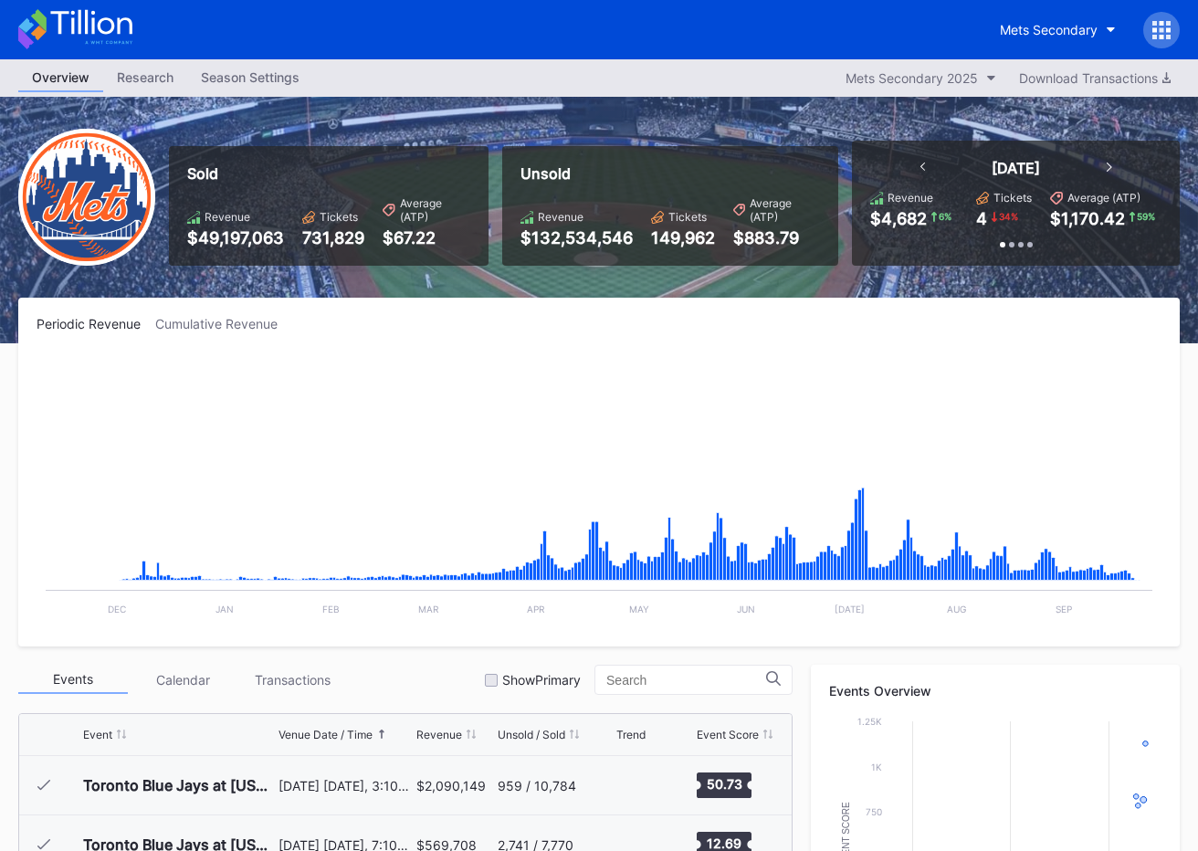
scroll to position [4745, 0]
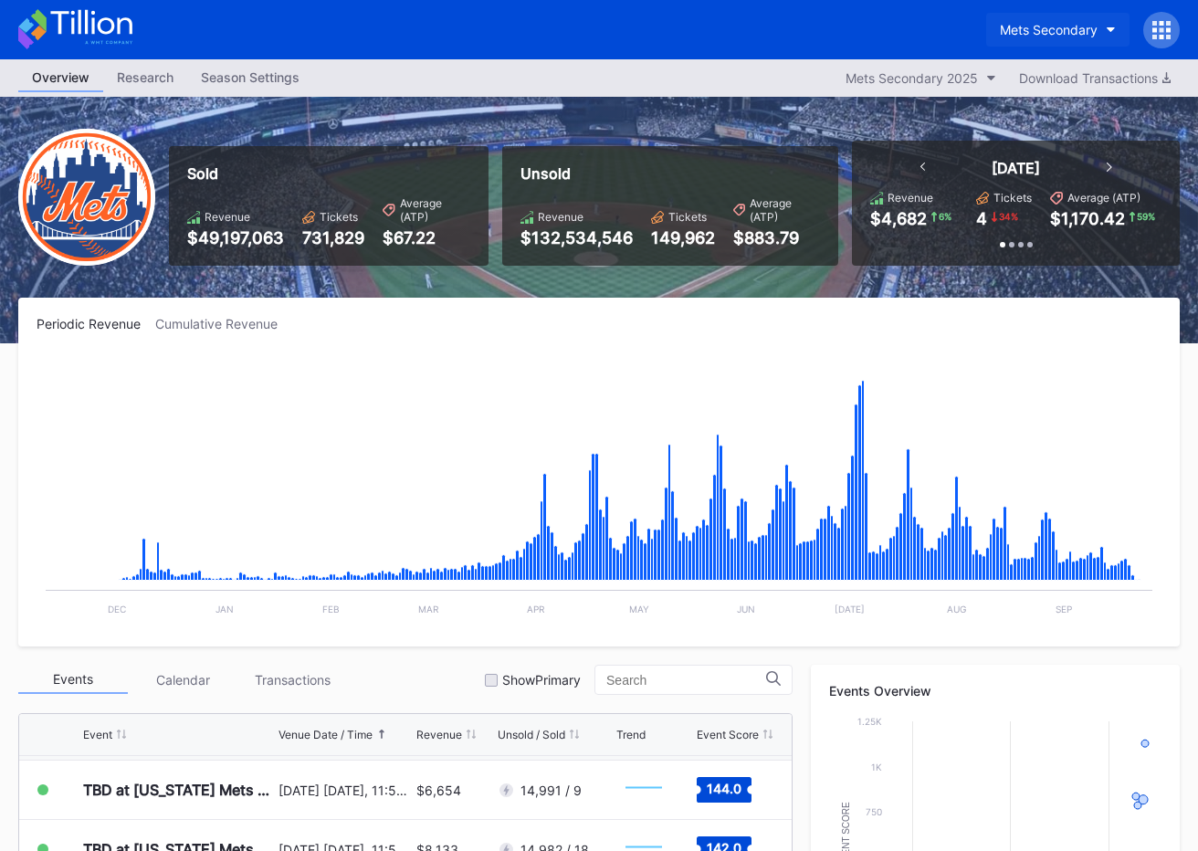
click at [1032, 28] on div "Mets Secondary" at bounding box center [1049, 30] width 98 height 16
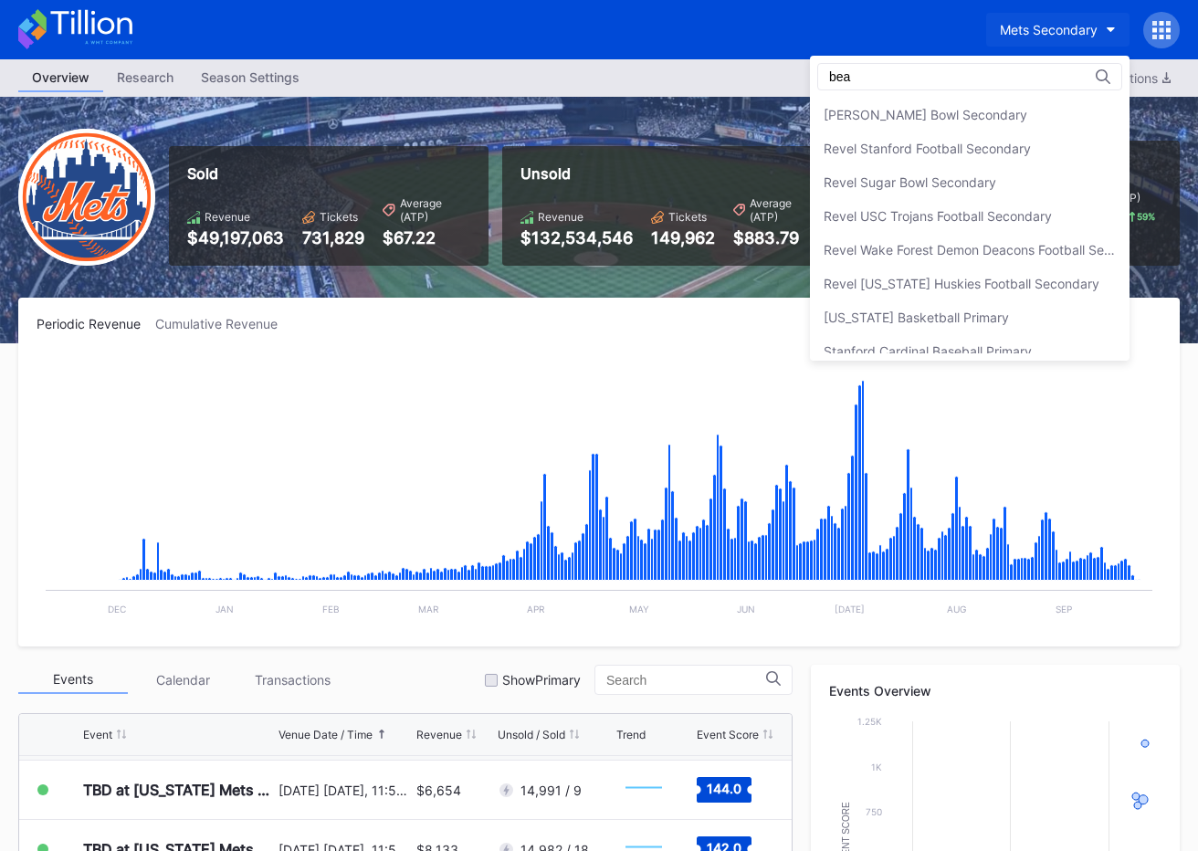
scroll to position [0, 0]
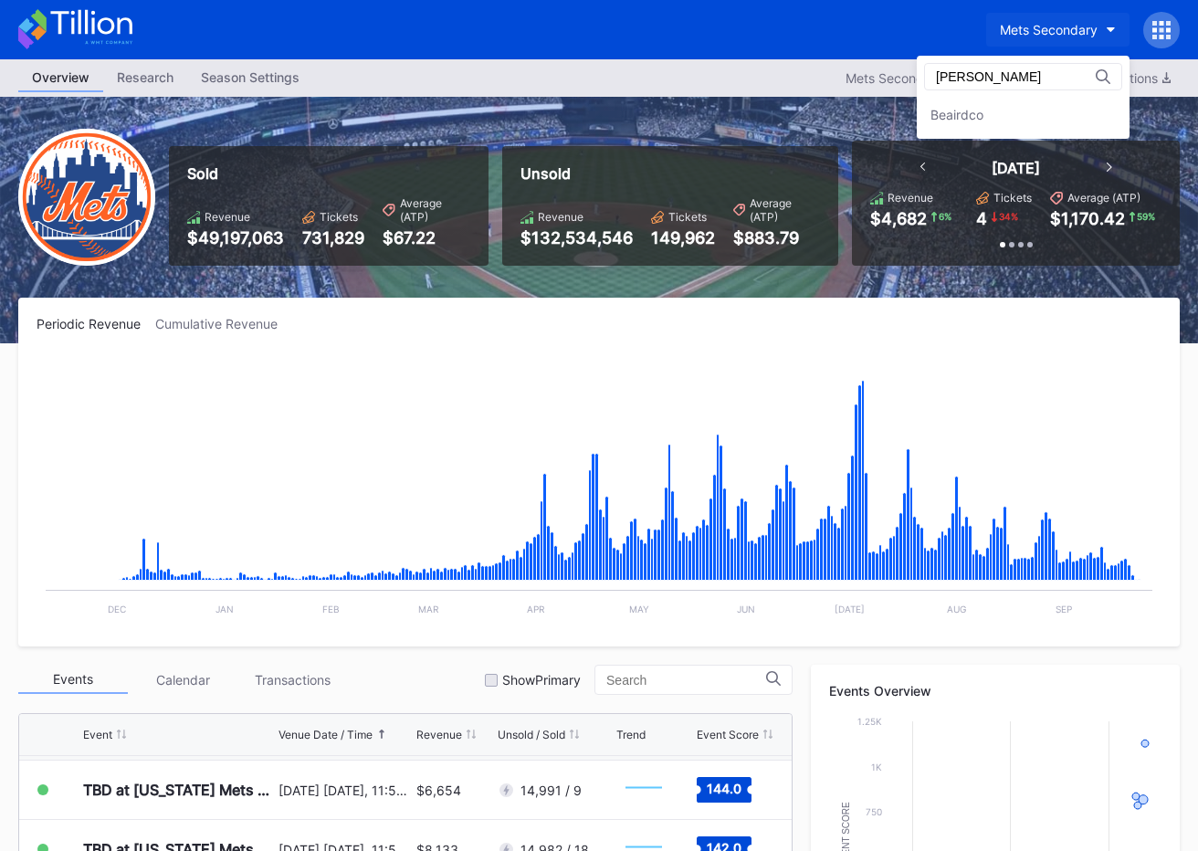
type input "[PERSON_NAME]"
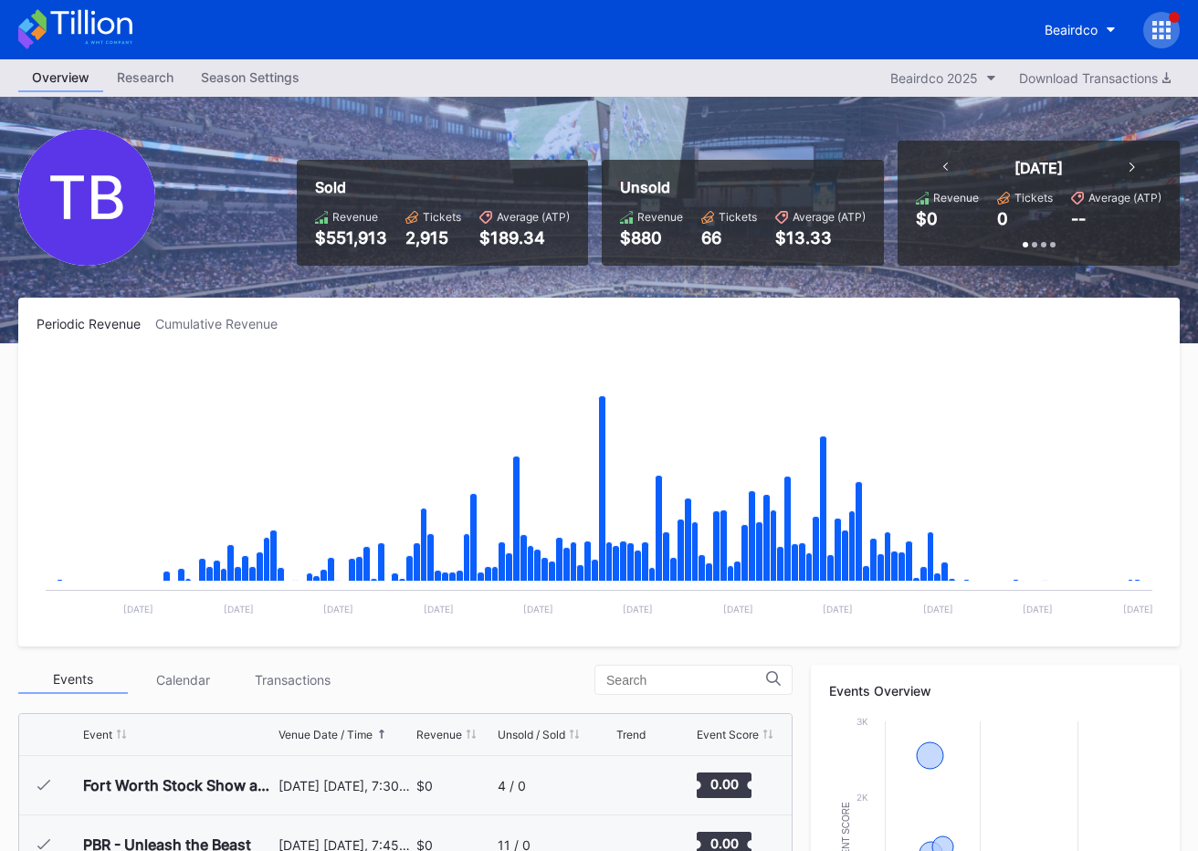
click at [947, 563] on icon "Chart title" at bounding box center [945, 572] width 7 height 19
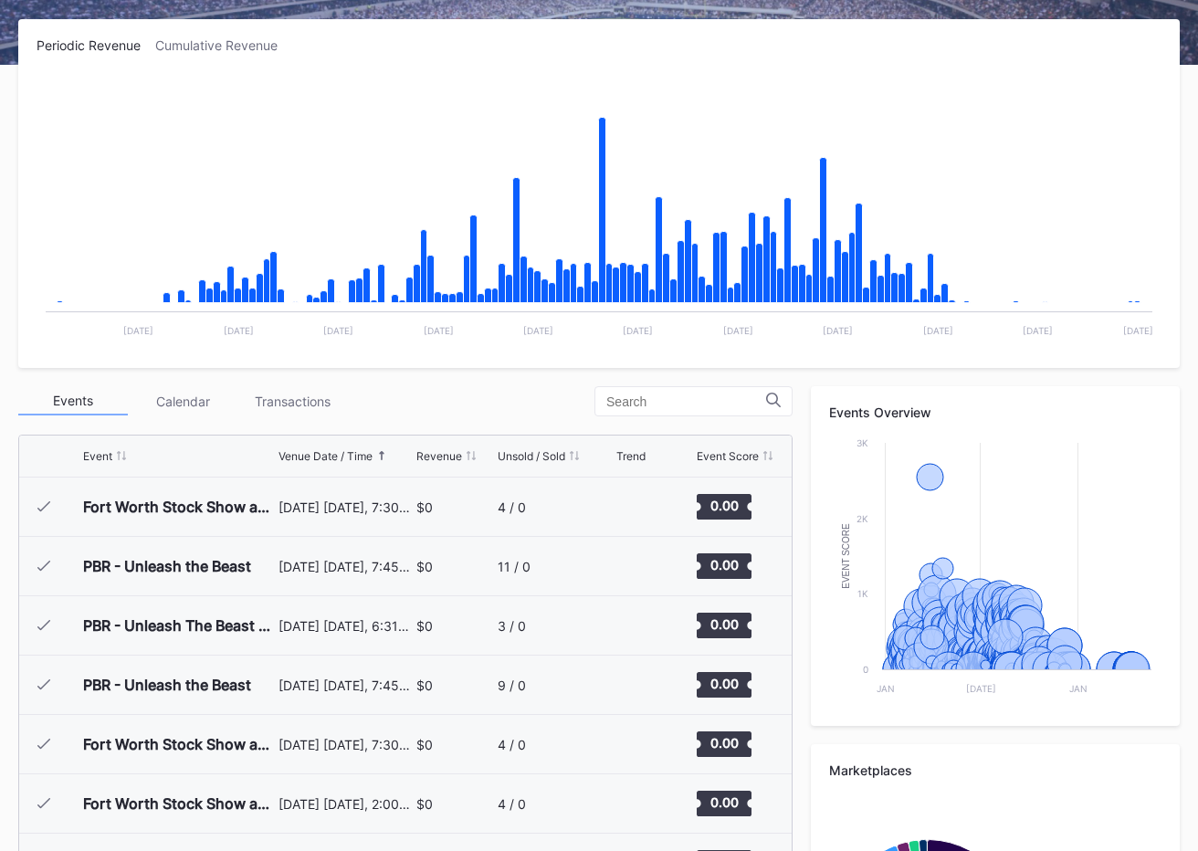
scroll to position [29978, 0]
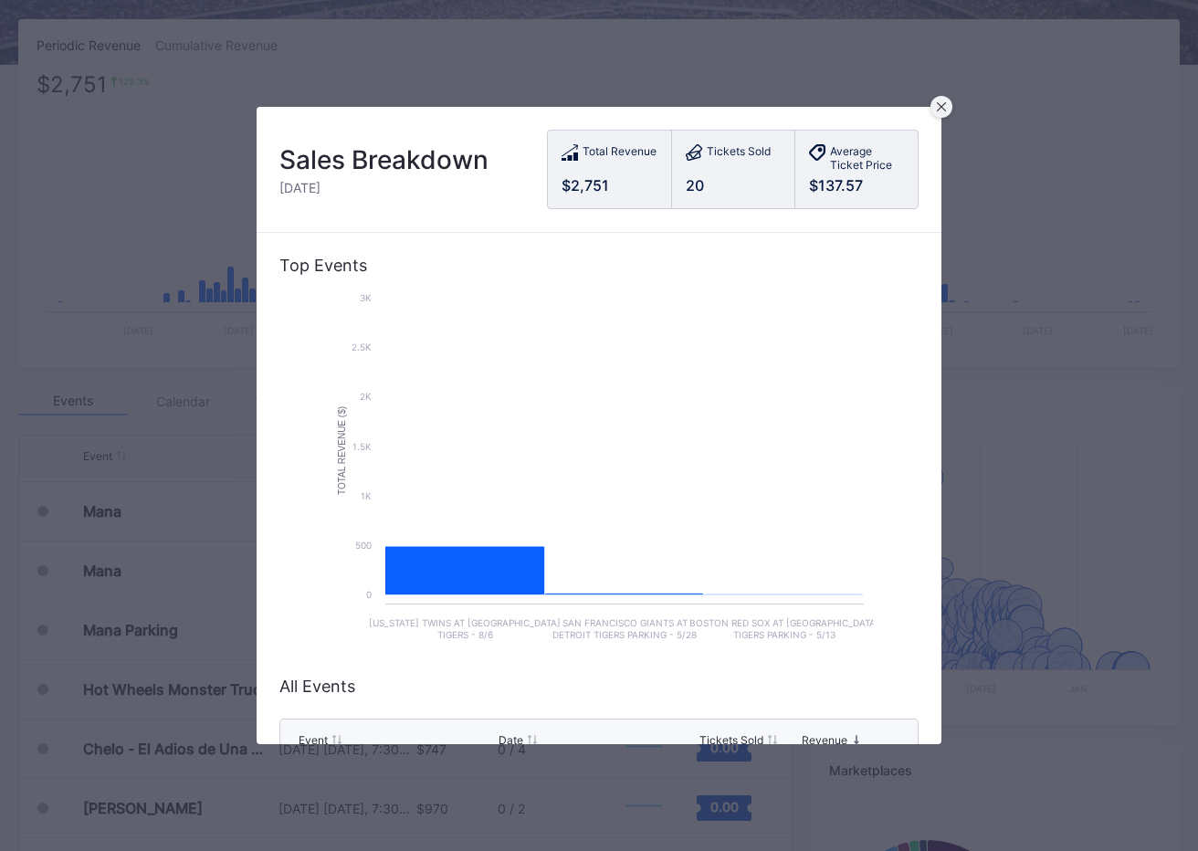
click at [949, 112] on div at bounding box center [942, 107] width 22 height 22
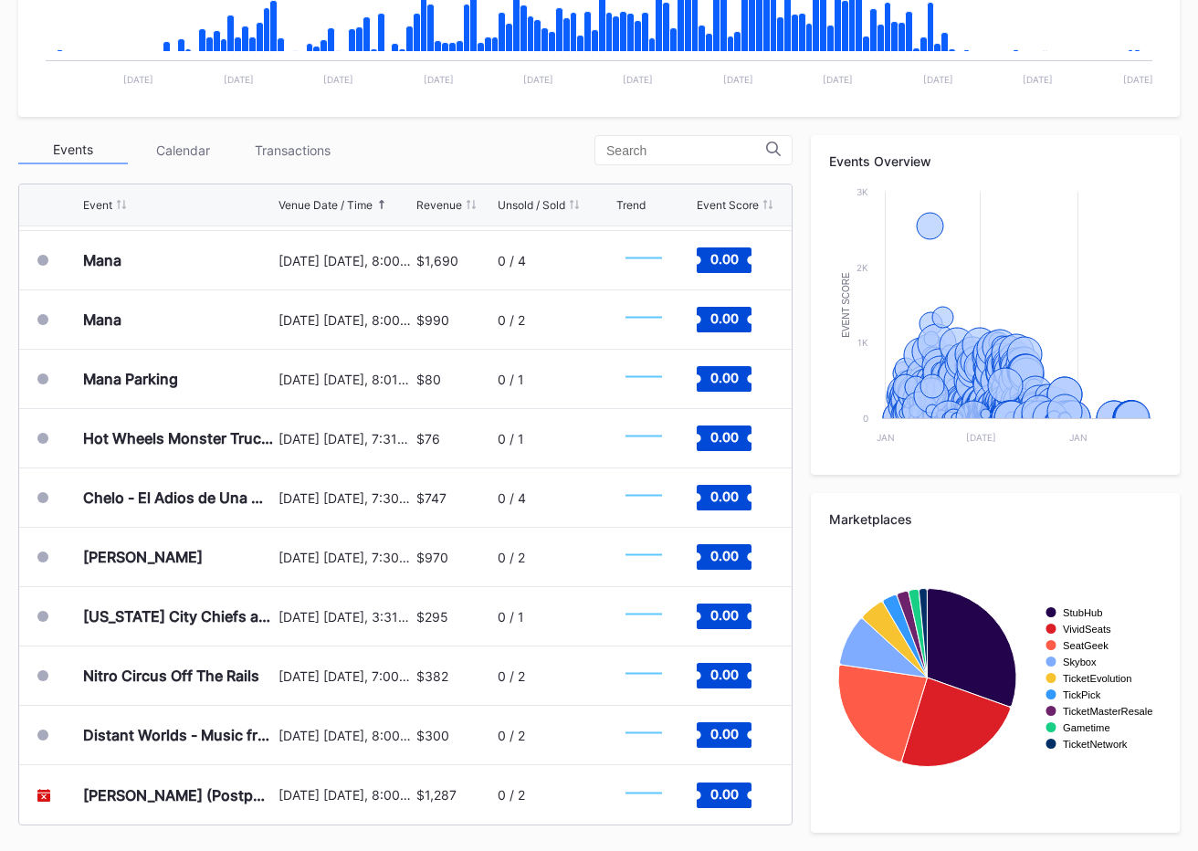
scroll to position [0, 0]
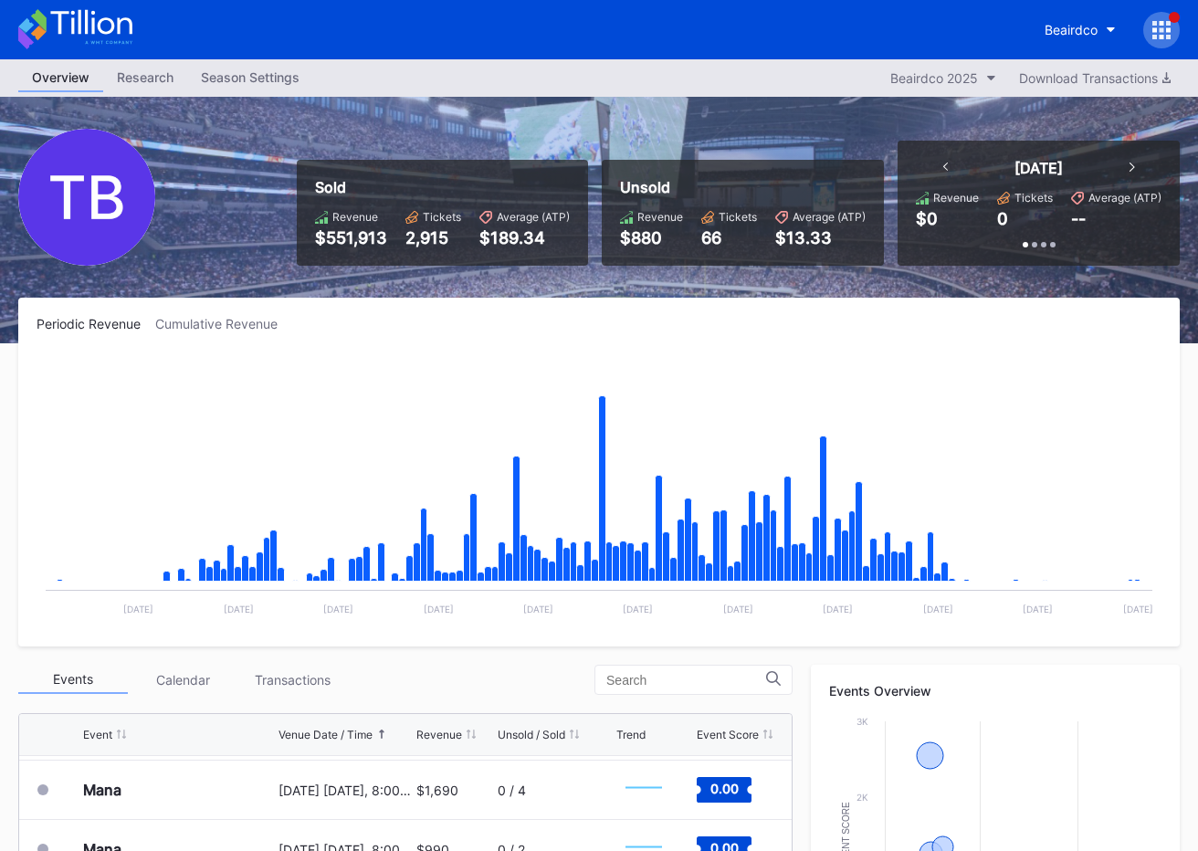
click at [102, 36] on icon at bounding box center [75, 29] width 114 height 40
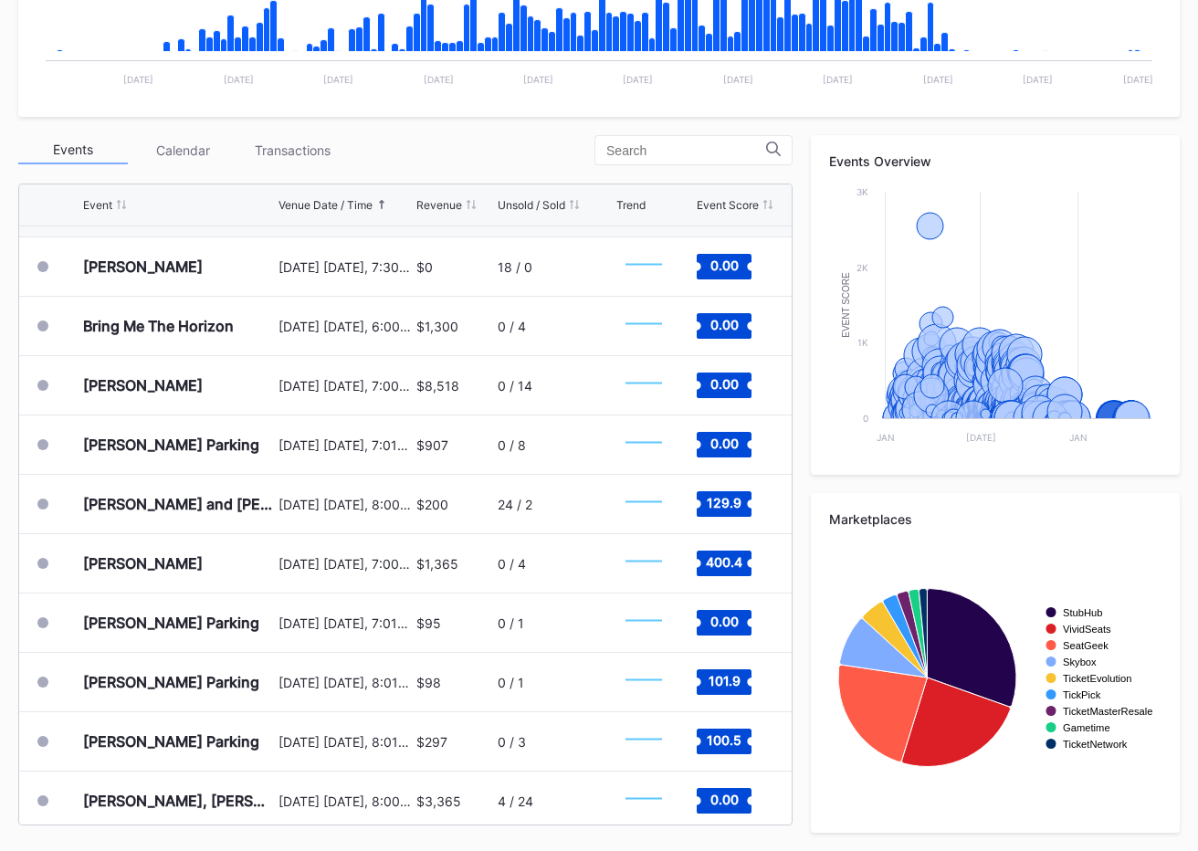
scroll to position [28733, 0]
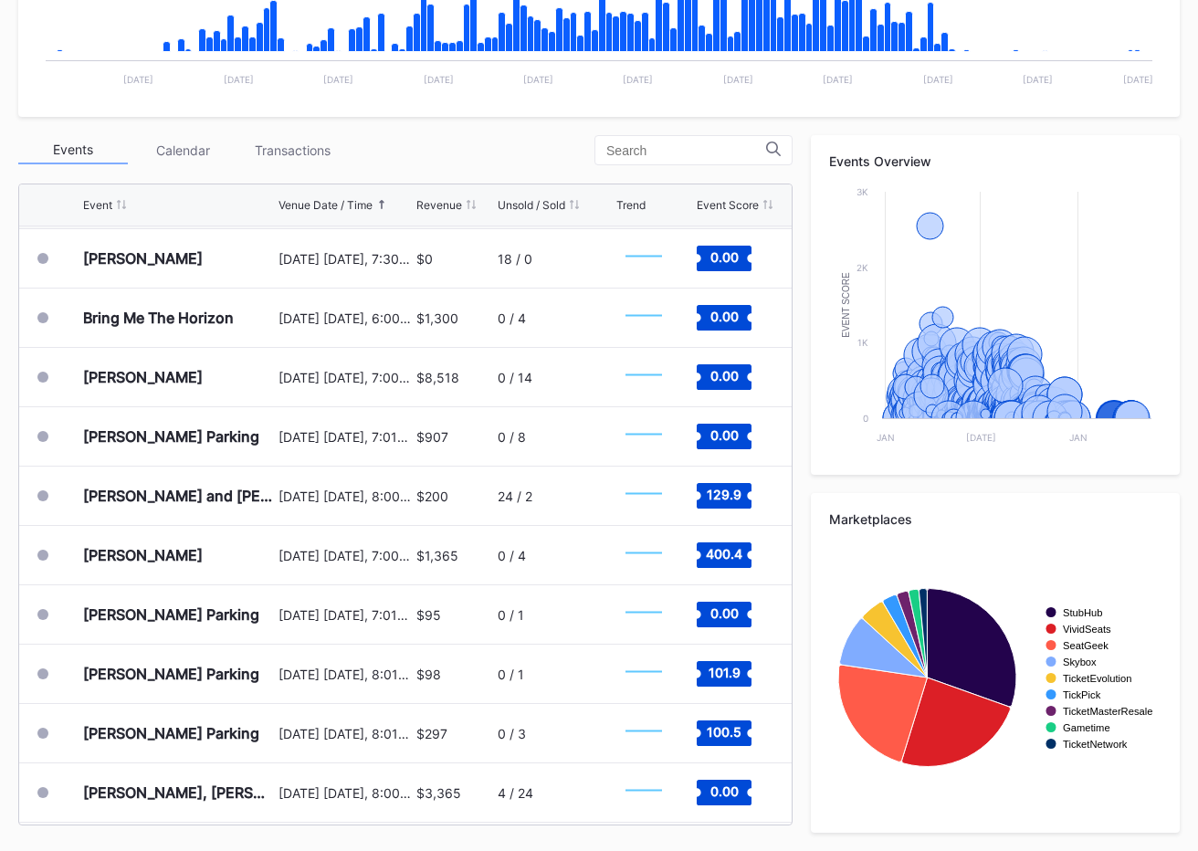
drag, startPoint x: 105, startPoint y: 206, endPoint x: 41, endPoint y: 91, distance: 131.7
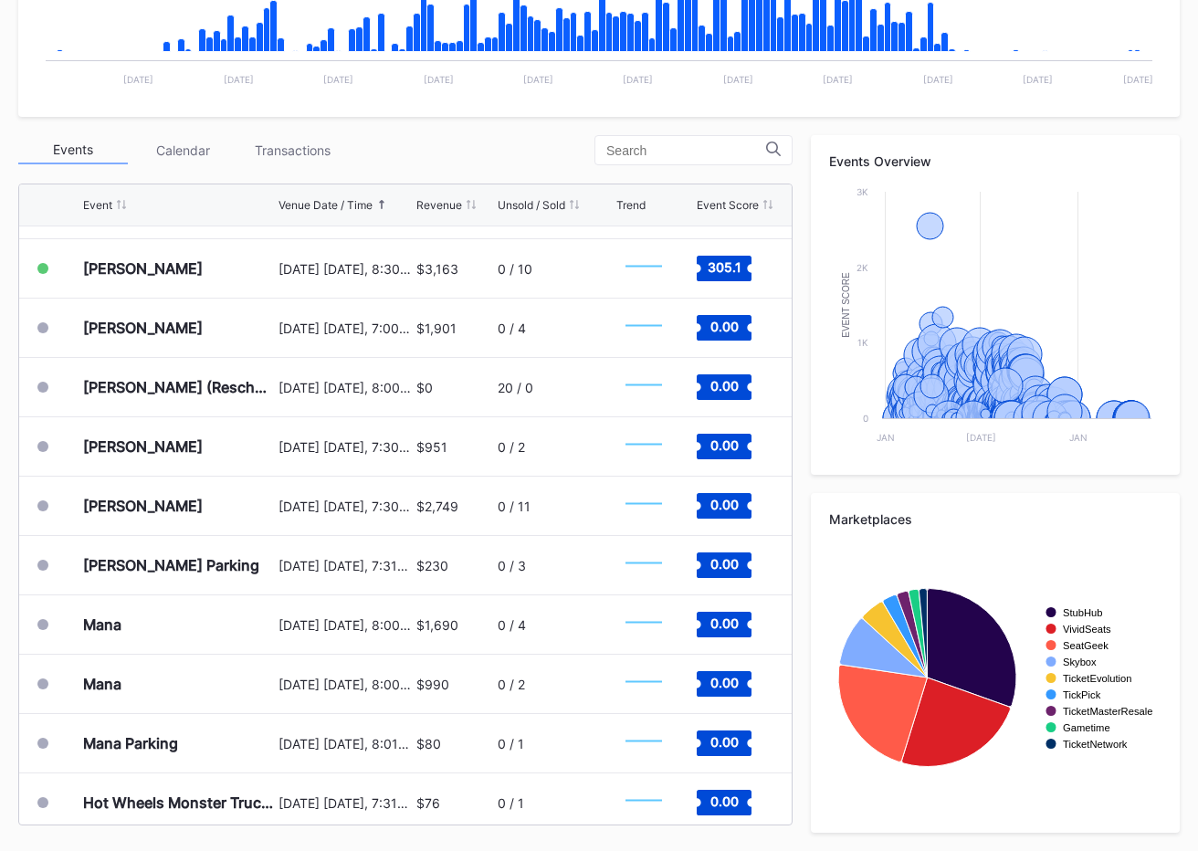
scroll to position [0, 0]
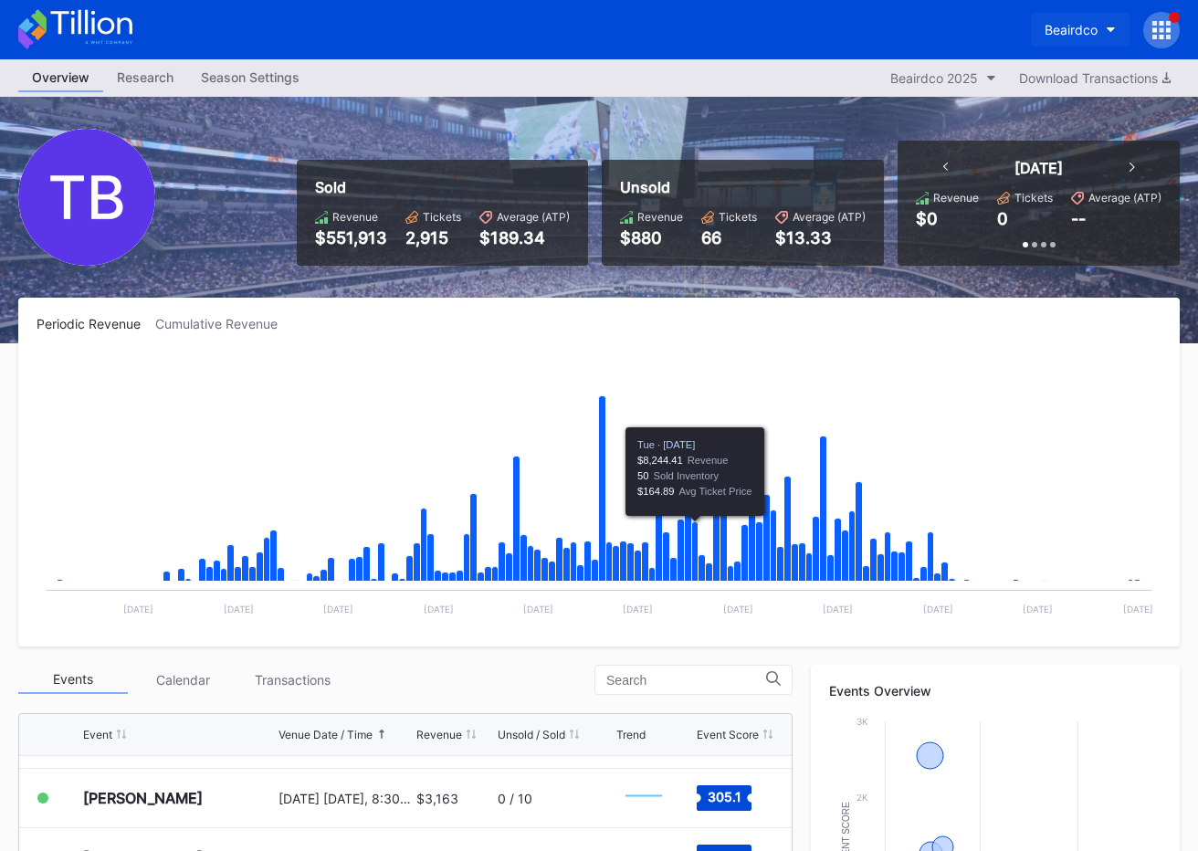
click at [1051, 25] on div "Beairdco" at bounding box center [1071, 30] width 53 height 16
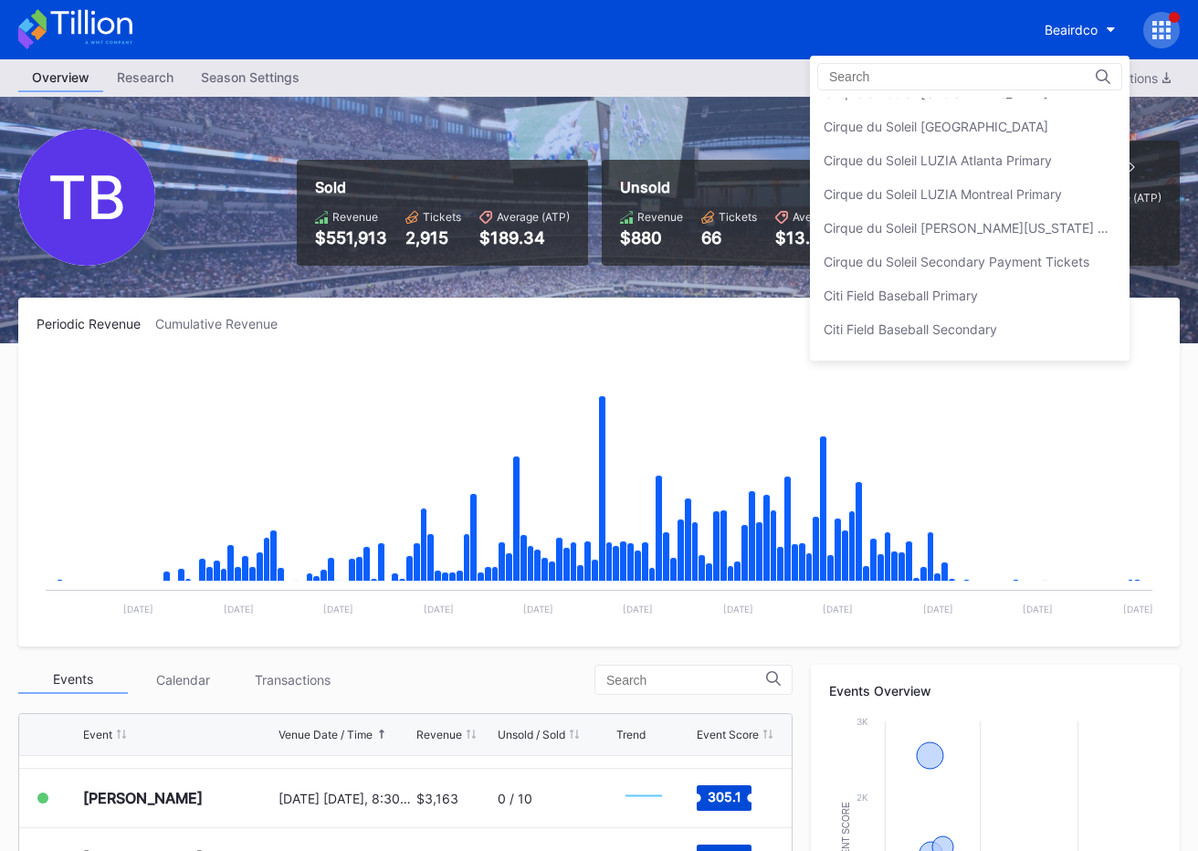
scroll to position [891, 0]
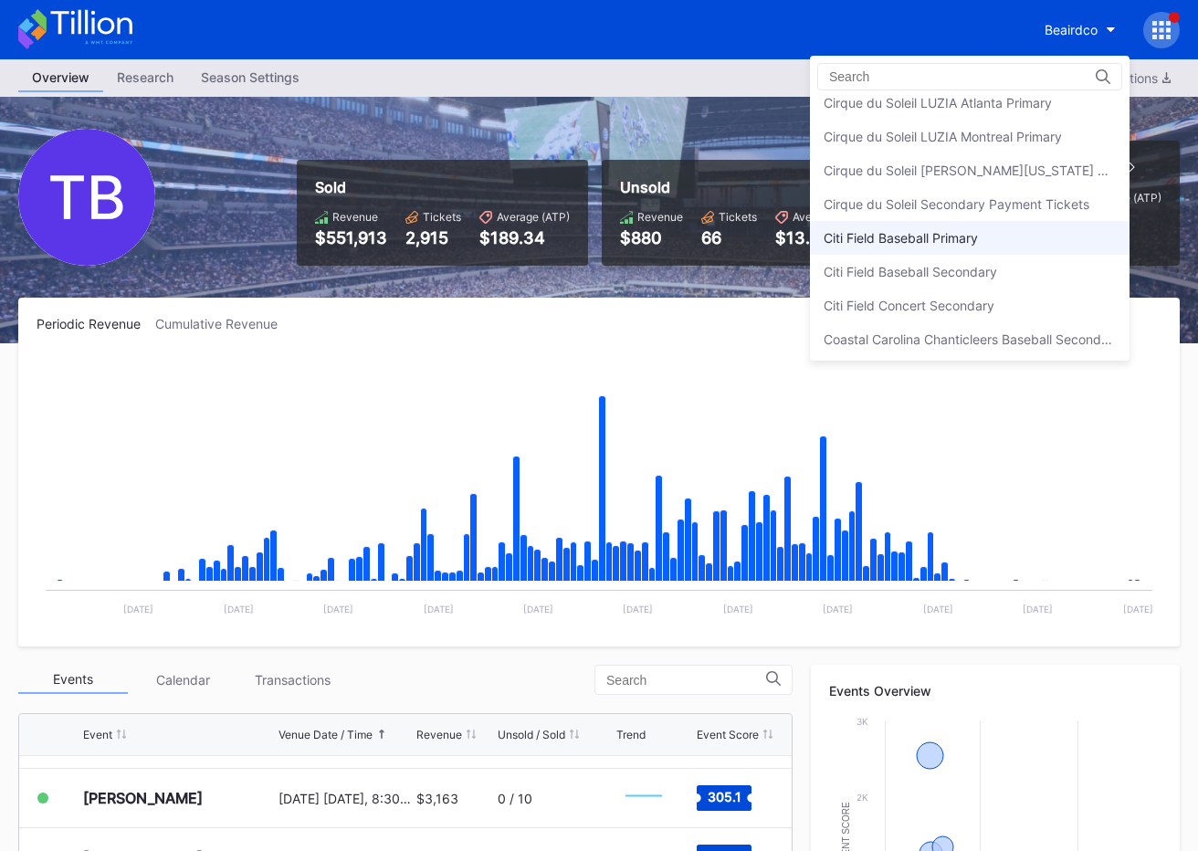
click at [989, 243] on div "Citi Field Baseball Primary" at bounding box center [970, 238] width 320 height 34
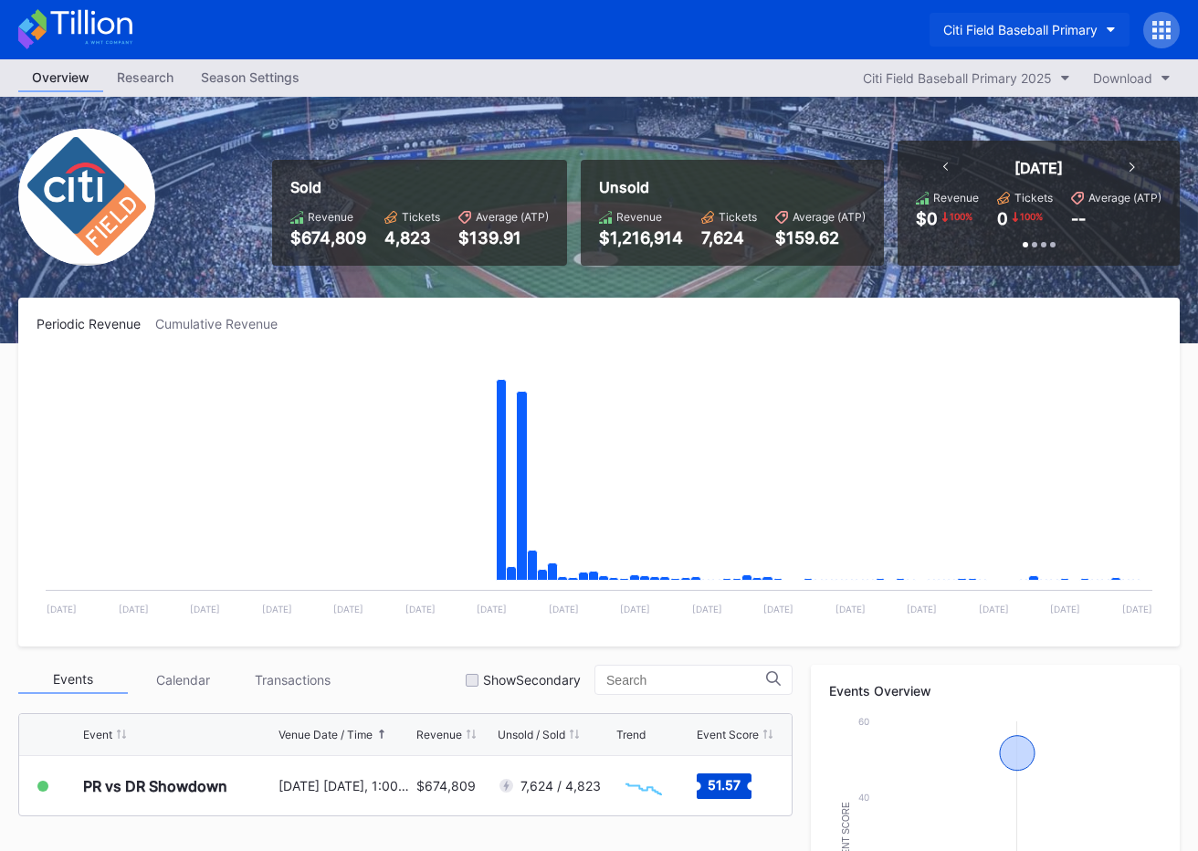
click at [1012, 32] on div "Citi Field Baseball Primary" at bounding box center [1021, 30] width 154 height 16
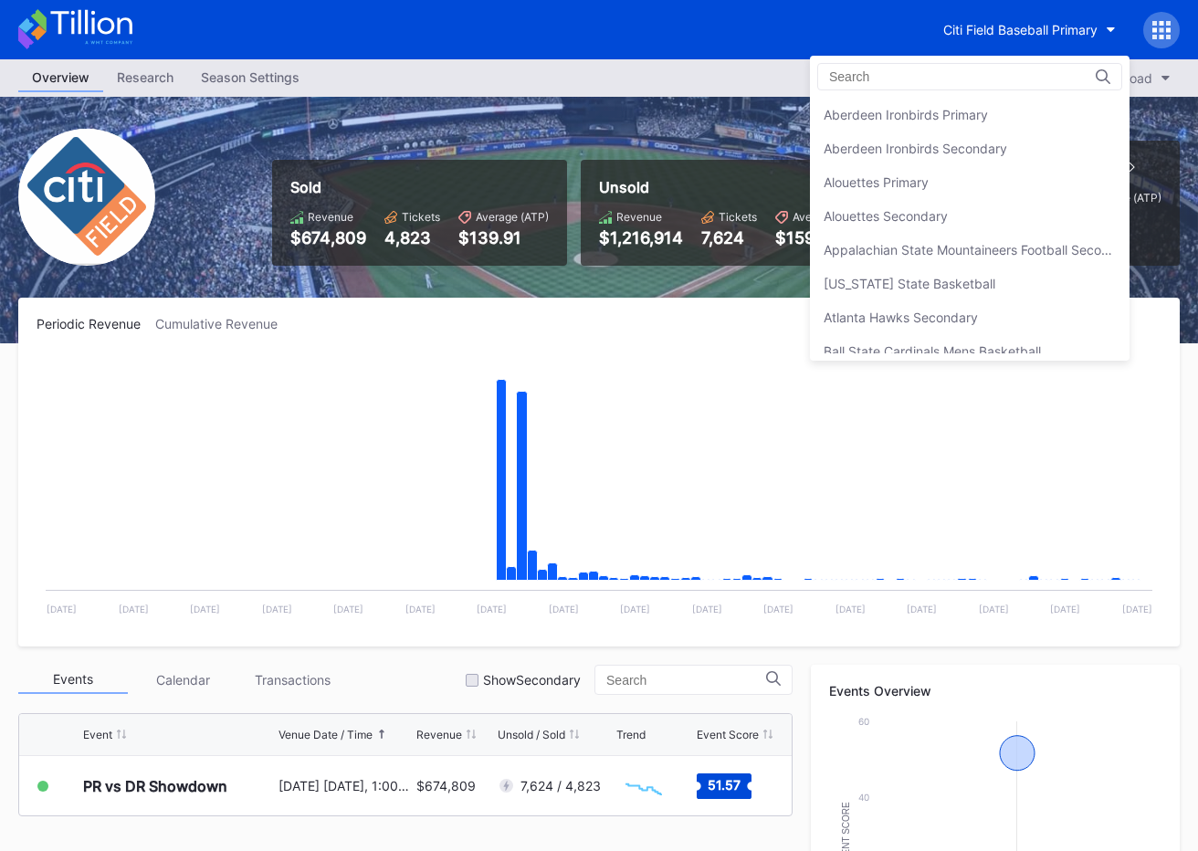
scroll to position [1014, 0]
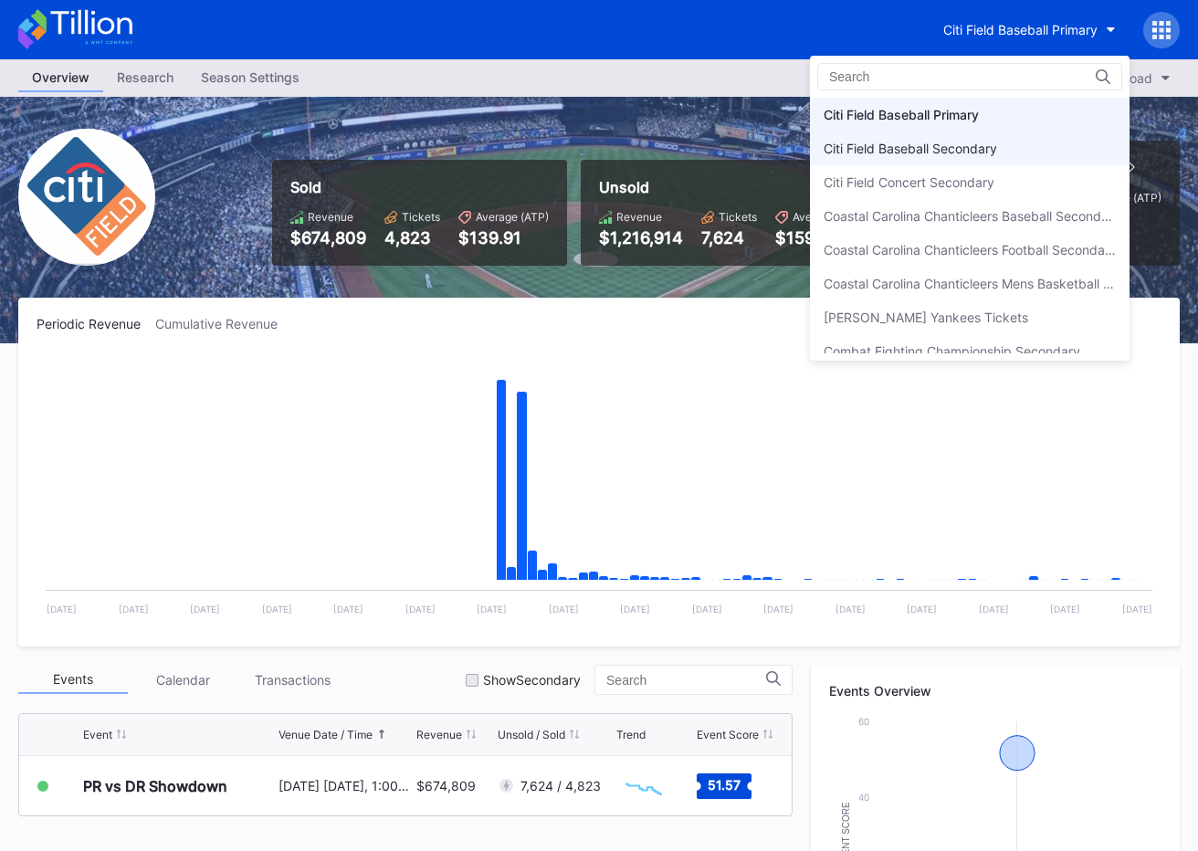
click at [982, 138] on div "Citi Field Baseball Secondary" at bounding box center [970, 149] width 320 height 34
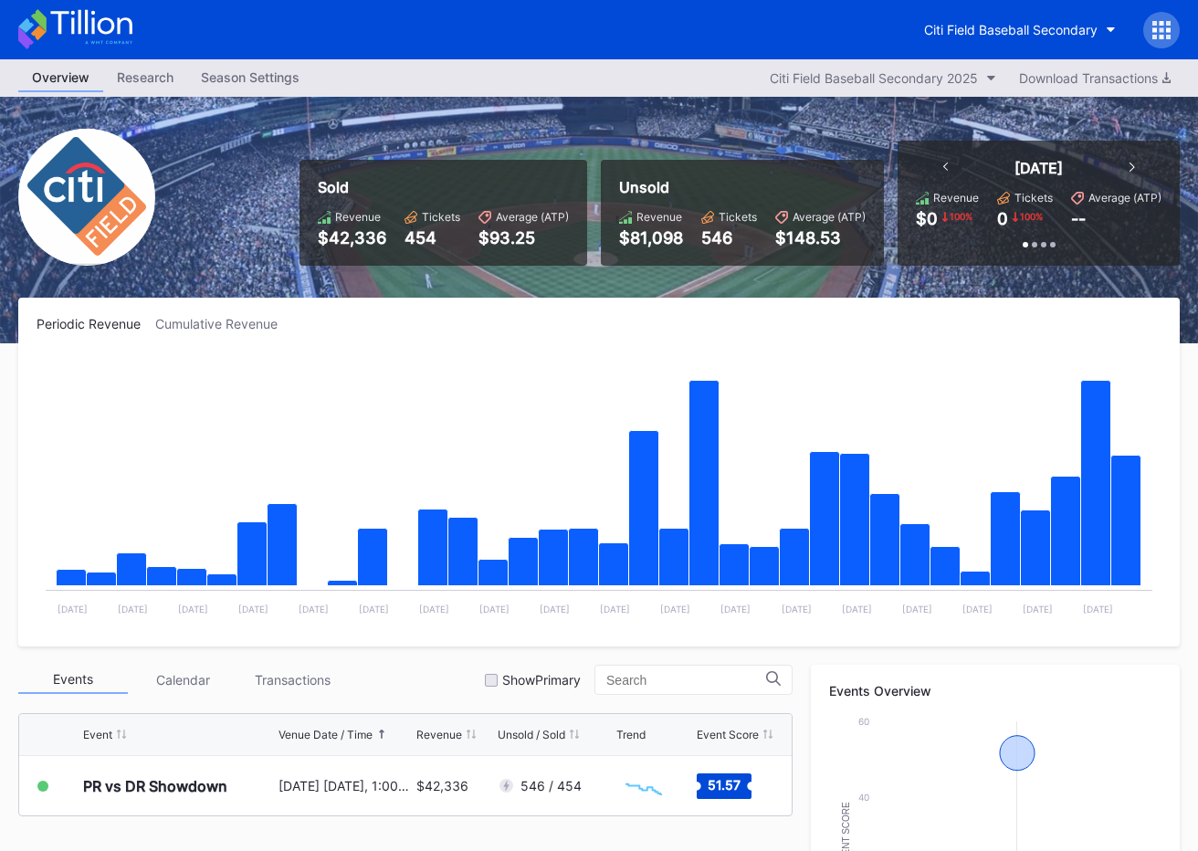
click at [106, 42] on icon at bounding box center [75, 29] width 114 height 40
click at [1001, 15] on button "Citi Field Baseball Secondary" at bounding box center [1020, 30] width 219 height 34
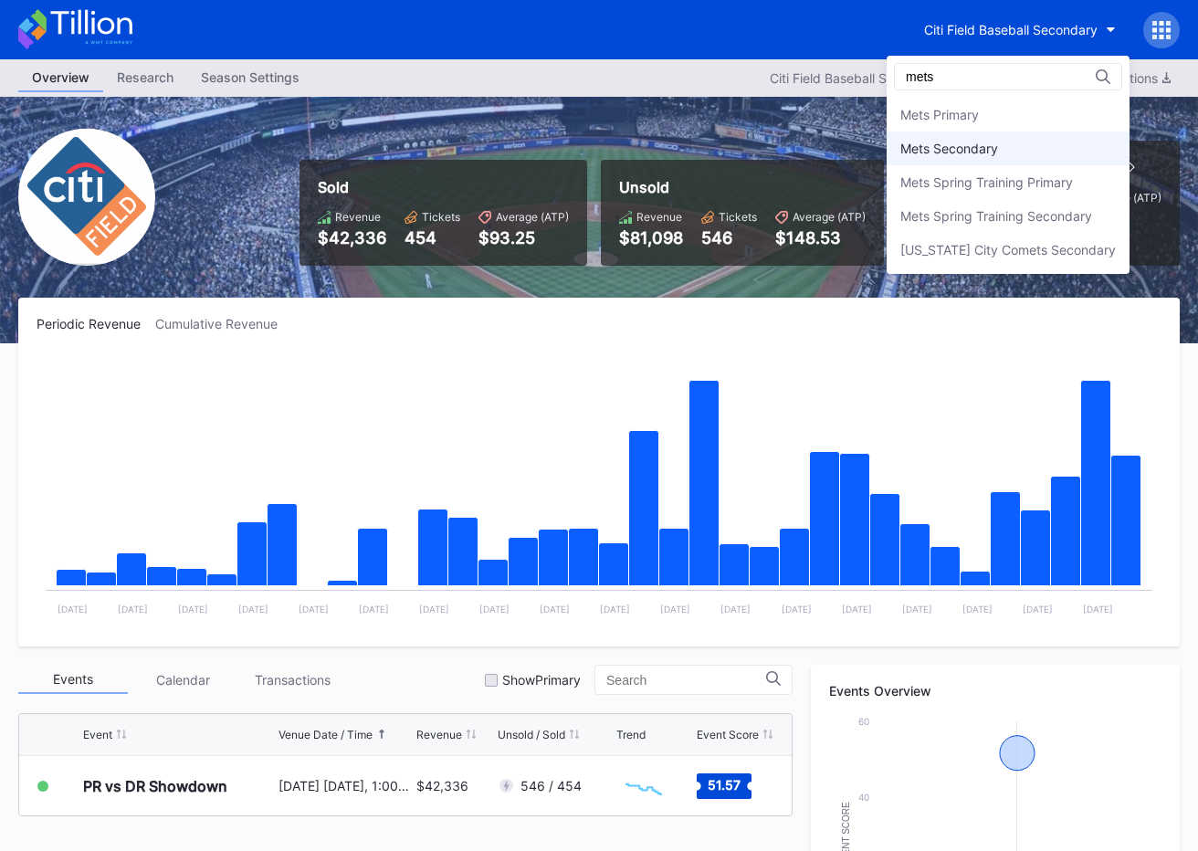
type input "mets"
click at [1007, 149] on div "Mets Secondary" at bounding box center [1008, 149] width 243 height 34
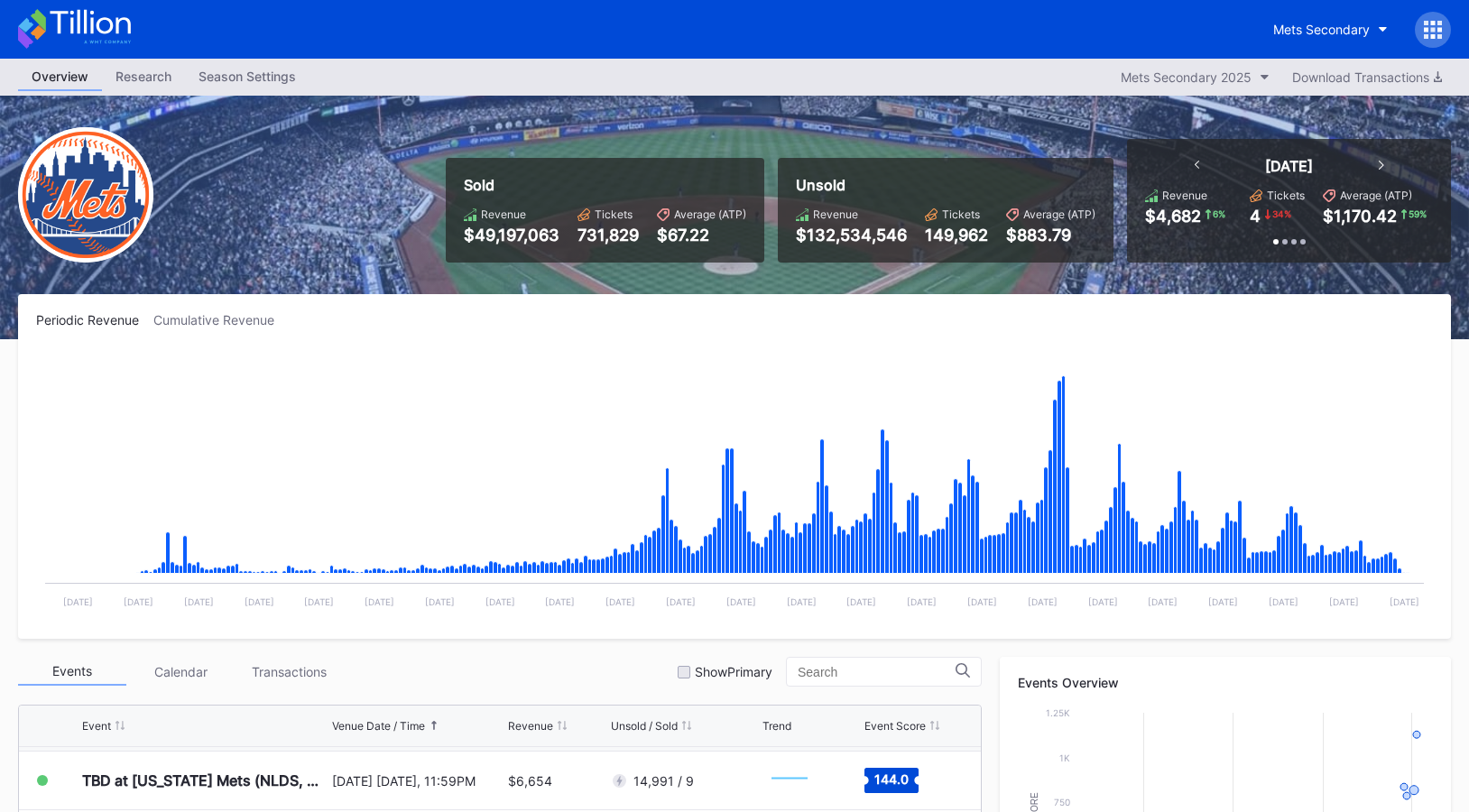
click at [95, 25] on icon at bounding box center [74, 29] width 113 height 40
